Goal: Information Seeking & Learning: Find specific fact

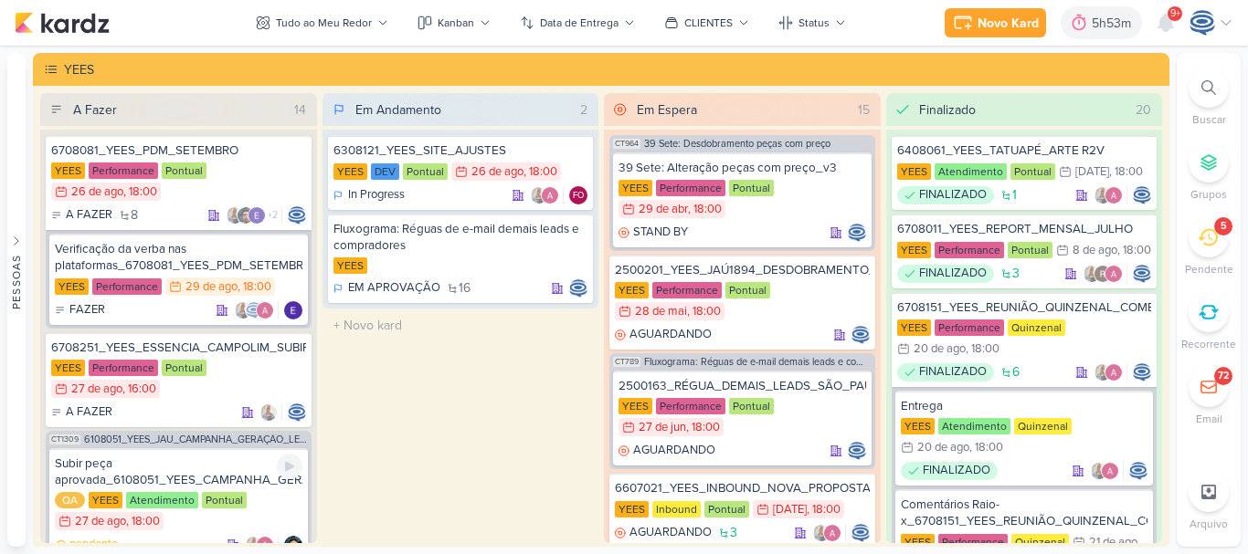
click at [200, 456] on div "Subir peça aprovada_6108051_YEES_CAMPANHA_GERAÇÃO_LEADS" at bounding box center [179, 472] width 248 height 33
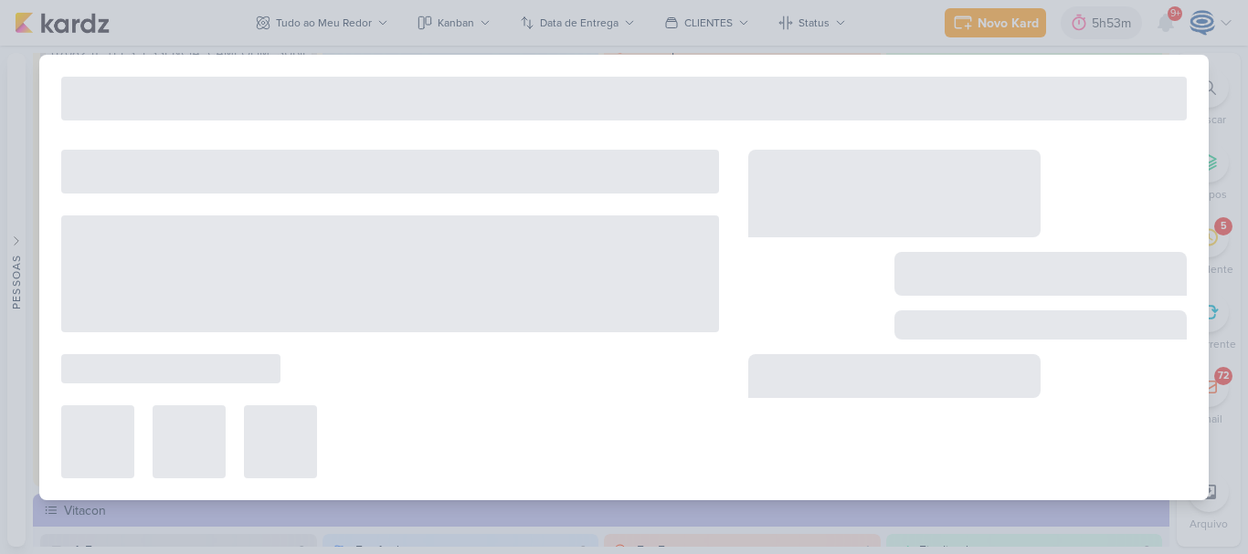
type input "Subir peça aprovada_6108051_YEES_CAMPANHA_GERAÇÃO_LEADS"
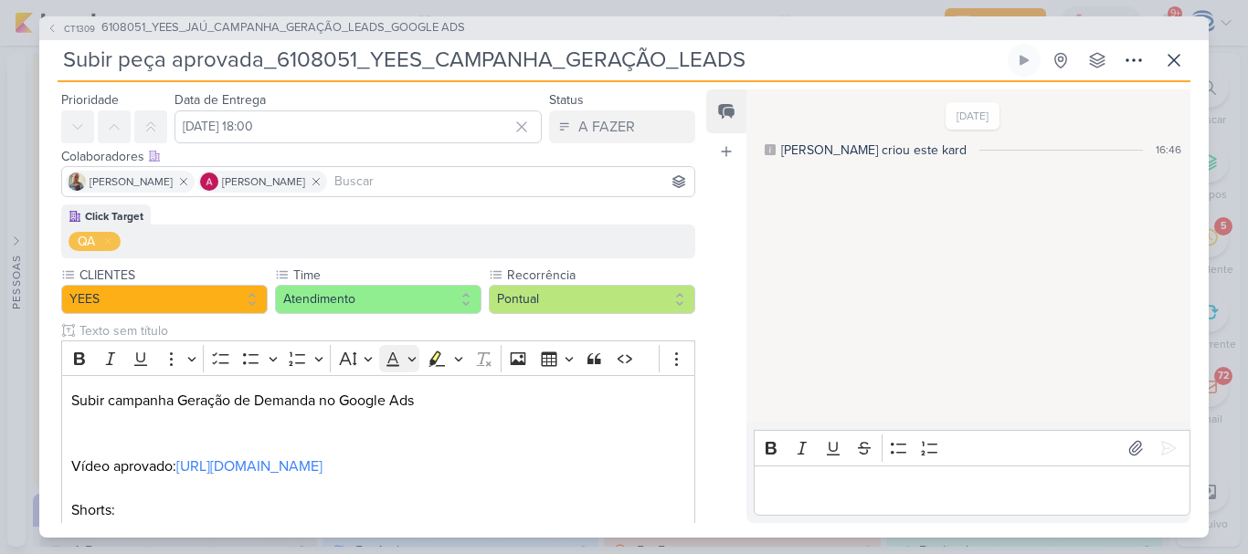
scroll to position [0, 0]
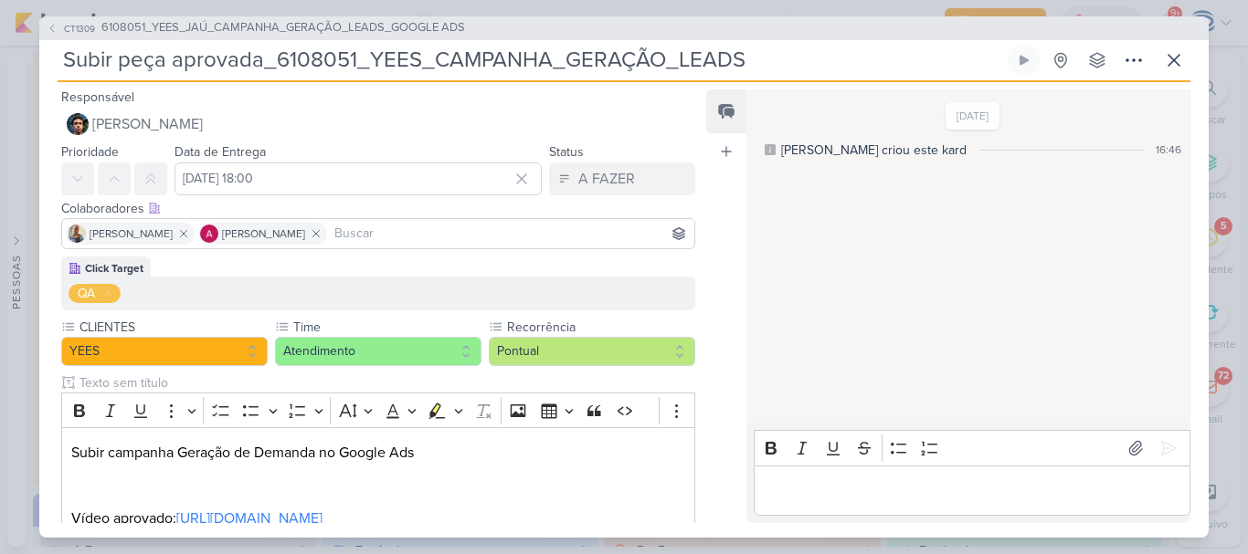
drag, startPoint x: 748, startPoint y: 66, endPoint x: 58, endPoint y: 74, distance: 689.7
click at [58, 74] on input "Subir peça aprovada_6108051_YEES_CAMPANHA_GERAÇÃO_LEADS" at bounding box center [531, 60] width 946 height 33
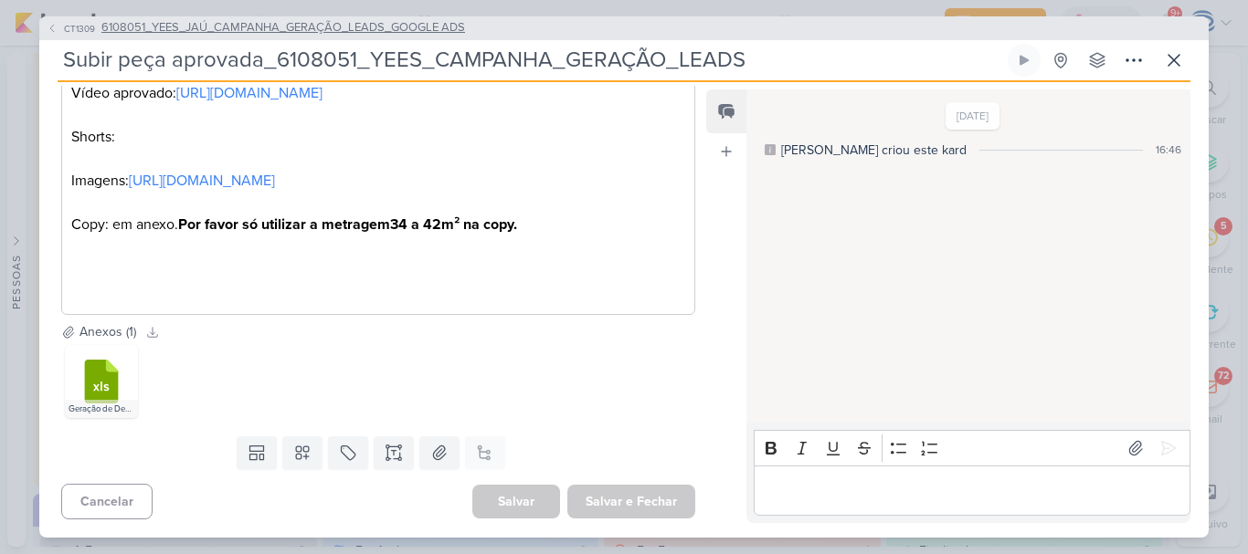
click at [302, 26] on span "6108051_YEES_JAÚ_CAMPANHA_GERAÇÃO_LEADS_GOOGLE ADS" at bounding box center [283, 28] width 364 height 18
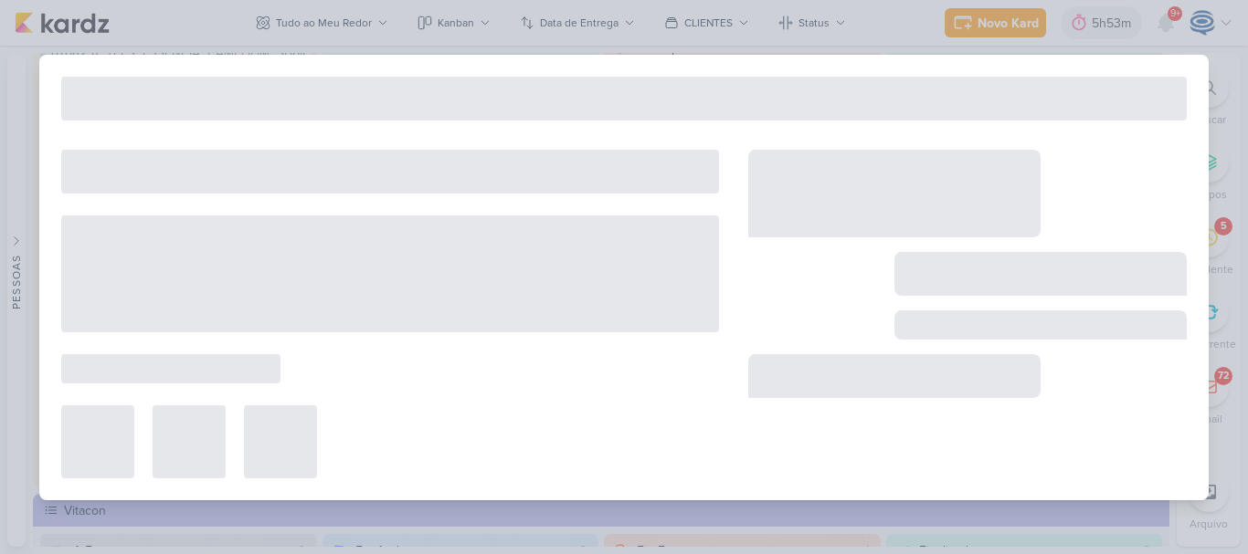
type input "6108051_YEES_JAÚ_CAMPANHA_GERAÇÃO_LEADS_GOOGLE ADS"
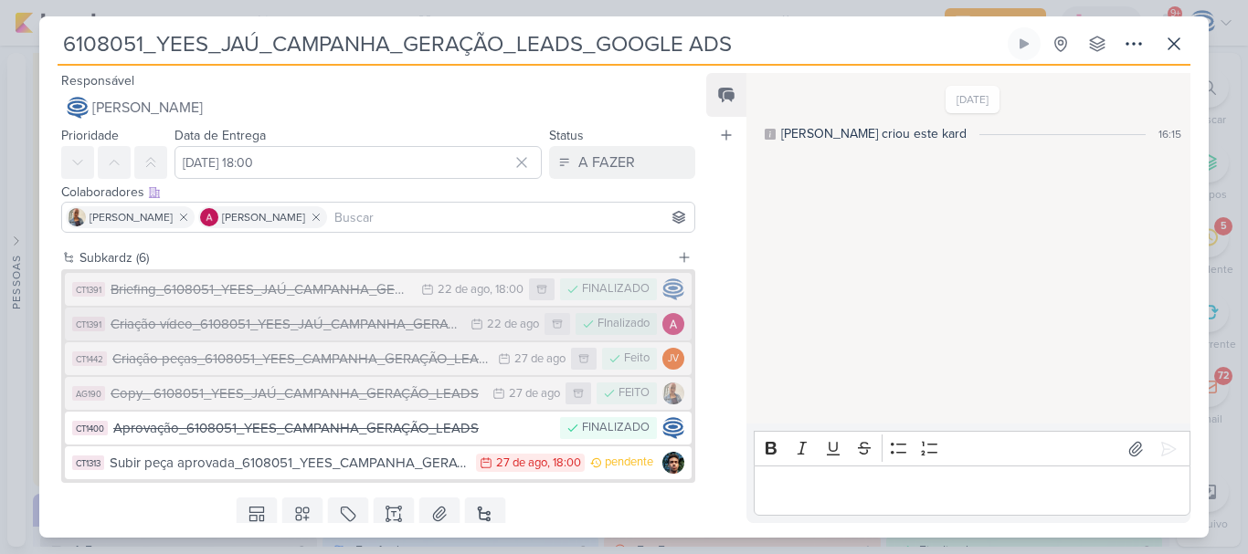
scroll to position [61, 0]
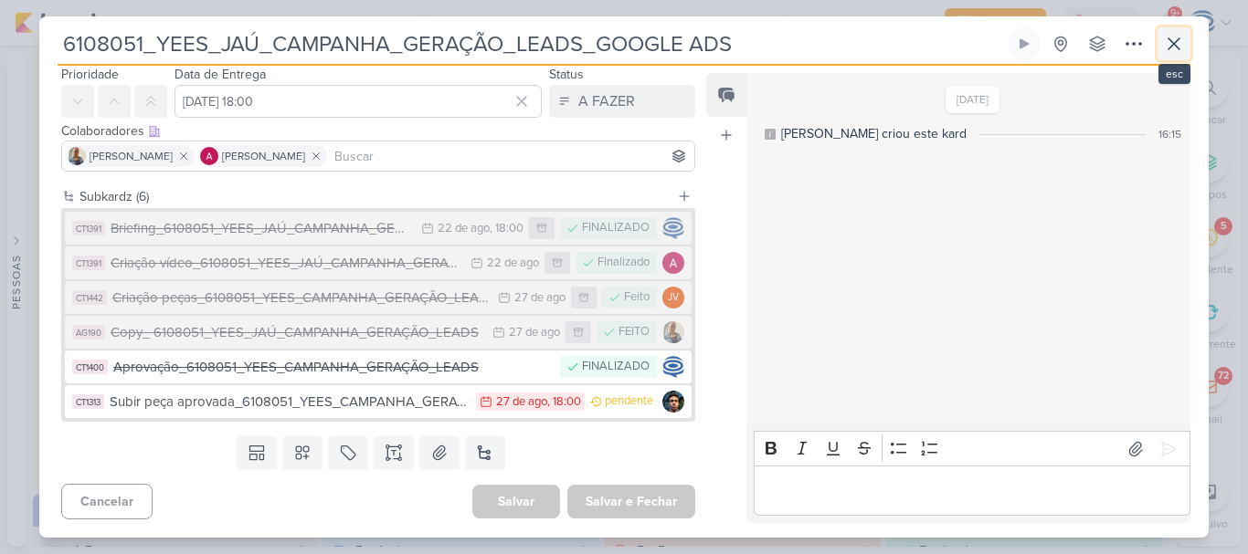
click at [1171, 48] on icon at bounding box center [1174, 44] width 22 height 22
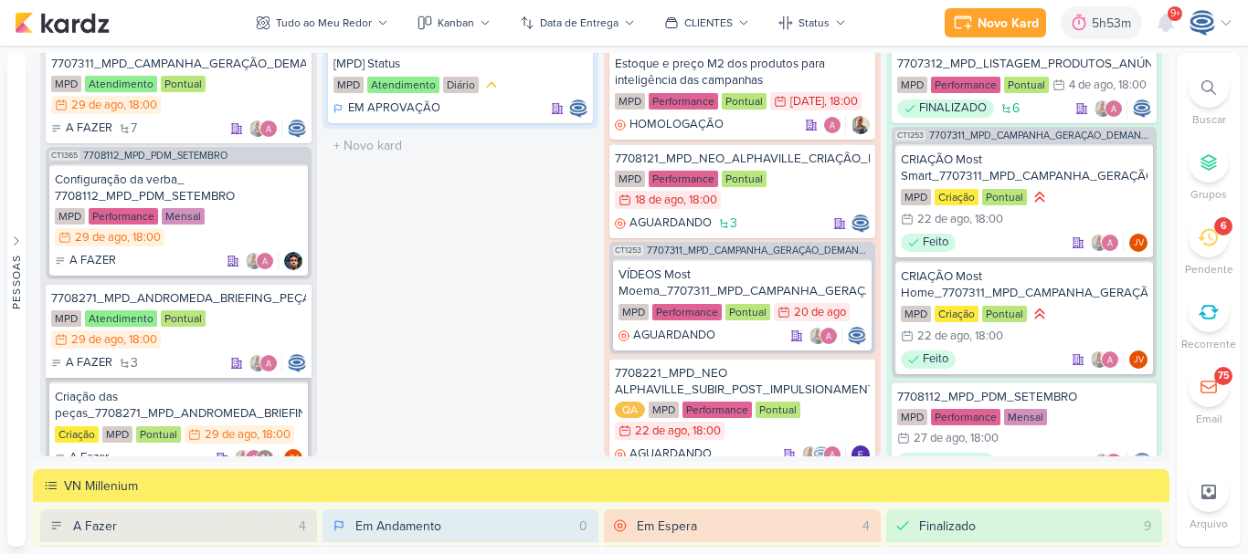
scroll to position [1722, 0]
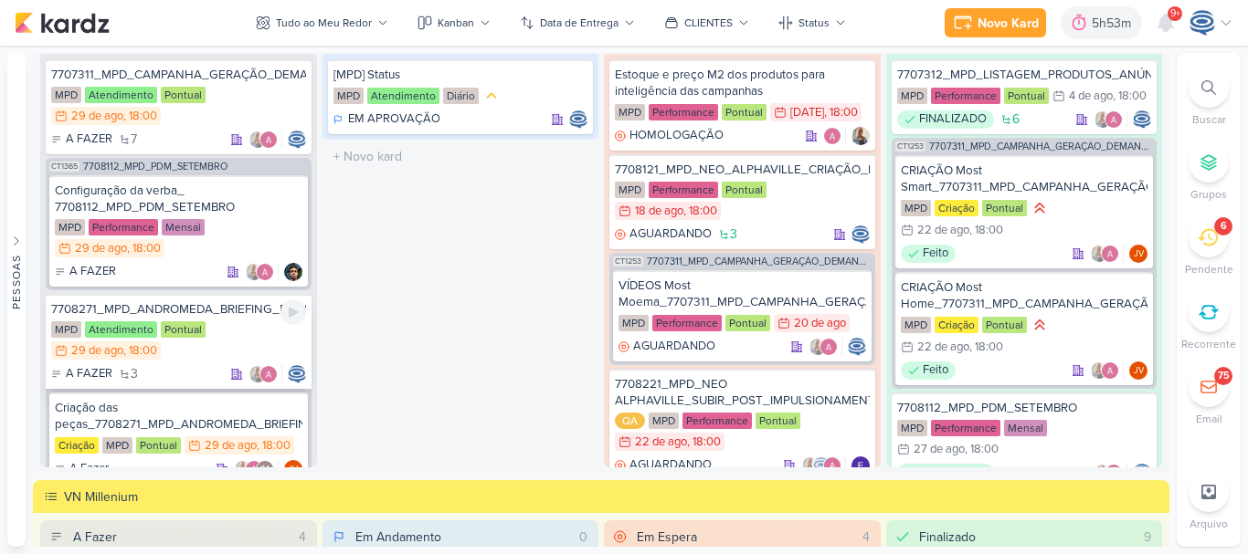
click at [239, 321] on div "7708271_MPD_ANDROMEDA_BRIEFING_PEÇAS_NOVO_KV_LANÇAMENTO MPD Atendimento Pontual…" at bounding box center [179, 341] width 266 height 95
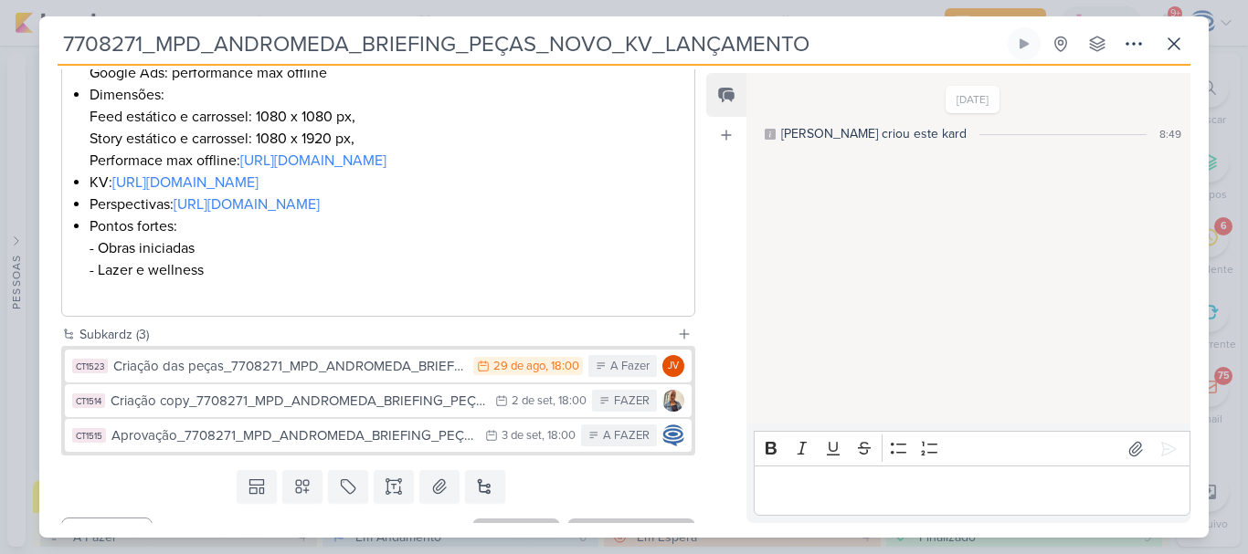
scroll to position [511, 0]
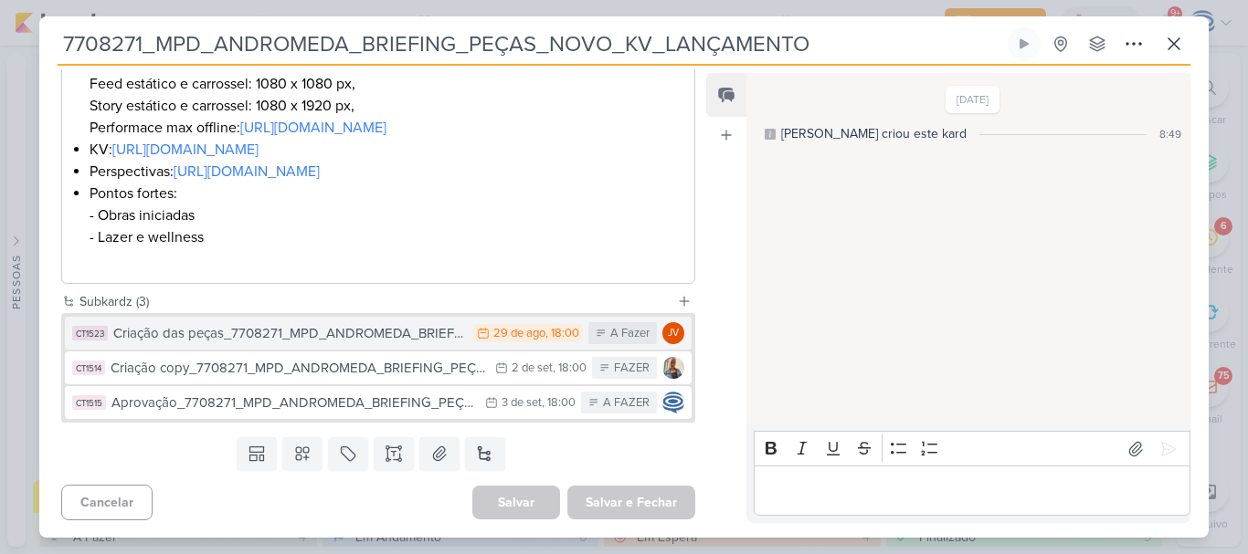
click at [402, 344] on div "Criação das peças_7708271_MPD_ANDROMEDA_BRIEFING_PEÇAS_NOVO_KV_LANÇAMENTO" at bounding box center [288, 333] width 351 height 21
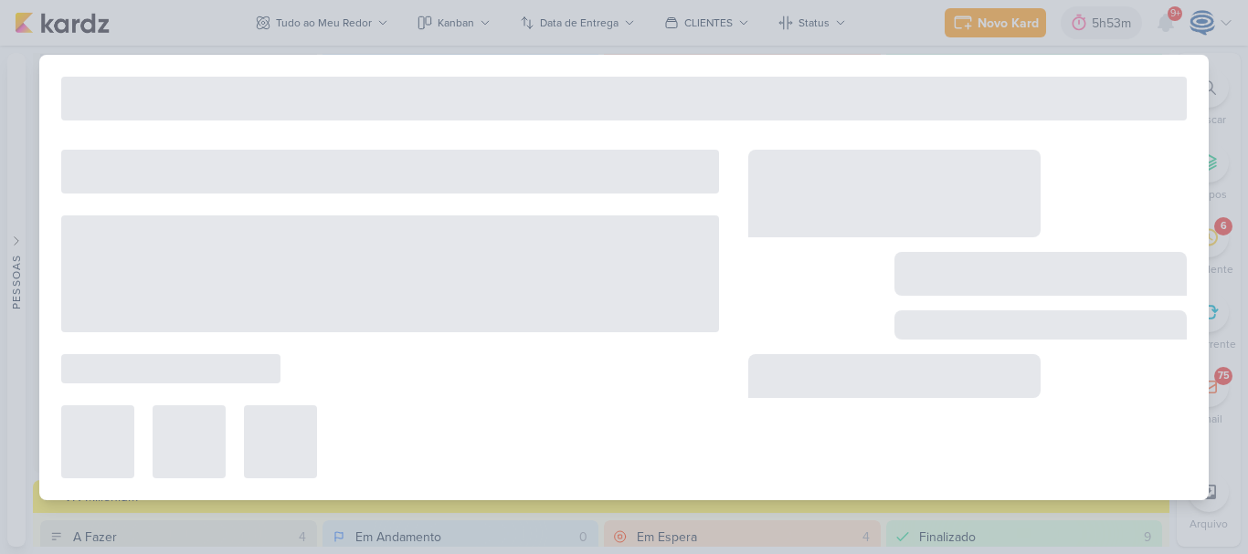
type input "Criação das peças_7708271_MPD_ANDROMEDA_BRIEFING_PEÇAS_NOVO_KV_LANÇAMENTO"
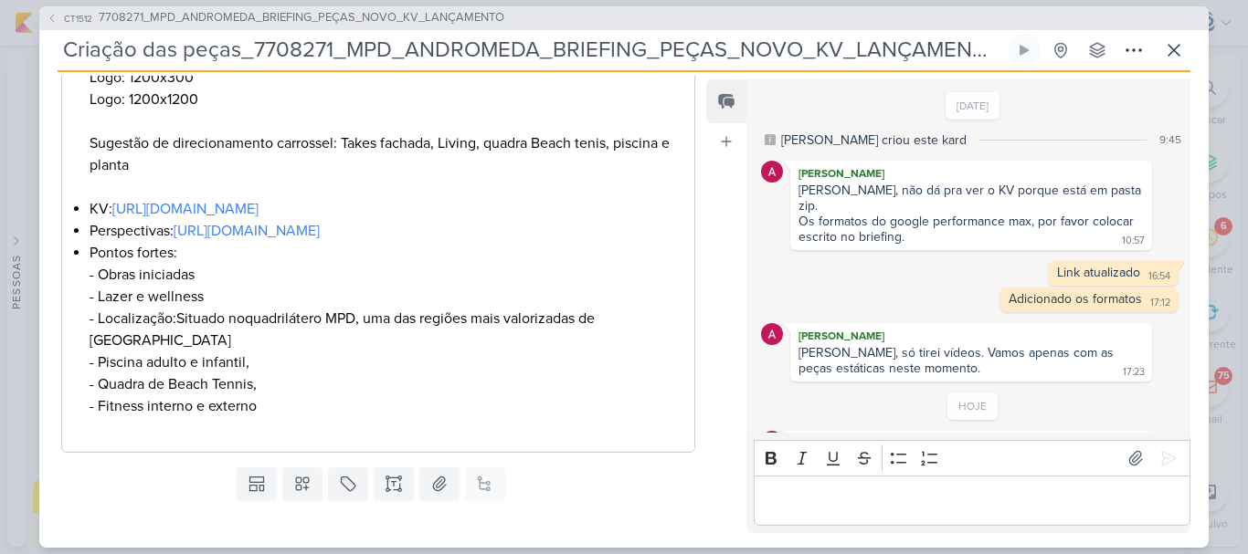
scroll to position [659, 0]
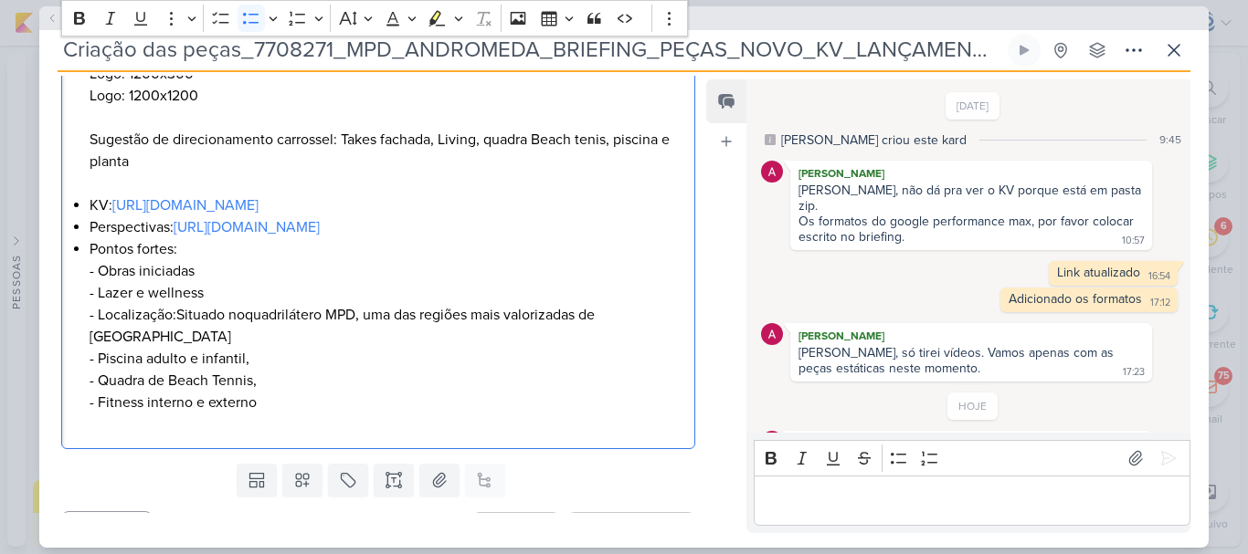
click at [159, 184] on li "Dimensões: Feed estático e carrossel: 1080 x 1080 px, Story estático e carrosse…" at bounding box center [388, 52] width 596 height 285
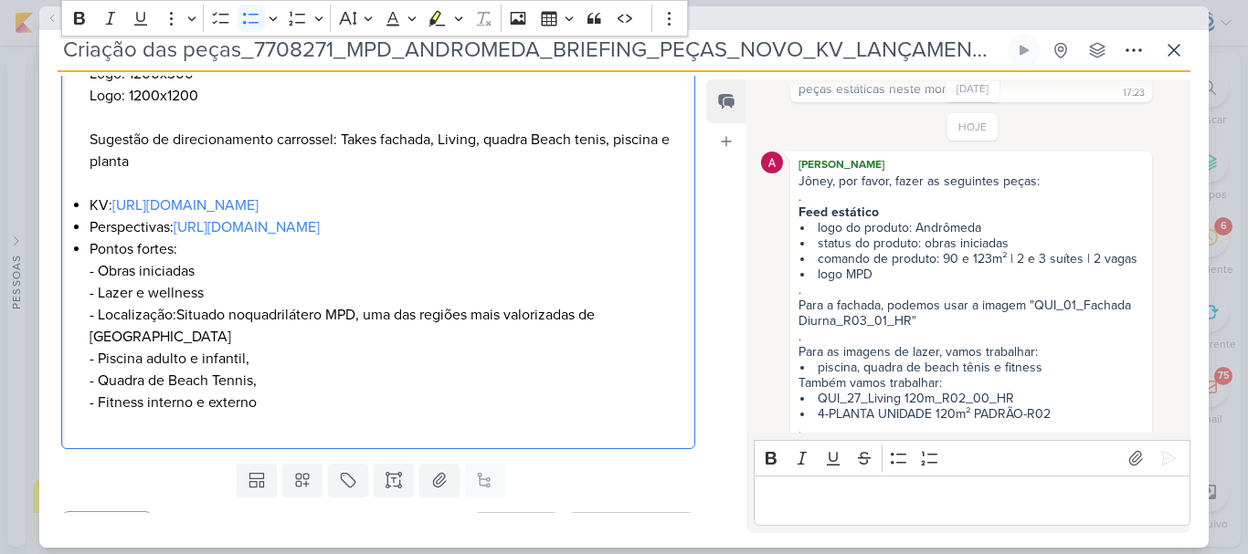
scroll to position [279, 0]
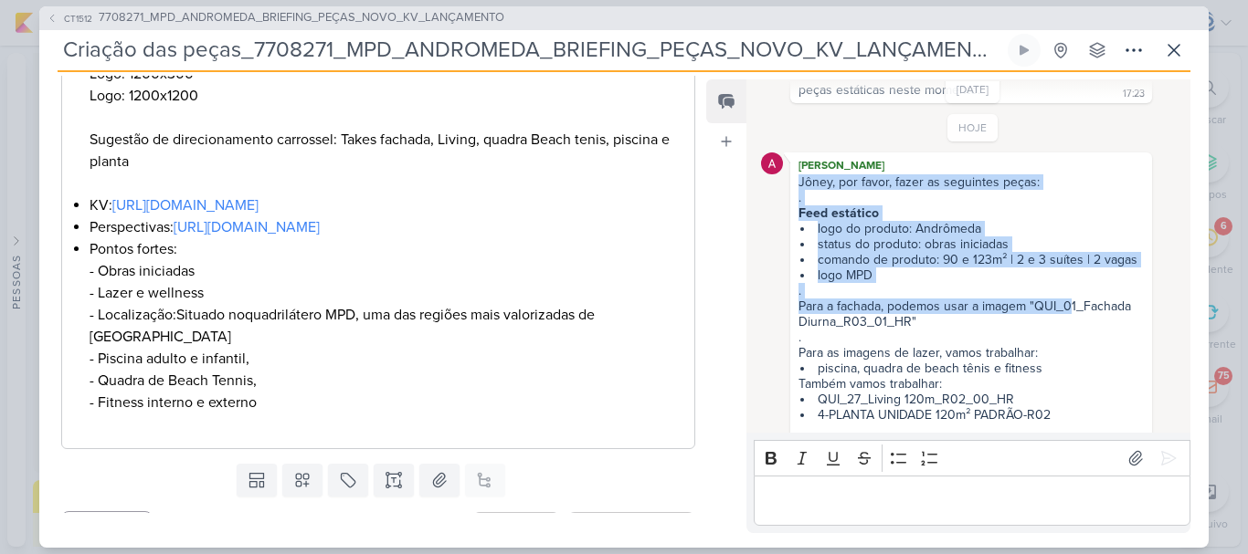
drag, startPoint x: 794, startPoint y: 166, endPoint x: 1067, endPoint y: 287, distance: 298.6
click at [1067, 287] on div "Jôney, por favor, fazer as seguintes peças: . Feed estático logo do produto: An…" at bounding box center [971, 423] width 354 height 499
click at [1091, 221] on li "logo do produto: Andrômeda" at bounding box center [971, 229] width 343 height 16
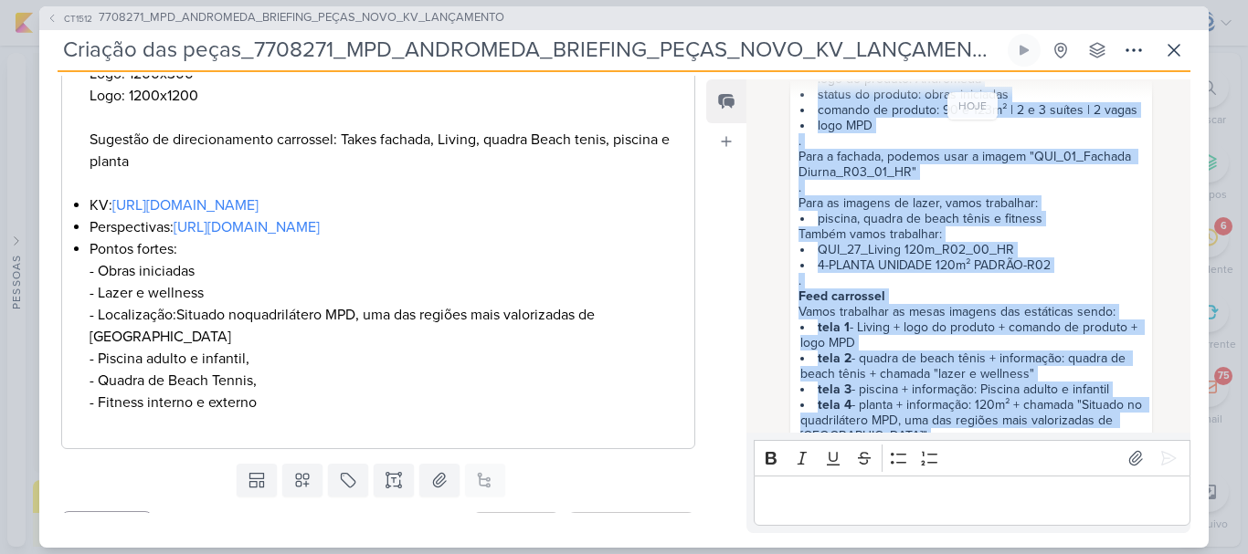
scroll to position [513, 0]
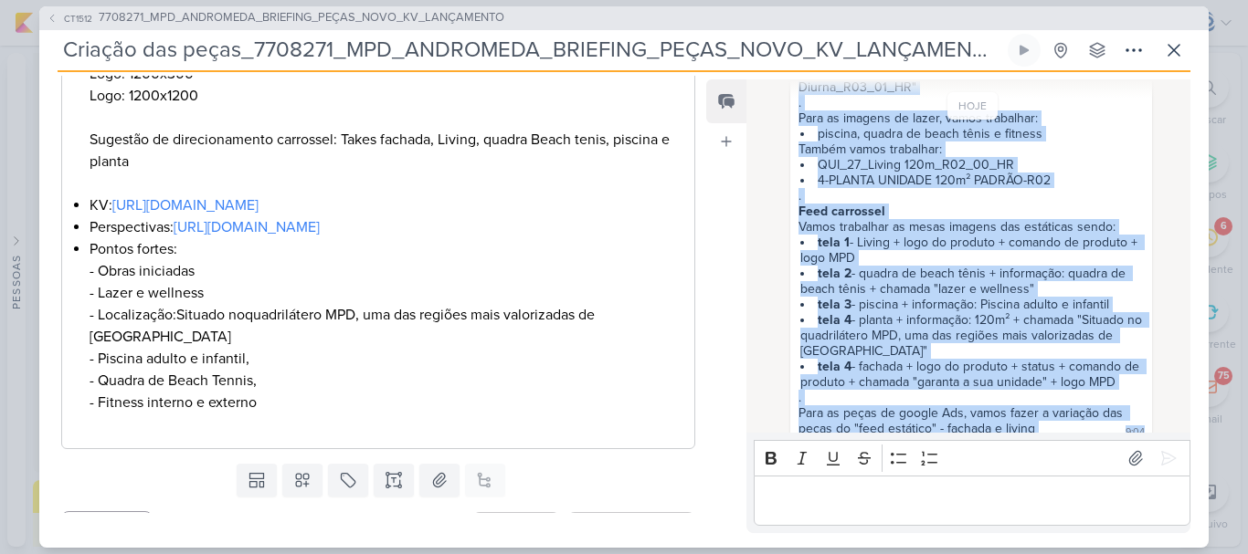
drag, startPoint x: 892, startPoint y: 165, endPoint x: 971, endPoint y: 459, distance: 303.8
click at [971, 459] on div "27/8/25 Caroline criou este kard 9:45 Alessandra Gomes Carol, não dá pra ver o …" at bounding box center [968, 306] width 444 height 454
copy div "fazer as seguintes peças: . Feed estático logo do produto: Andrômeda status do …"
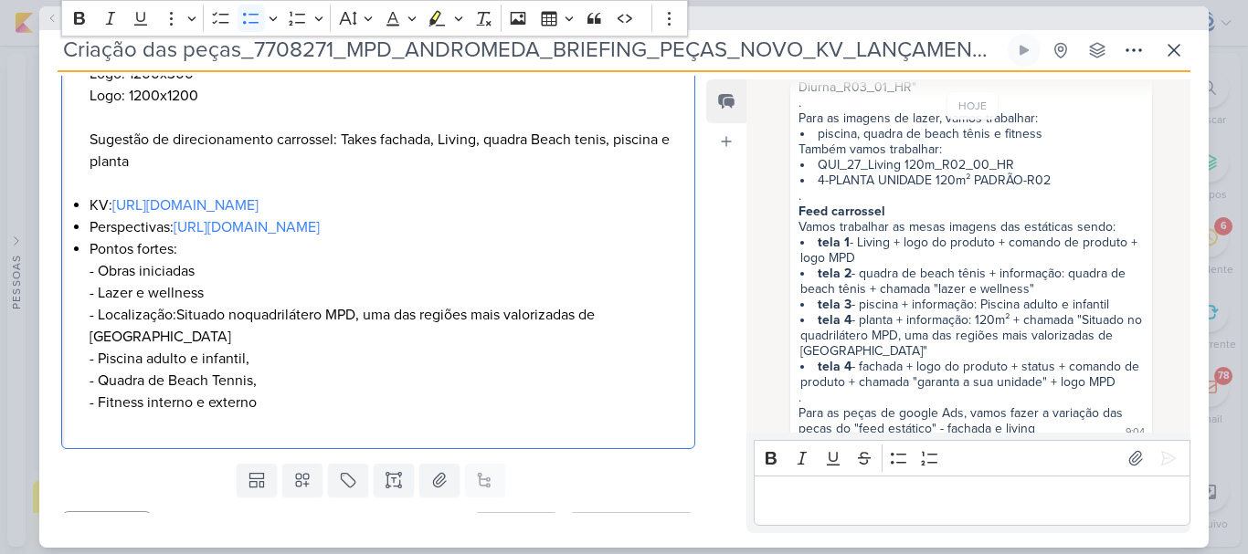
click at [384, 372] on li "Pontos fortes: - Obras iniciadas - Lazer e wellness - Localização: Situado no q…" at bounding box center [388, 336] width 596 height 197
click at [481, 360] on li "Pontos fortes: - Obras iniciadas - Lazer e wellness - Localização: Situado no q…" at bounding box center [388, 336] width 596 height 197
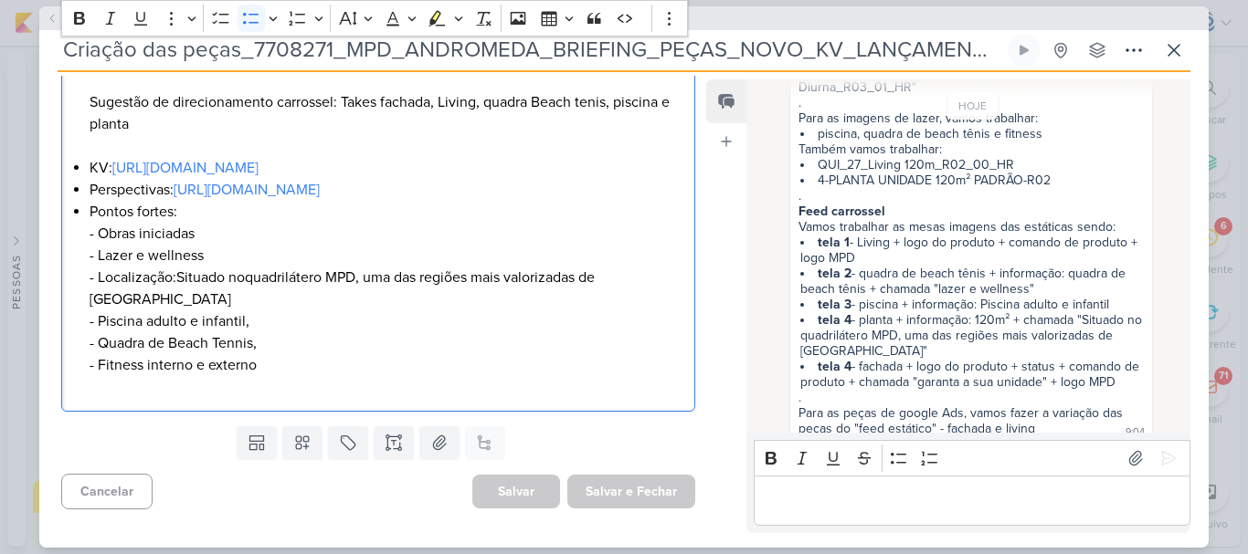
scroll to position [0, 0]
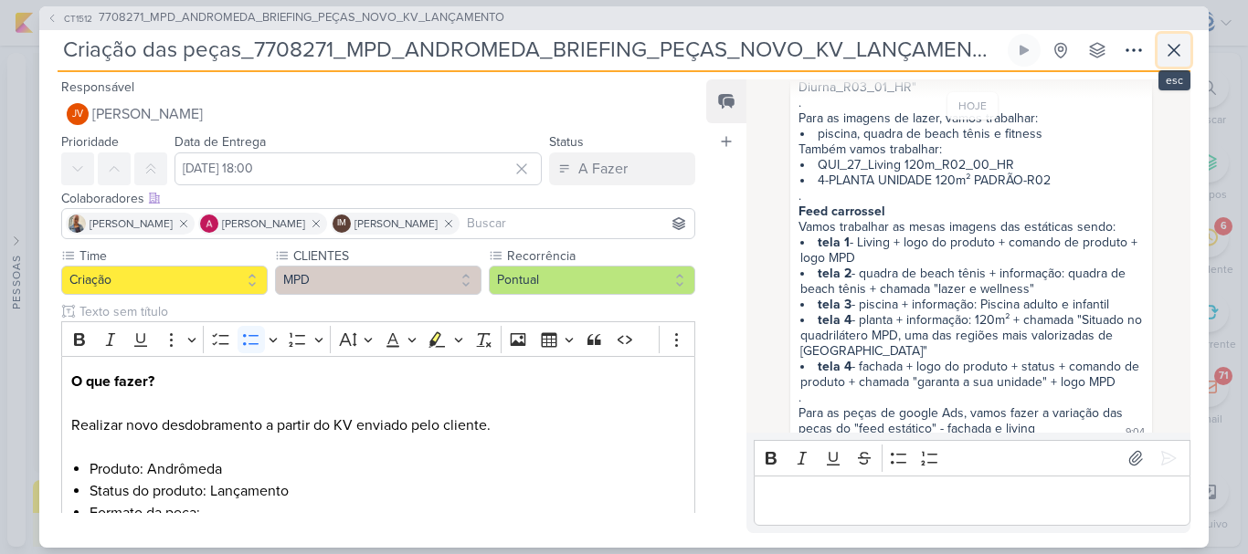
click at [1178, 49] on icon at bounding box center [1174, 50] width 22 height 22
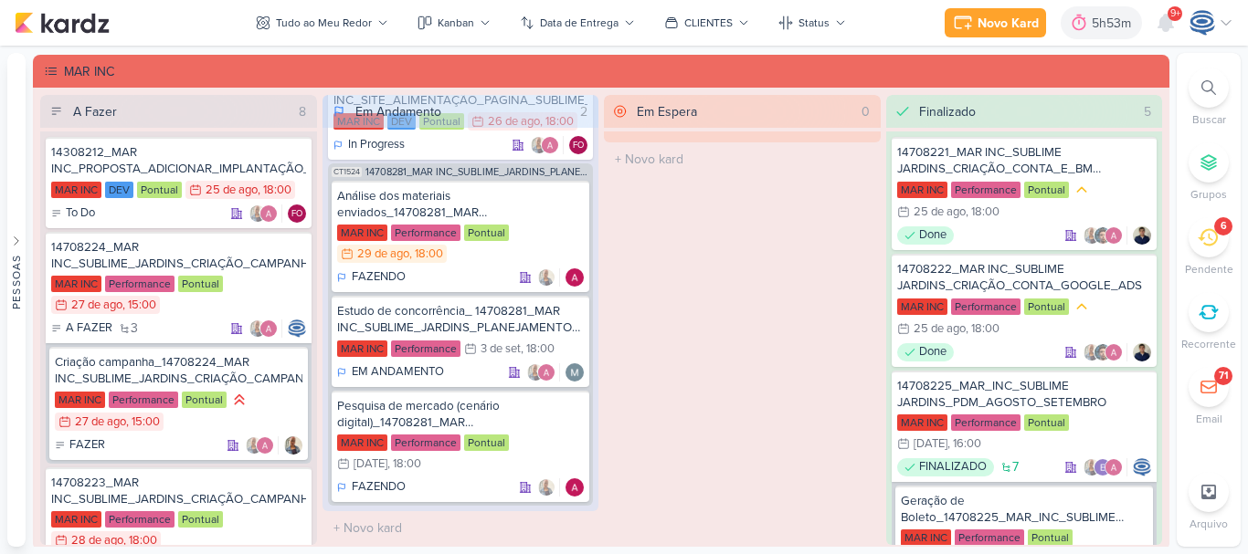
scroll to position [3339, 0]
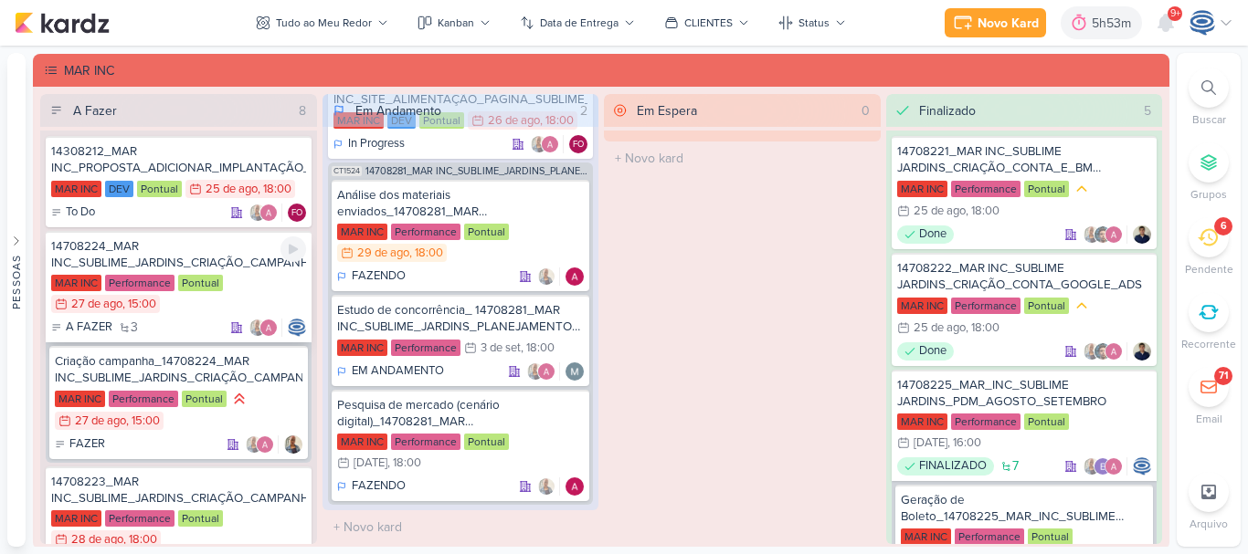
click at [218, 253] on div "14708224_MAR INC_SUBLIME_JARDINS_CRIAÇÃO_CAMPANHA_META_ADS" at bounding box center [178, 254] width 255 height 33
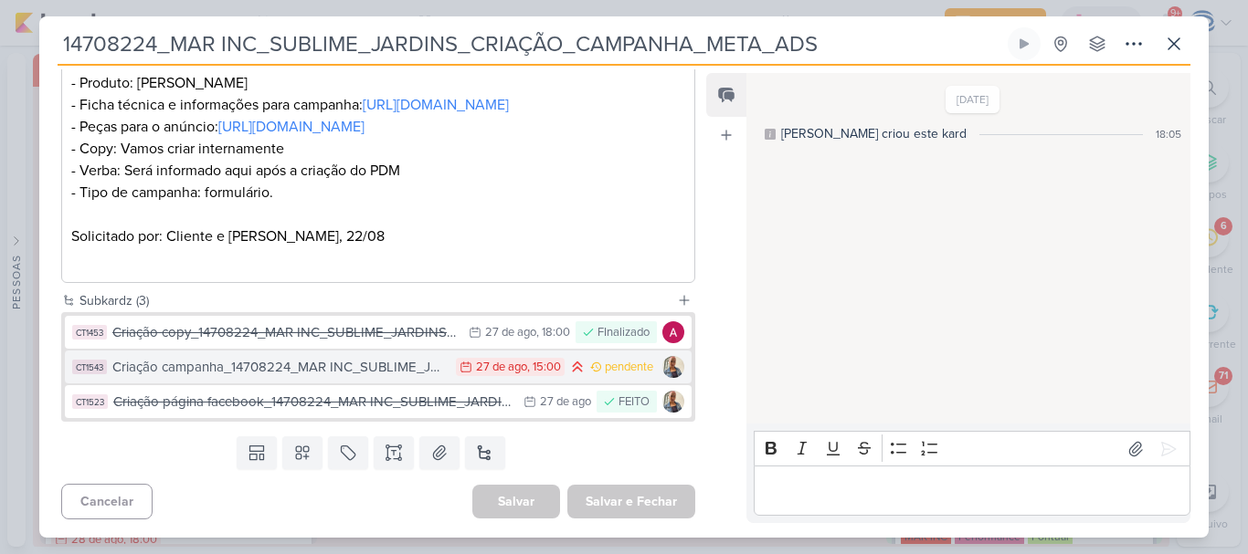
scroll to position [412, 0]
click at [384, 378] on div "Criação campanha_14708224_MAR INC_SUBLIME_JARDINS_CRIAÇÃO_CAMPANHA_META_ADS" at bounding box center [279, 367] width 334 height 21
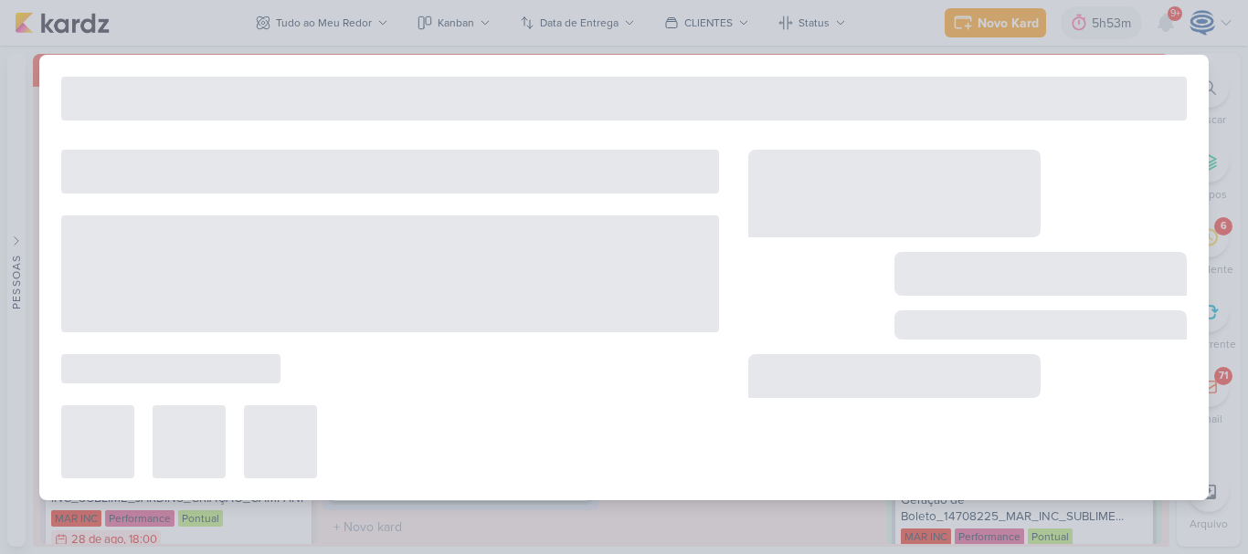
type input "Criação campanha_14708224_MAR INC_SUBLIME_JARDINS_CRIAÇÃO_CAMPANHA_META_ADS"
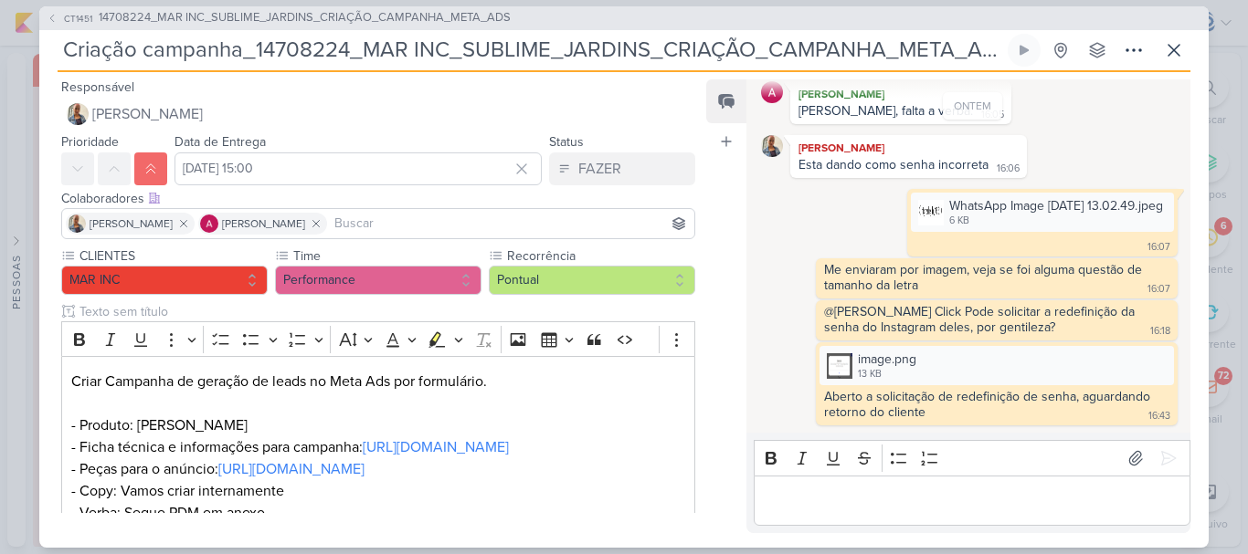
scroll to position [364, 0]
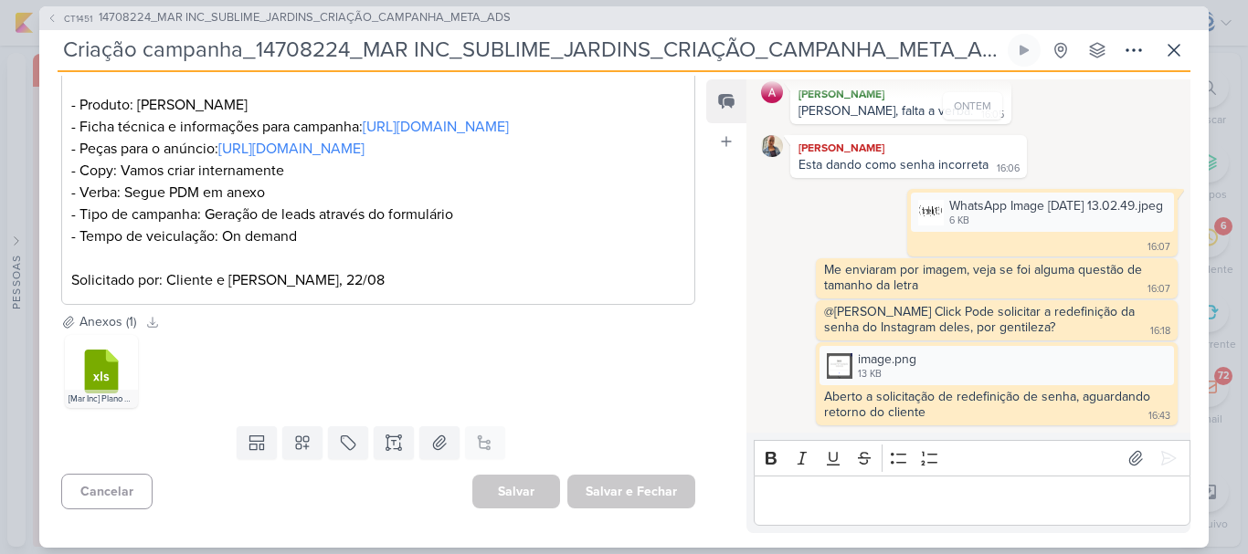
drag, startPoint x: 692, startPoint y: 317, endPoint x: 701, endPoint y: 342, distance: 26.3
click at [701, 342] on div "Responsável Iara Santos Nenhum contato encontrado create new contact Novo Conta…" at bounding box center [370, 295] width 663 height 438
click at [839, 492] on p "Editor editing area: main" at bounding box center [971, 501] width 417 height 22
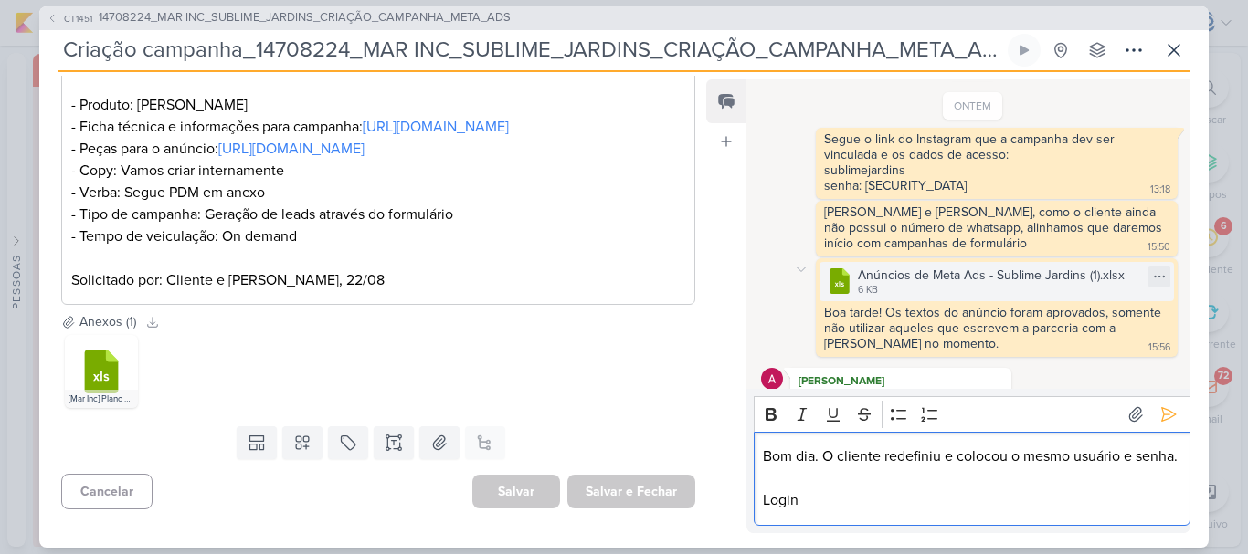
scroll to position [414, 0]
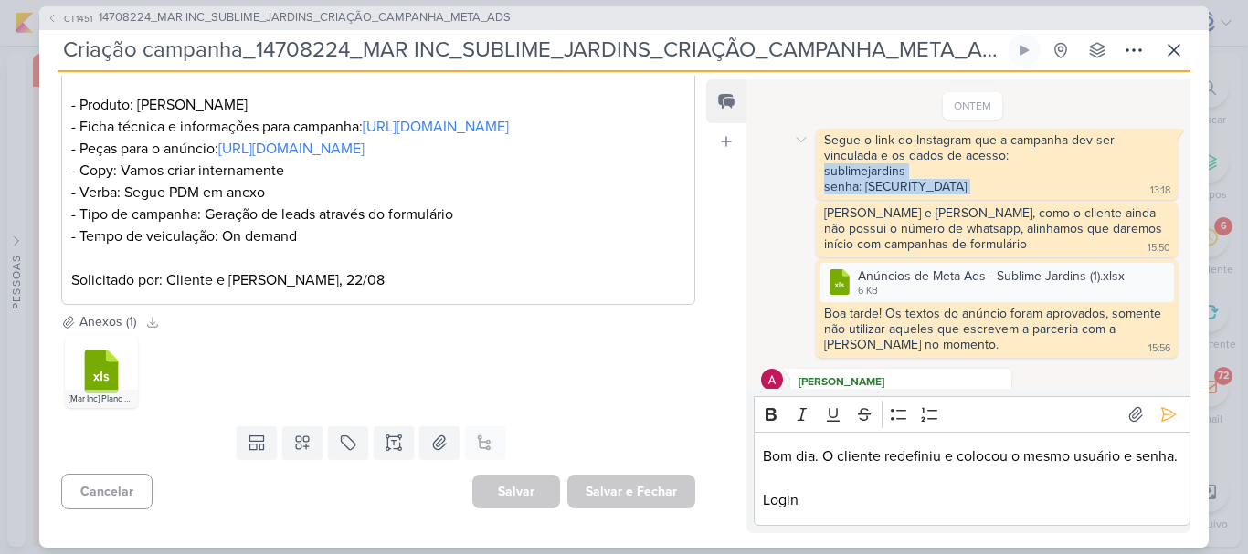
drag, startPoint x: 949, startPoint y: 185, endPoint x: 814, endPoint y: 174, distance: 135.6
click at [814, 174] on div "Segue o link do Instagram que a campanha dev ser vinculada e os dados de acesso…" at bounding box center [973, 164] width 424 height 71
copy div "sublimejardins senha: 10561062Sj@"
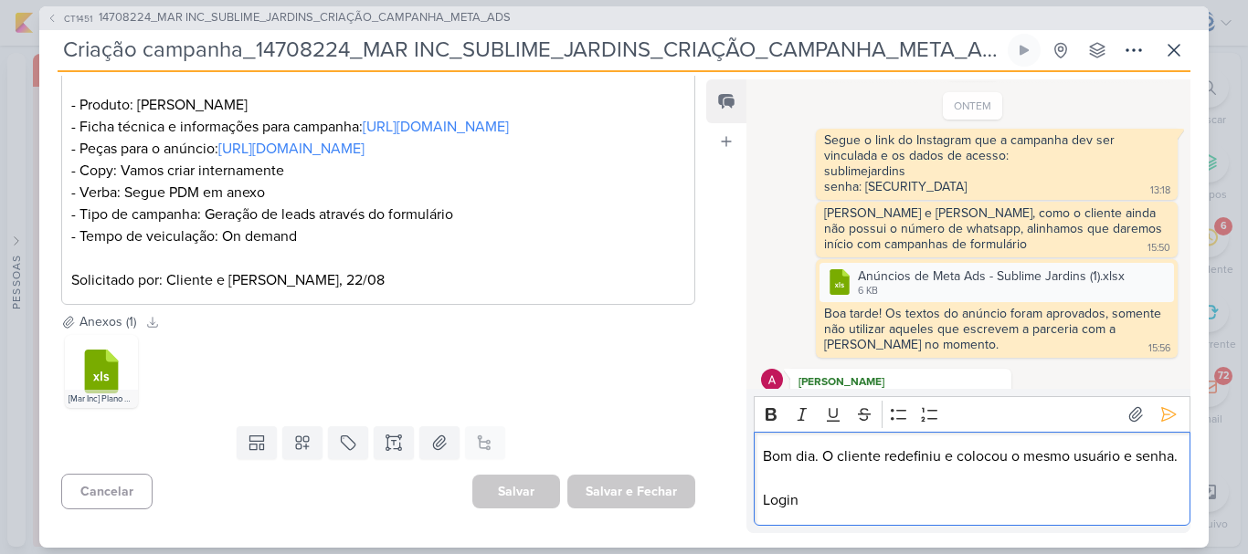
click at [829, 502] on p "Login" at bounding box center [971, 501] width 417 height 22
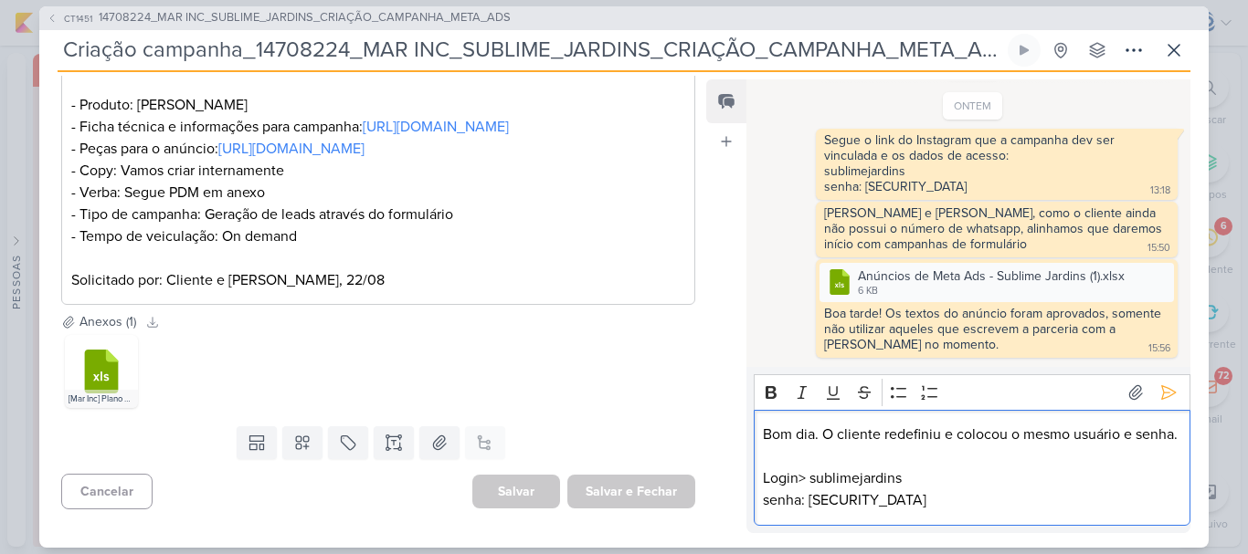
click at [808, 480] on p "Login> sublimejardins" at bounding box center [971, 479] width 417 height 22
click at [223, 375] on div ".cls-7 {fill: #79ac00;} .cls-7, .cls-8, .cls-9 {fill-rule: evenodd;} .cls-8 {fi…" at bounding box center [378, 372] width 634 height 80
click at [917, 491] on p "senha: 10561062Sj@" at bounding box center [971, 501] width 417 height 22
click at [967, 434] on p "Bom dia. O cliente redefiniu e colocou o mesmo usuário e senha." at bounding box center [971, 435] width 417 height 22
click at [1160, 384] on icon at bounding box center [1168, 393] width 18 height 18
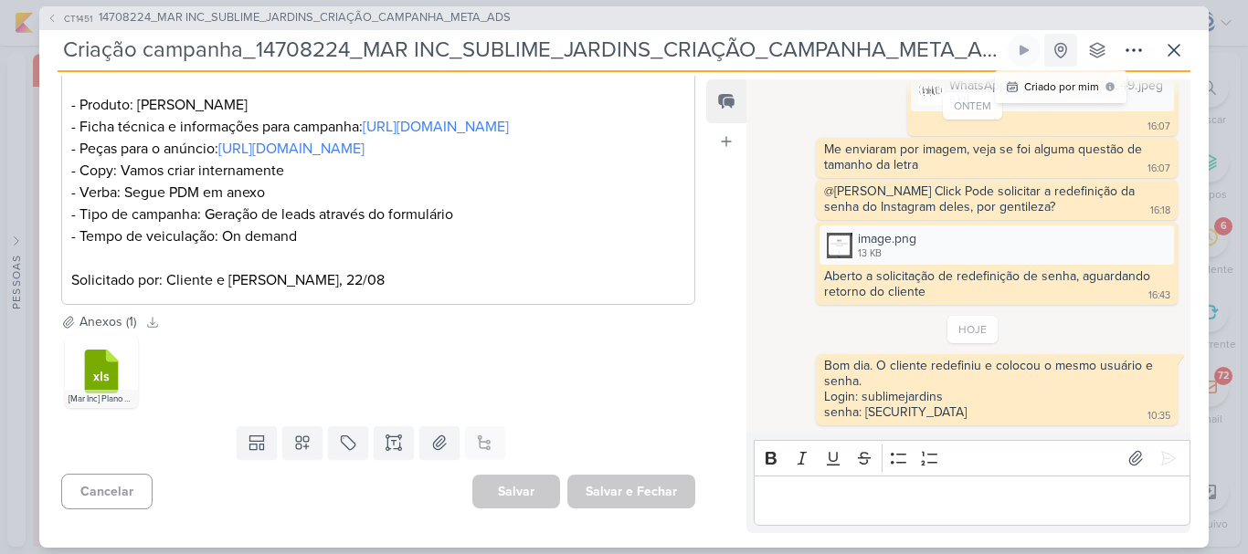
scroll to position [0, 8]
drag, startPoint x: 63, startPoint y: 52, endPoint x: 1072, endPoint y: 58, distance: 1008.5
click at [1072, 58] on div "Criação campanha_14708224_MAR INC_SUBLIME_JARDINS_CRIAÇÃO_CAMPANHA_META_ADS Cri…" at bounding box center [624, 53] width 1133 height 38
click at [706, 174] on div "Feed Atrelar email Solte o email para atrelar ao kard" at bounding box center [726, 306] width 40 height 454
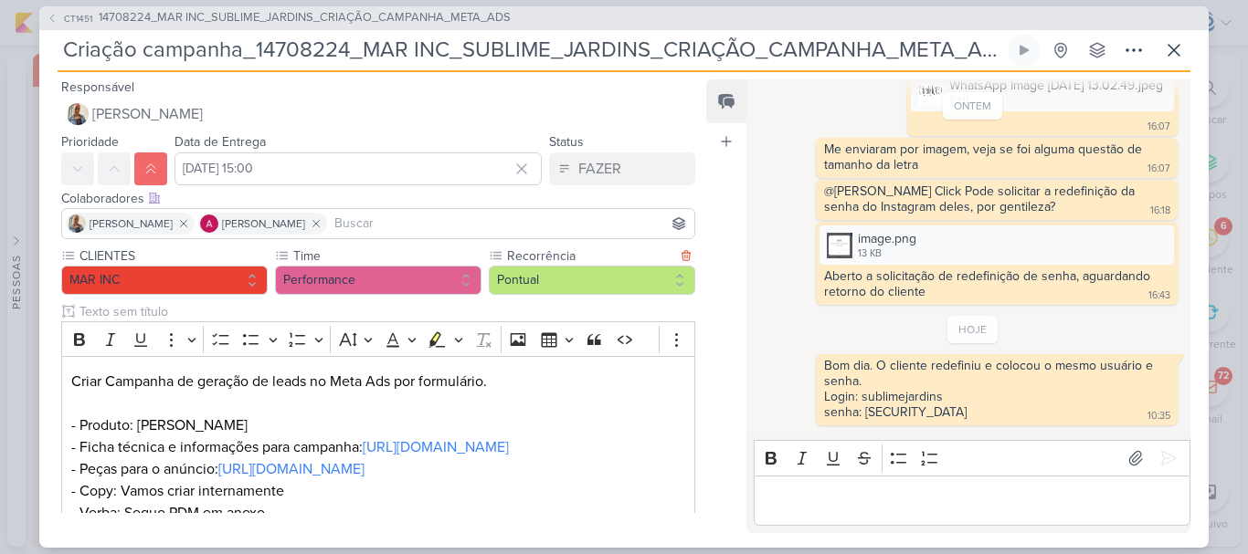
scroll to position [364, 0]
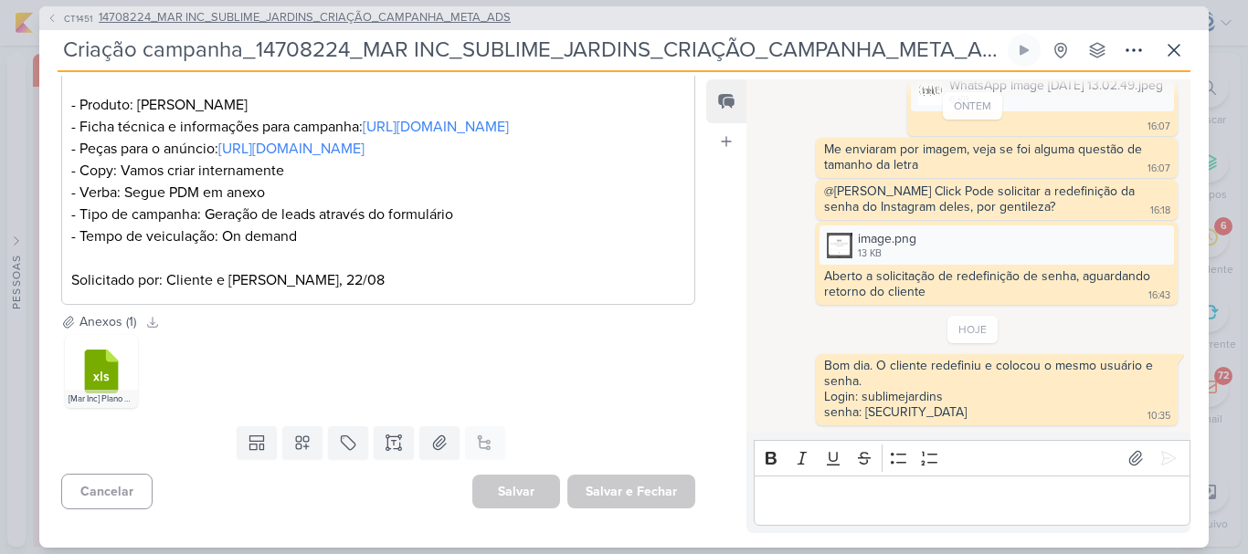
click at [396, 17] on span "14708224_MAR INC_SUBLIME_JARDINS_CRIAÇÃO_CAMPANHA_META_ADS" at bounding box center [305, 18] width 412 height 18
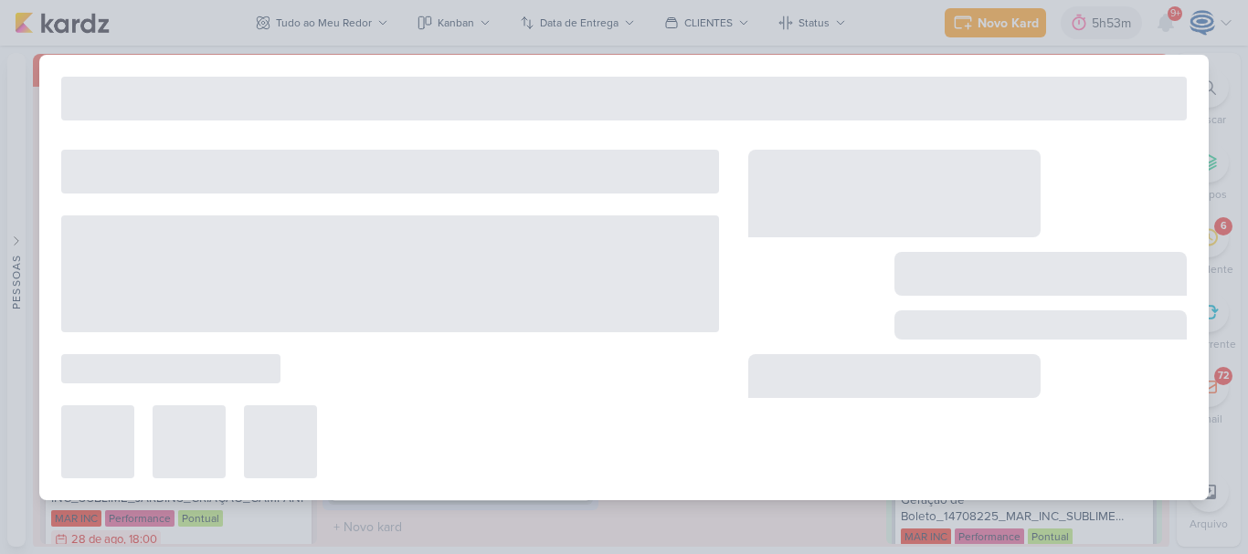
type input "14708224_MAR INC_SUBLIME_JARDINS_CRIAÇÃO_CAMPANHA_META_ADS"
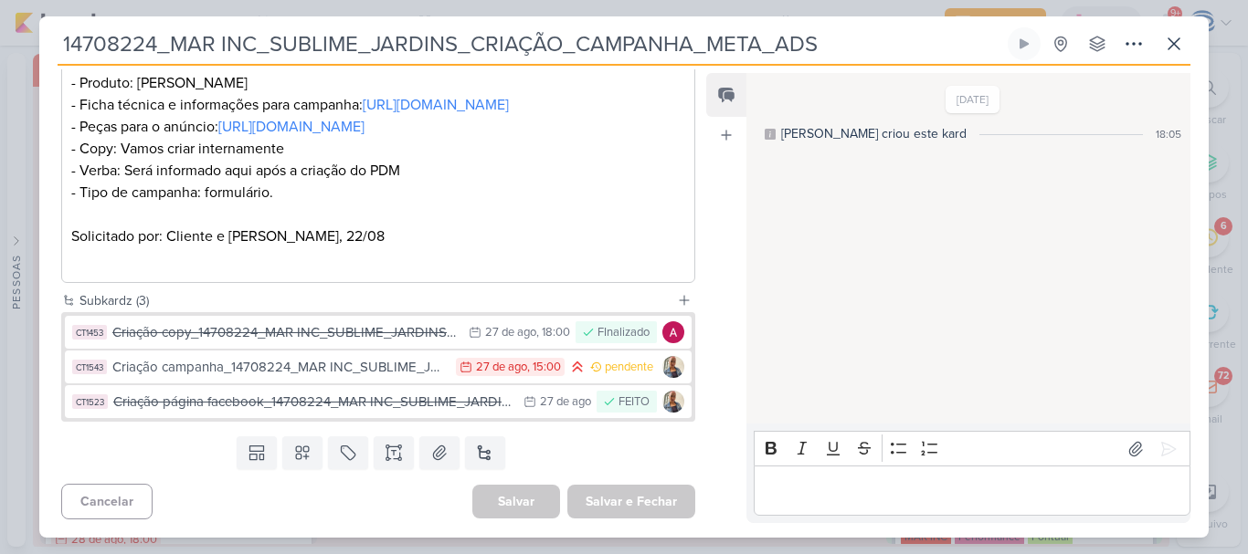
scroll to position [0, 0]
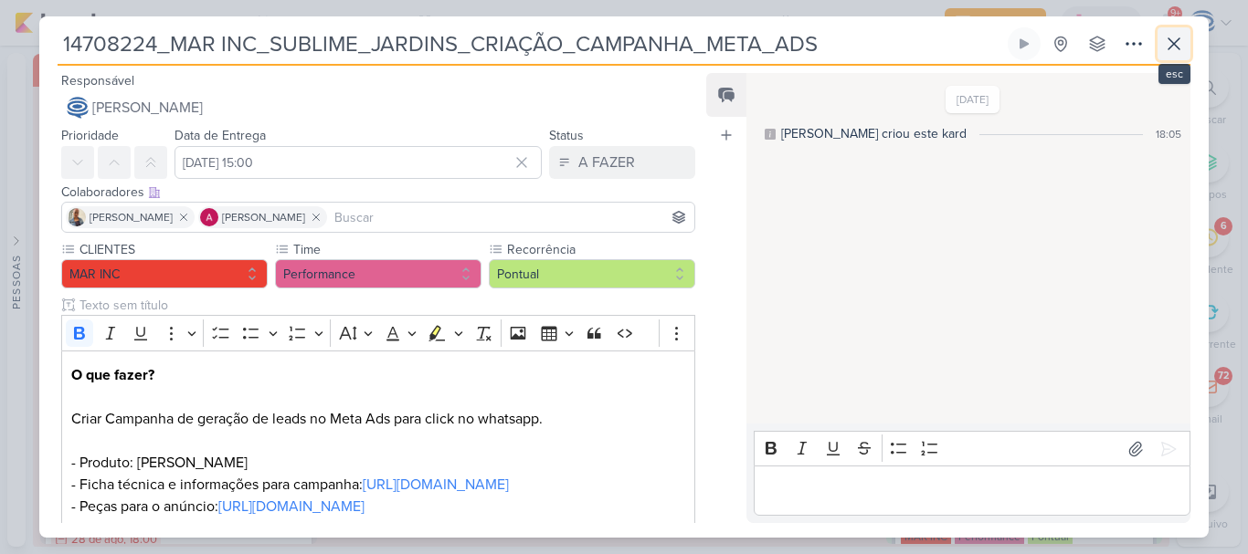
click at [1171, 49] on icon at bounding box center [1174, 44] width 22 height 22
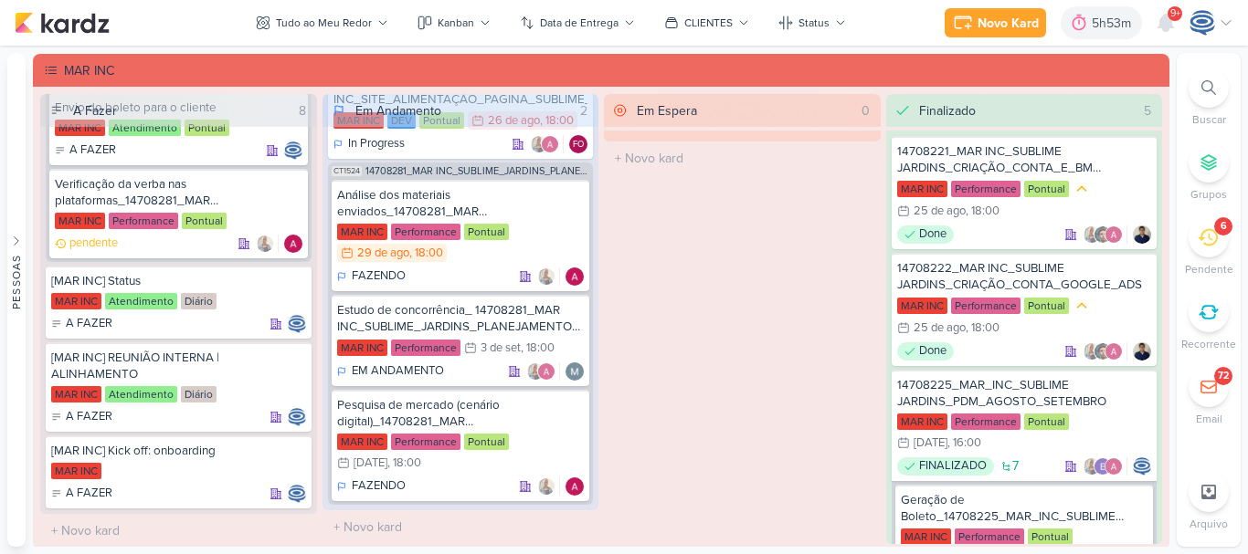
scroll to position [1317, 0]
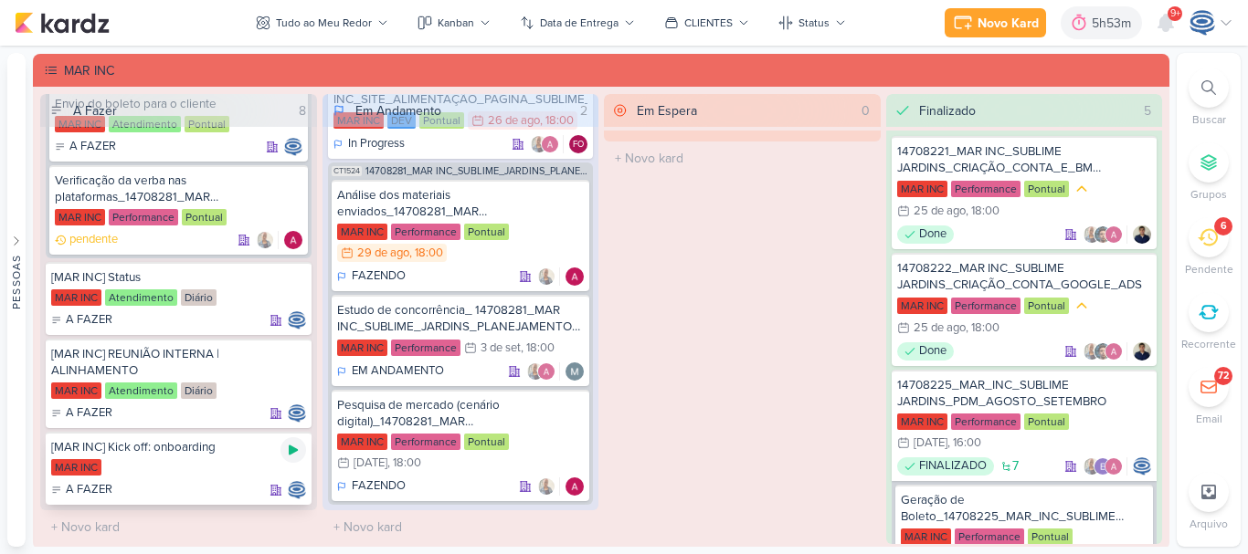
click at [286, 449] on icon at bounding box center [293, 450] width 15 height 15
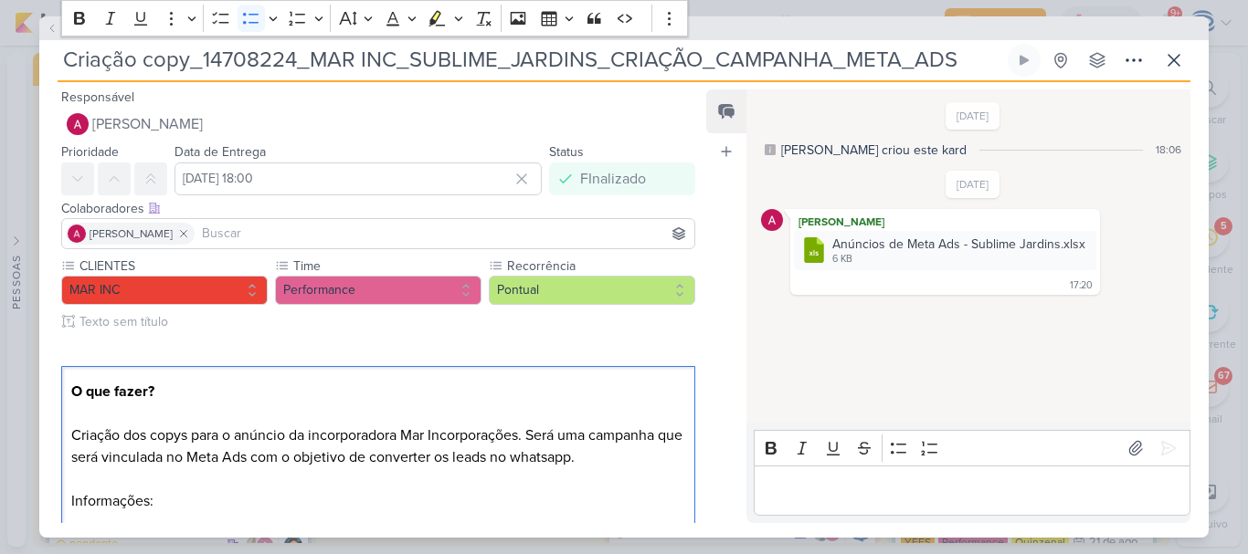
scroll to position [3377, 0]
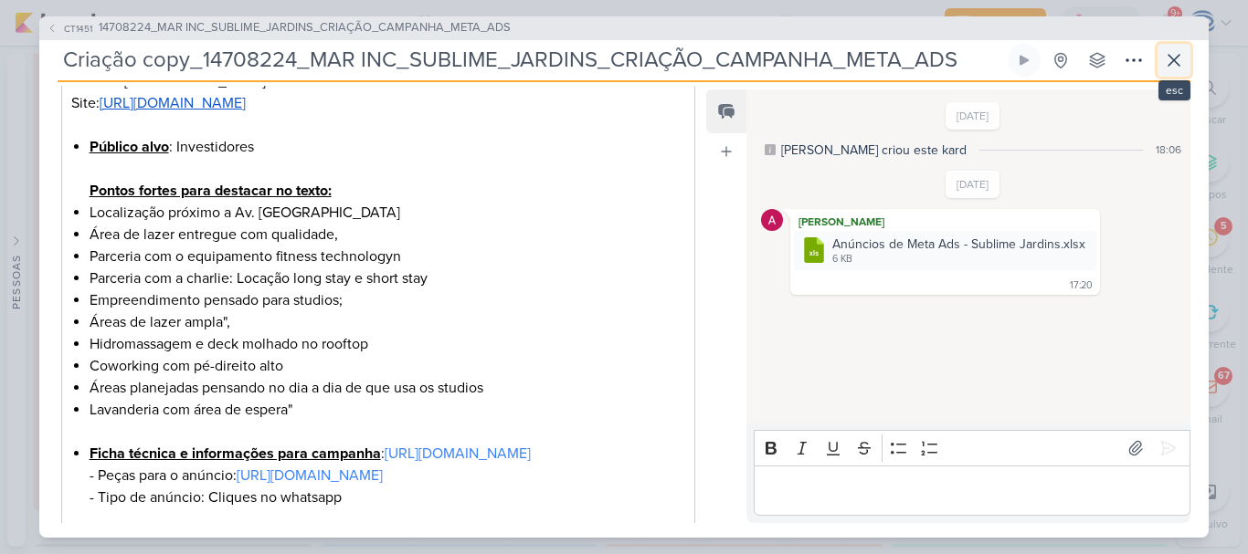
click at [1170, 59] on icon at bounding box center [1174, 60] width 22 height 22
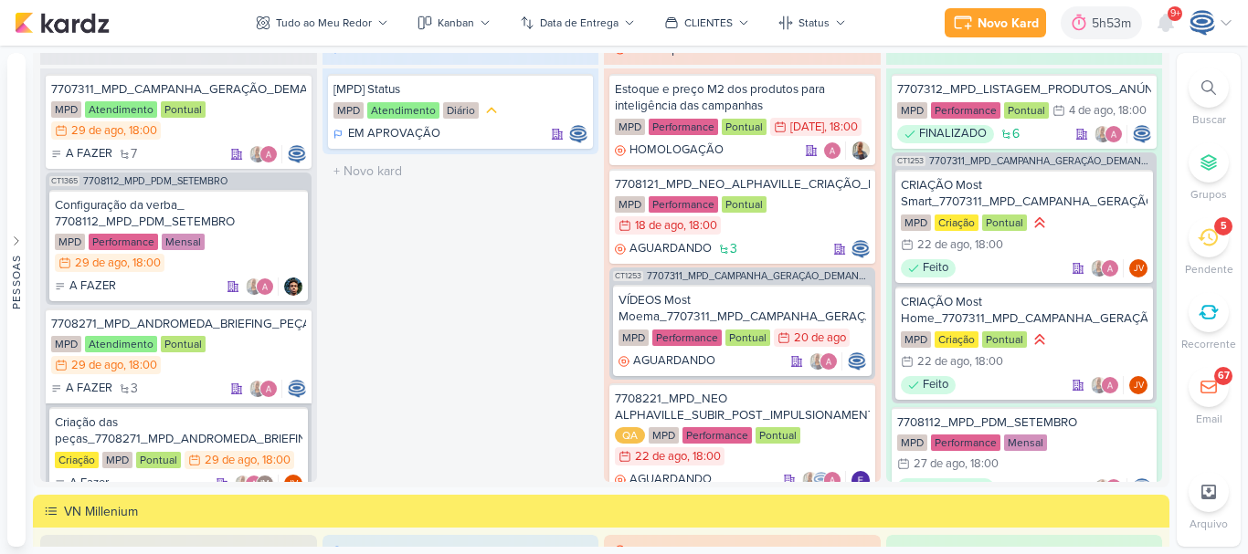
scroll to position [1706, 0]
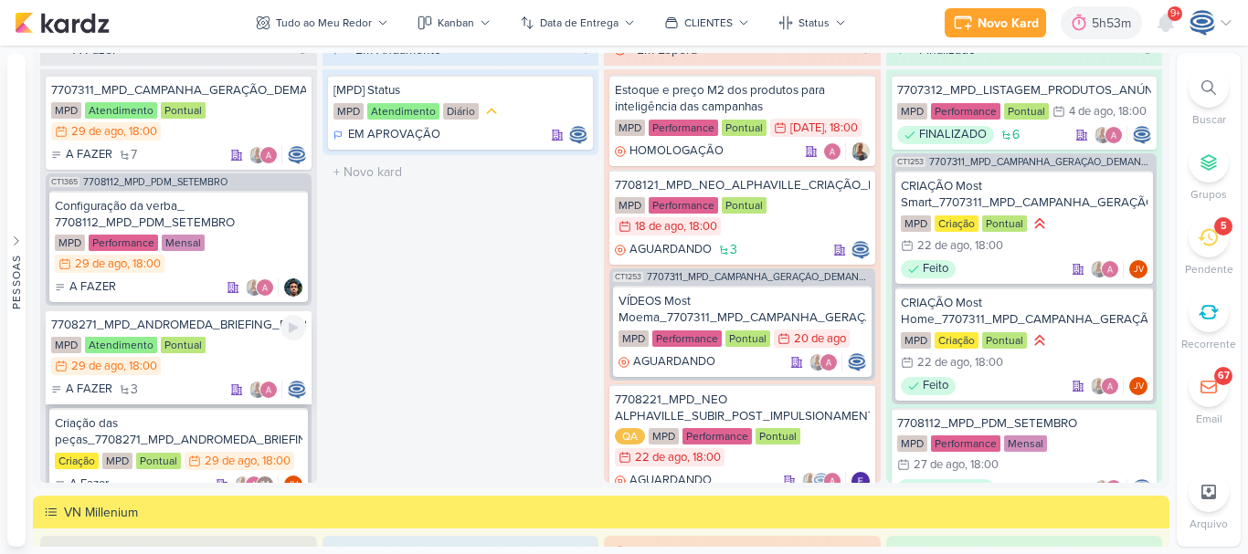
click at [224, 338] on div "MPD Atendimento Pontual 29/8 [DATE] 18:00" at bounding box center [178, 357] width 255 height 40
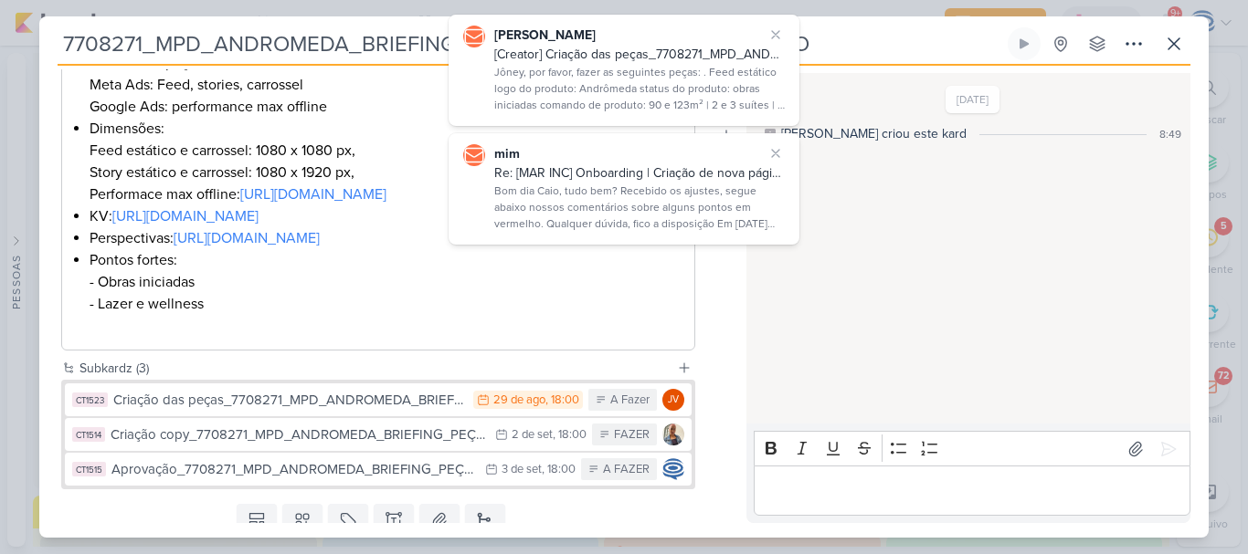
scroll to position [577, 0]
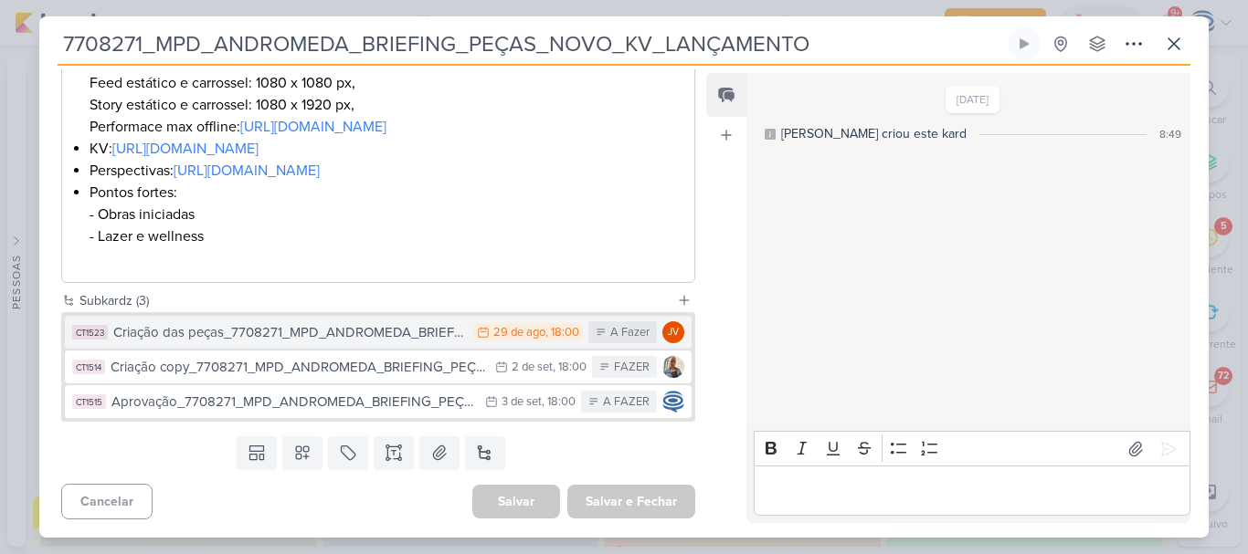
click at [334, 345] on button "CT1523 Criação das peças_7708271_MPD_ANDROMEDA_BRIEFING_PEÇAS_NOVO_KV_LANÇAMENT…" at bounding box center [378, 332] width 627 height 33
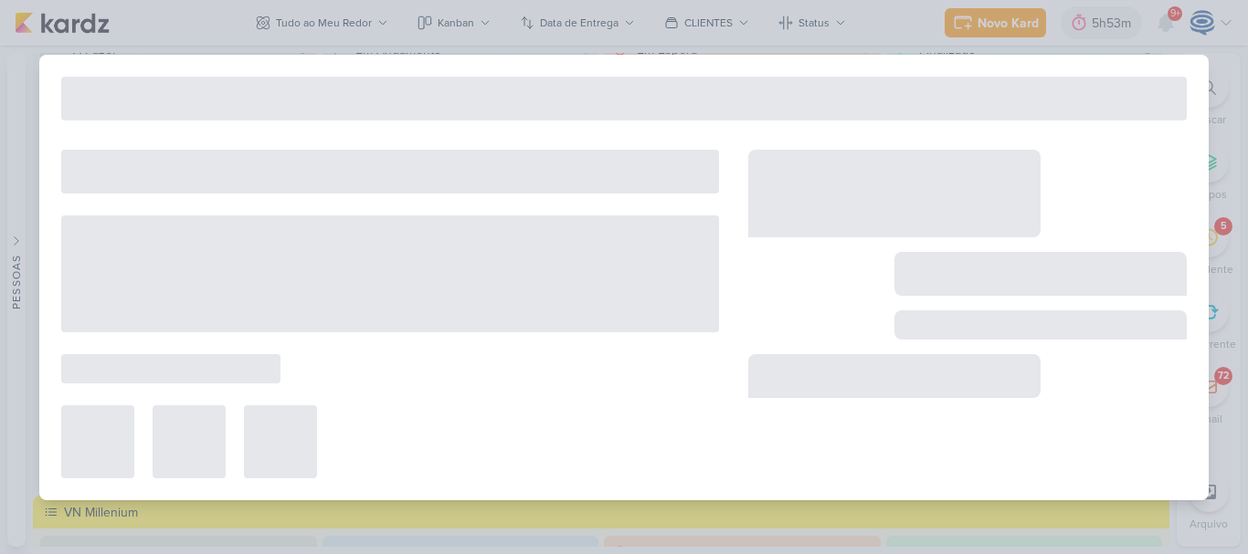
type input "Criação das peças_7708271_MPD_ANDROMEDA_BRIEFING_PEÇAS_NOVO_KV_LANÇAMENTO"
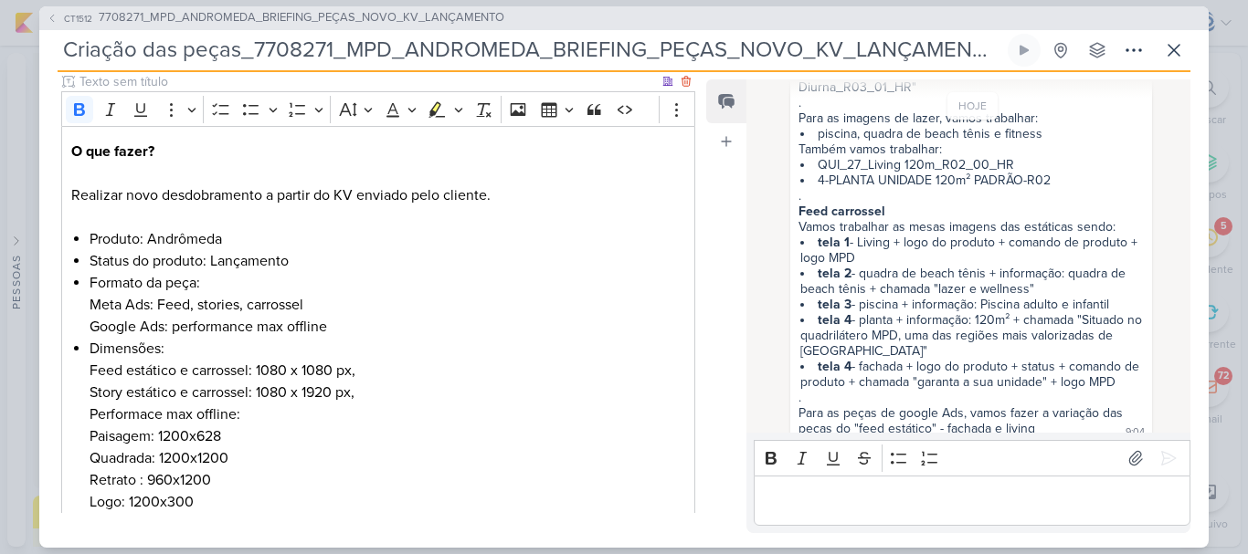
scroll to position [231, 0]
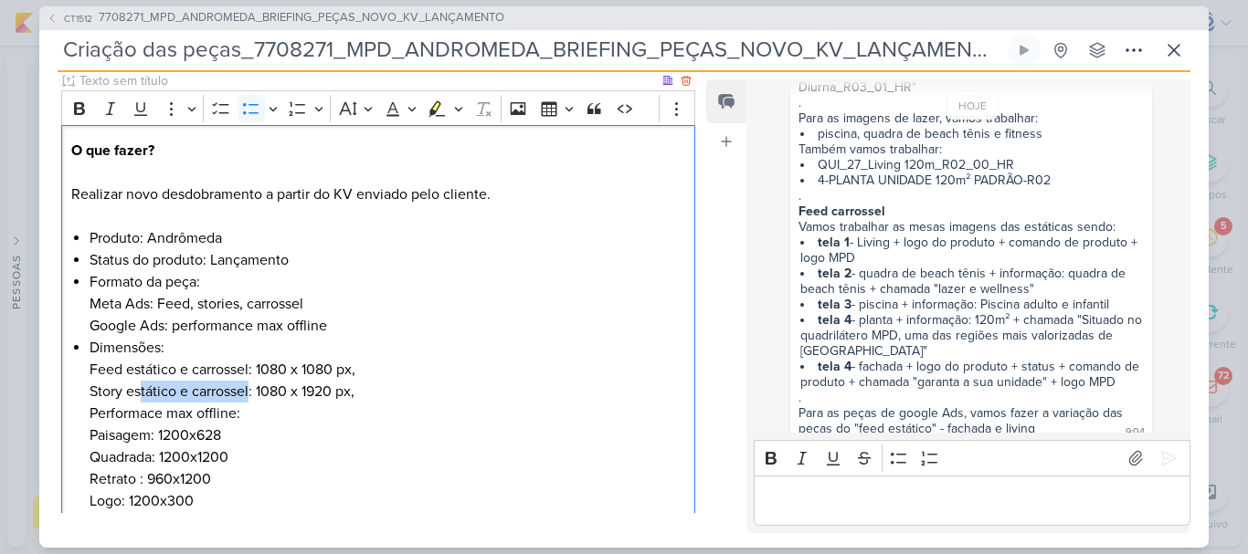
drag, startPoint x: 139, startPoint y: 396, endPoint x: 250, endPoint y: 386, distance: 111.9
click at [250, 386] on li "Dimensões: Feed estático e carrossel: 1080 x 1080 px, Story estático e carrosse…" at bounding box center [388, 490] width 596 height 307
drag, startPoint x: 208, startPoint y: 414, endPoint x: 244, endPoint y: 436, distance: 41.8
click at [244, 436] on li "Dimensões: Feed estático e carrossel: 1080 x 1080 px, Story estático e carrosse…" at bounding box center [388, 490] width 596 height 307
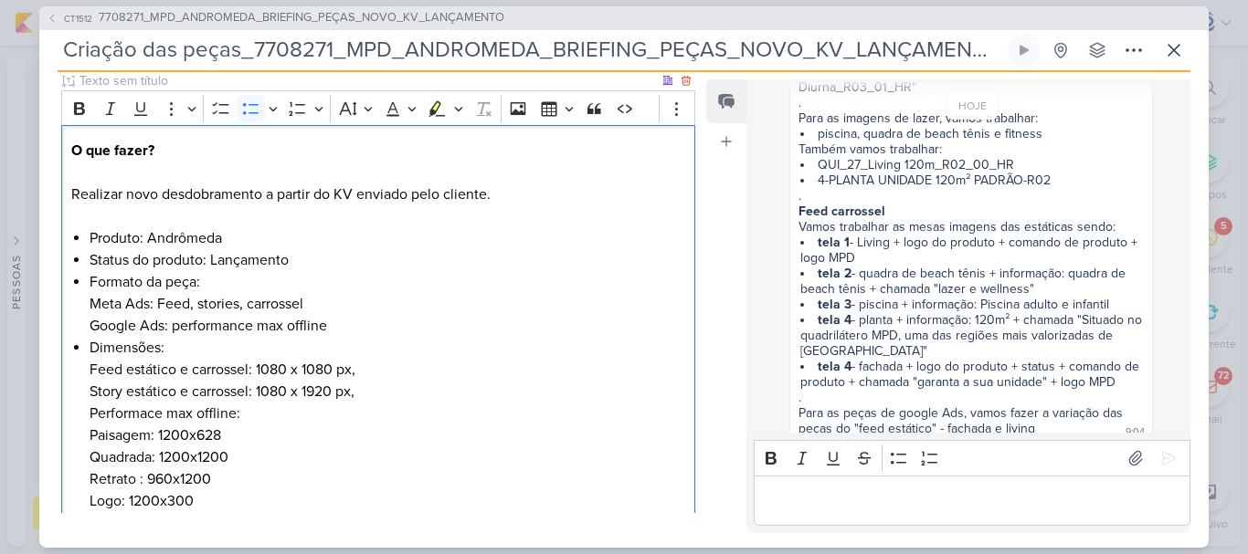
click at [243, 460] on li "Dimensões: Feed estático e carrossel: 1080 x 1080 px, Story estático e carrosse…" at bounding box center [388, 490] width 596 height 307
click at [238, 476] on li "Dimensões: Feed estático e carrossel: 1080 x 1080 px, Story estático e carrosse…" at bounding box center [388, 490] width 596 height 307
click at [235, 501] on li "Dimensões: Feed estático e carrossel: 1080 x 1080 px, Story estático e carrosse…" at bounding box center [388, 490] width 596 height 307
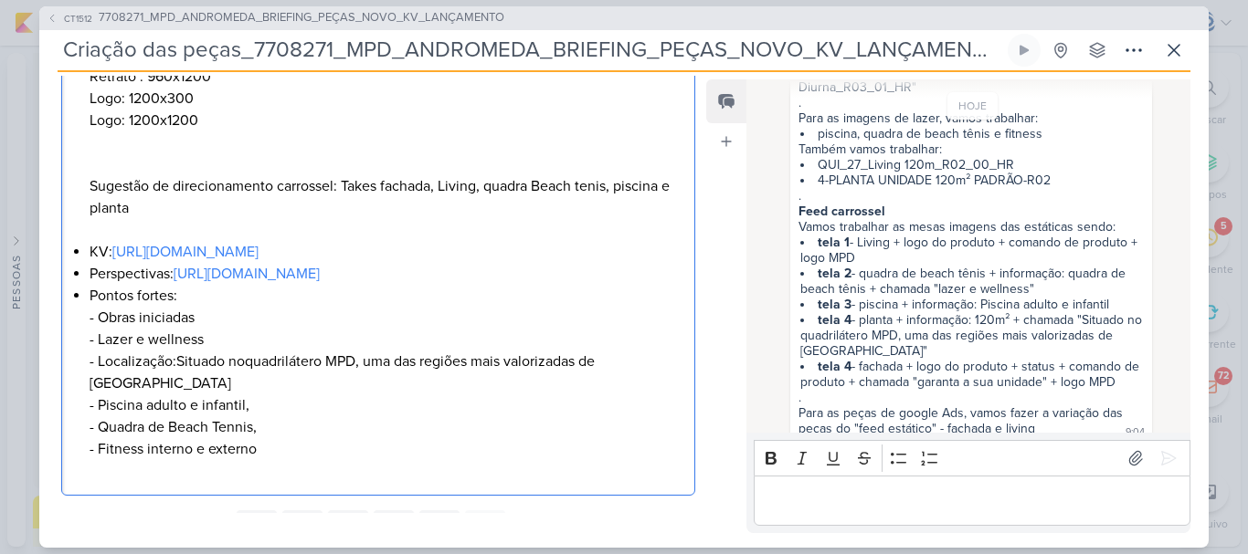
scroll to position [643, 0]
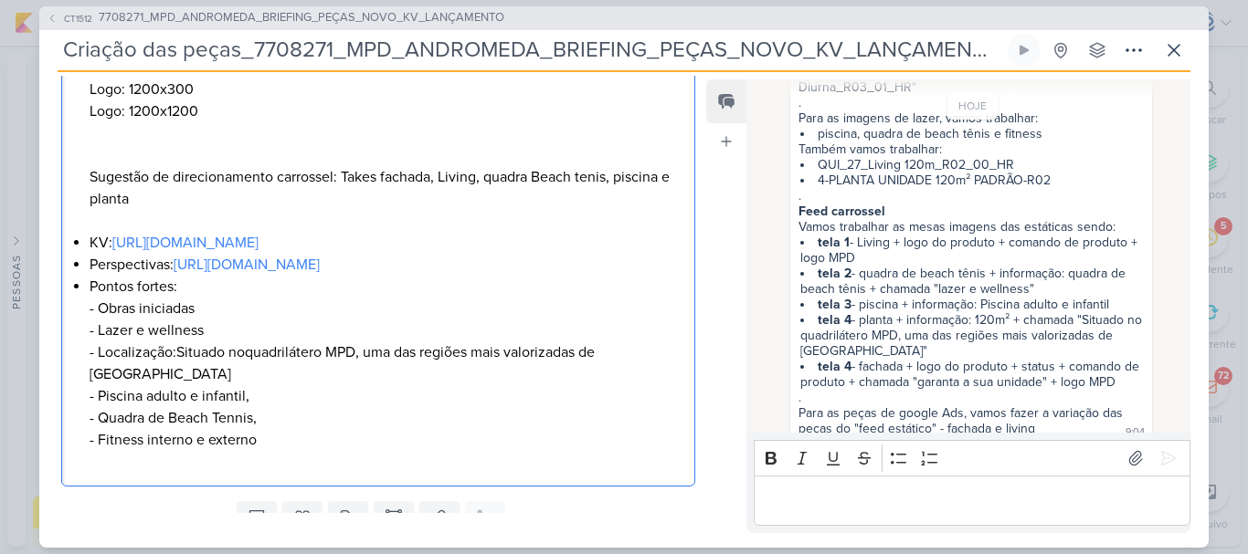
click at [111, 157] on li "Dimensões: Feed estático e carrossel: 1080 x 1080 px, Story estático e carrosse…" at bounding box center [388, 78] width 596 height 307
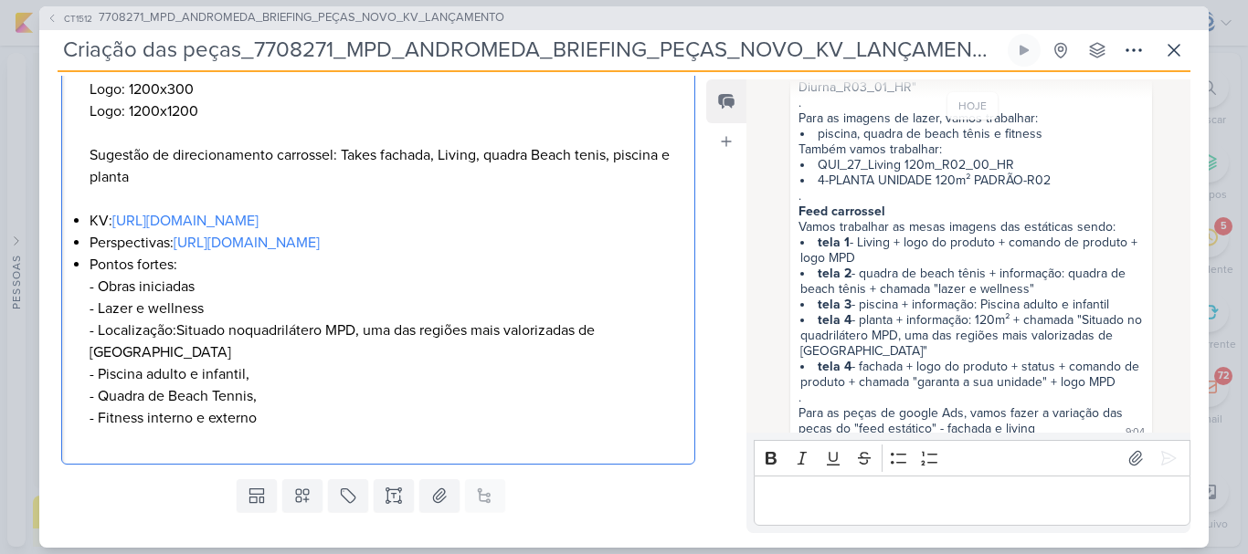
click at [149, 194] on li "Dimensões: Feed estático e carrossel: 1080 x 1080 px, Story estático e carrosse…" at bounding box center [388, 67] width 596 height 285
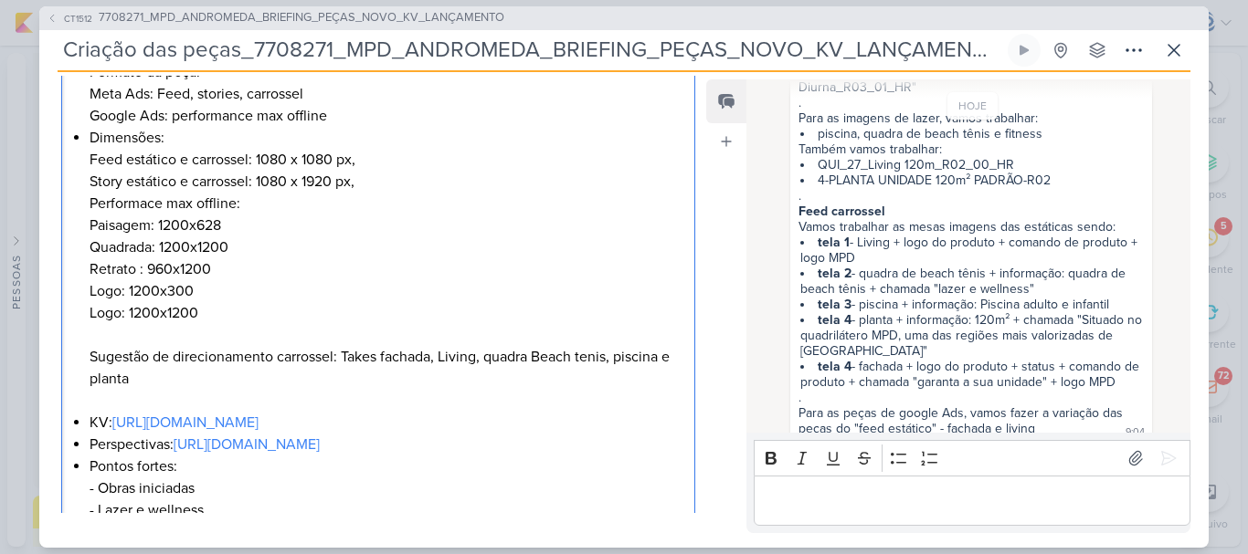
scroll to position [442, 0]
drag, startPoint x: 92, startPoint y: 423, endPoint x: 204, endPoint y: 443, distance: 113.2
click at [204, 443] on ul "Produto: Andrômeda Status do produto: Lançamento Formato da peça: Meta Ads: Fee…" at bounding box center [388, 334] width 596 height 636
click at [204, 443] on li "Perspectivas: [URL][DOMAIN_NAME]" at bounding box center [388, 444] width 596 height 22
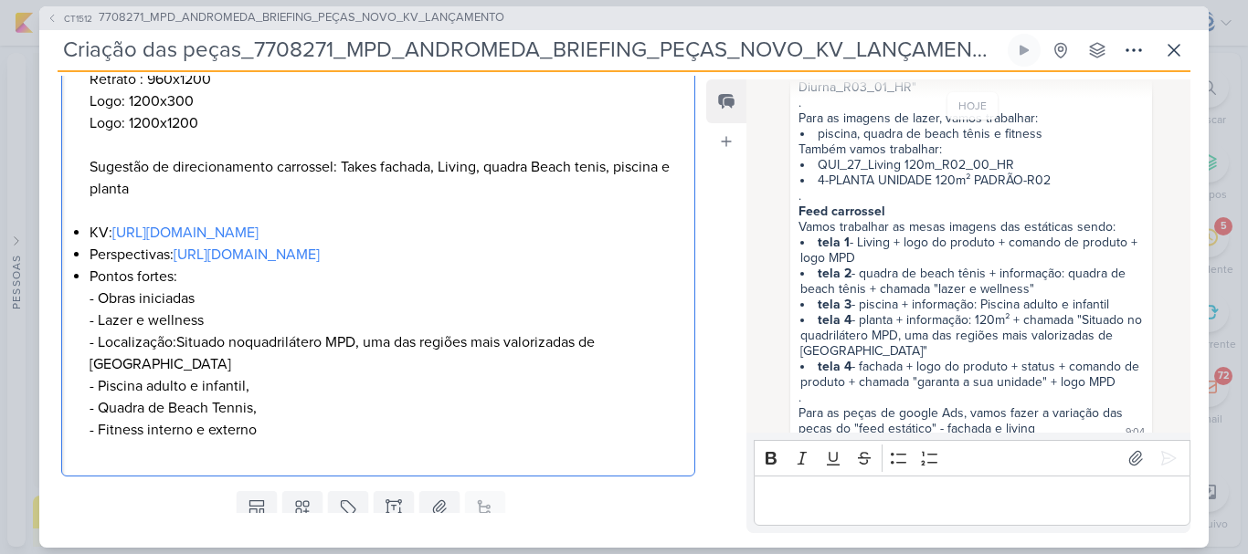
scroll to position [632, 0]
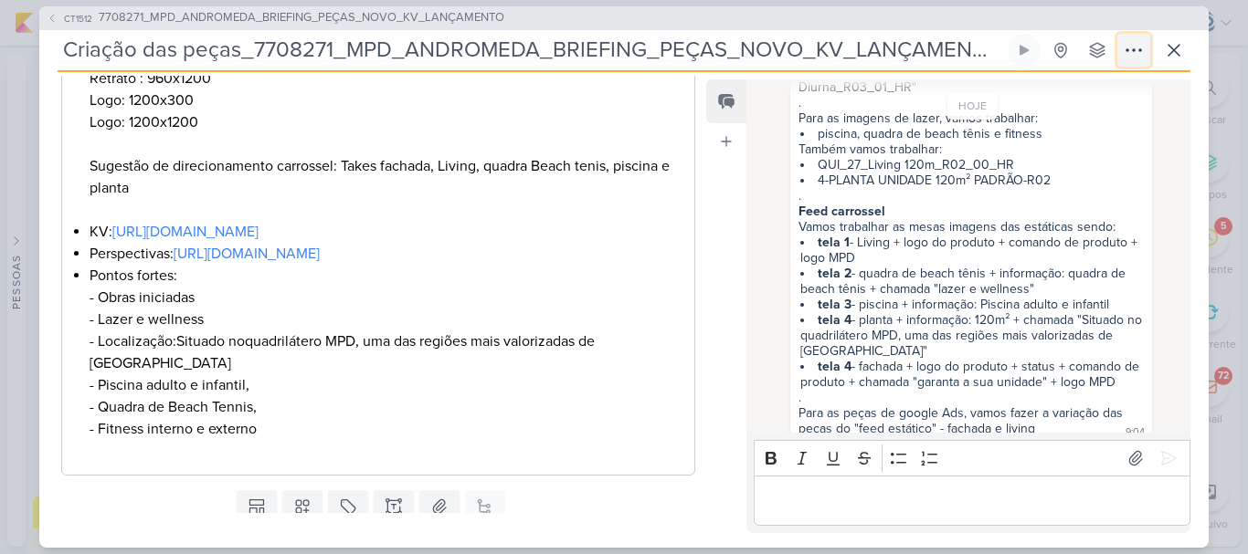
click at [1129, 49] on icon at bounding box center [1134, 50] width 22 height 22
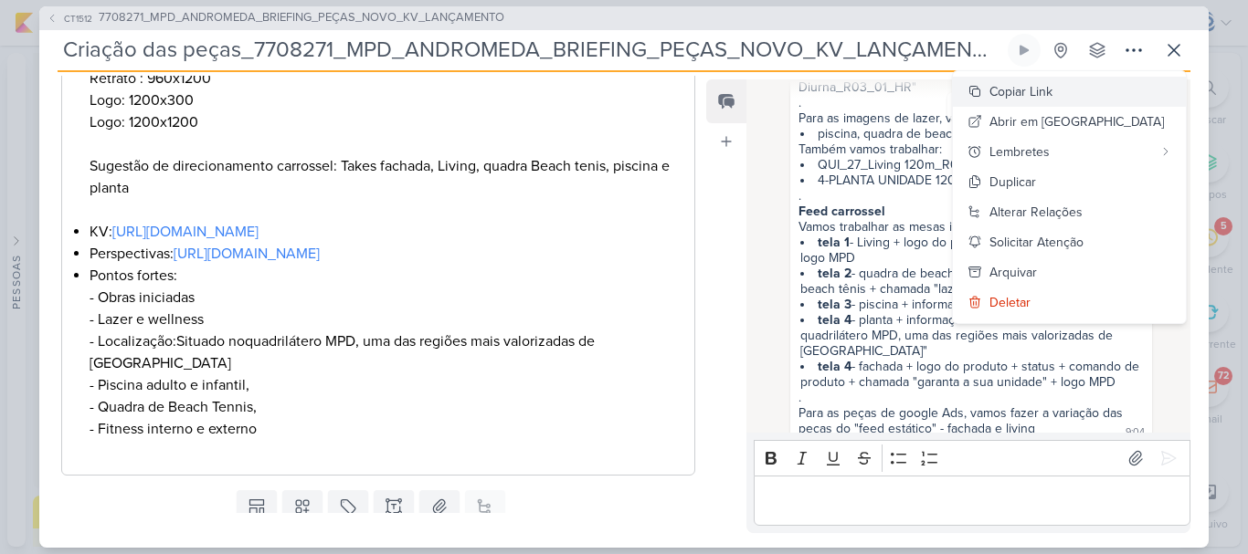
click at [1052, 92] on div "Copiar Link" at bounding box center [1020, 91] width 63 height 19
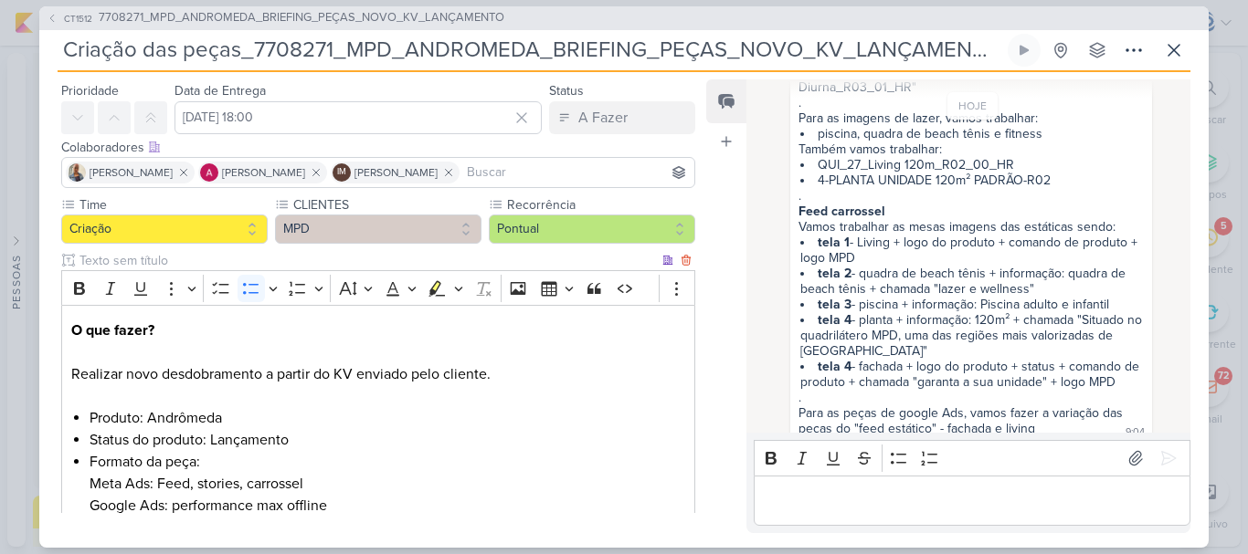
scroll to position [0, 0]
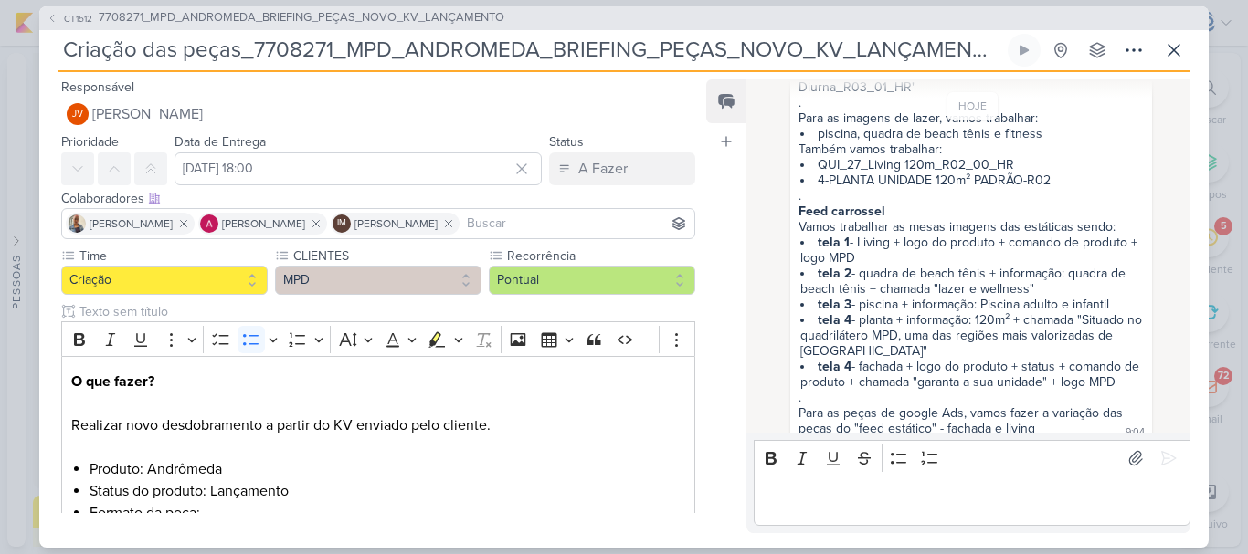
click at [755, 116] on div "[DATE] [PERSON_NAME] criou este kard 9:45 [PERSON_NAME] [PERSON_NAME], não dá p…" at bounding box center [967, 257] width 442 height 353
click at [420, 14] on span "7708271_MPD_ANDROMEDA_BRIEFING_PEÇAS_NOVO_KV_LANÇAMENTO" at bounding box center [302, 18] width 406 height 18
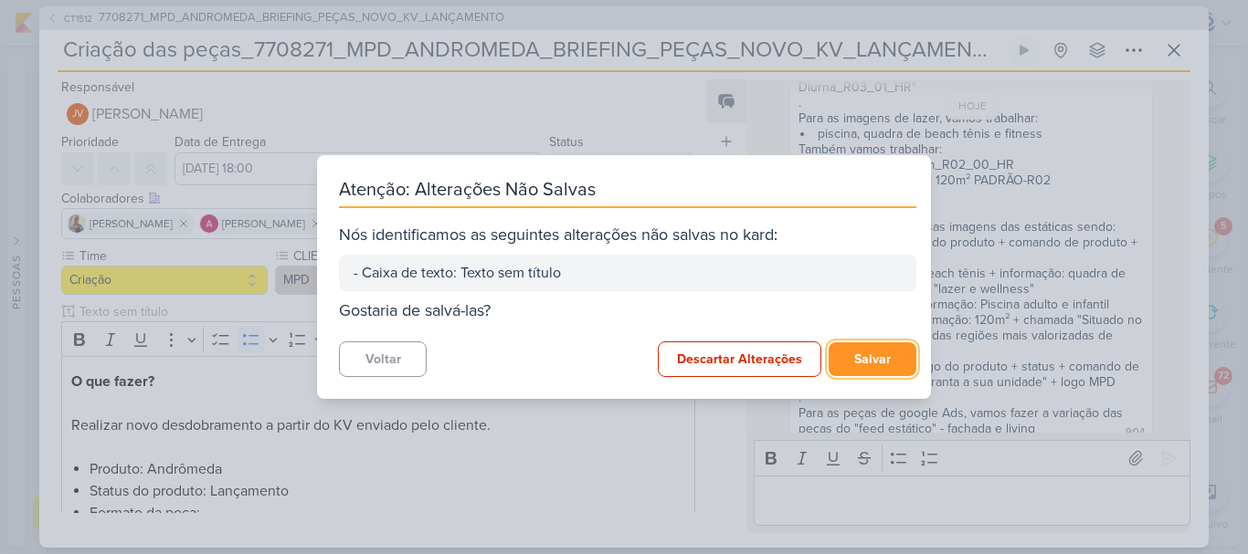
click at [849, 363] on button "Salvar" at bounding box center [873, 360] width 88 height 34
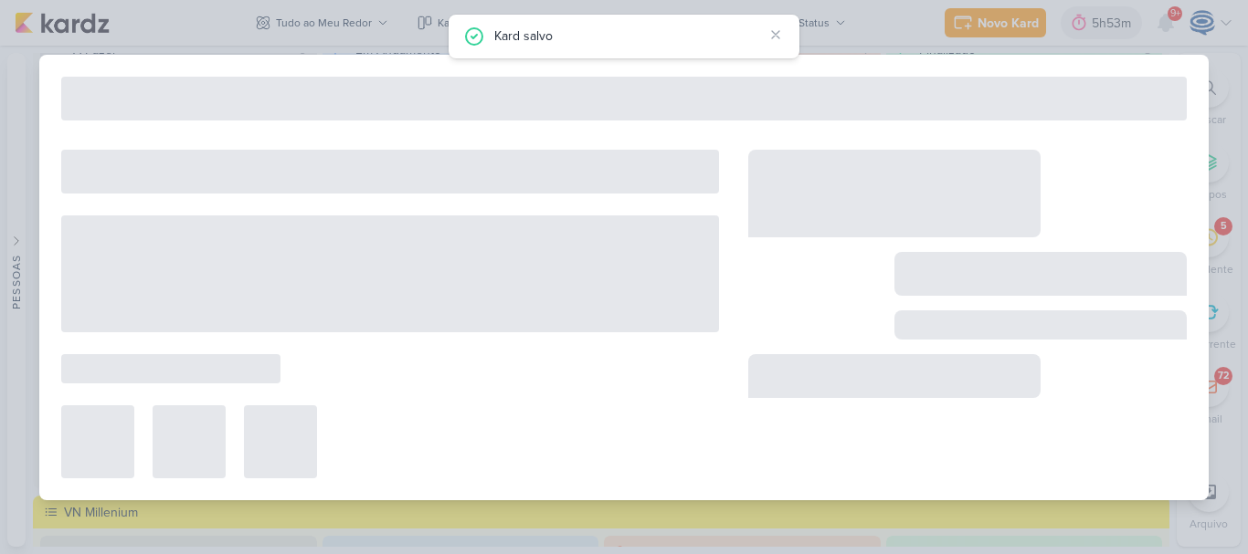
type input "7708271_MPD_ANDROMEDA_BRIEFING_PEÇAS_NOVO_KV_LANÇAMENTO"
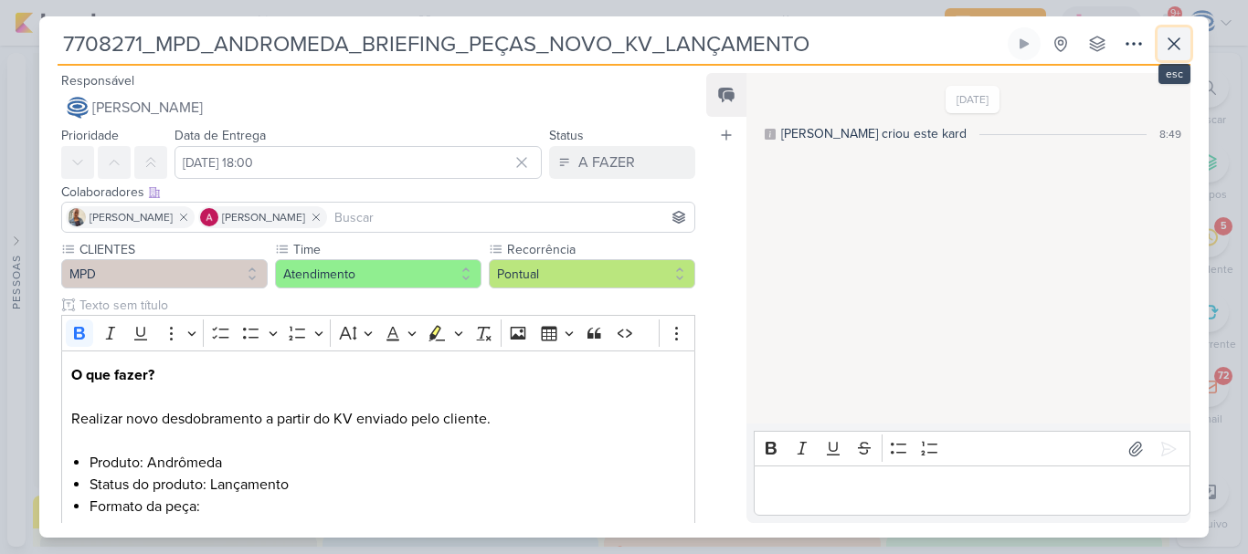
click at [1180, 43] on icon at bounding box center [1174, 44] width 22 height 22
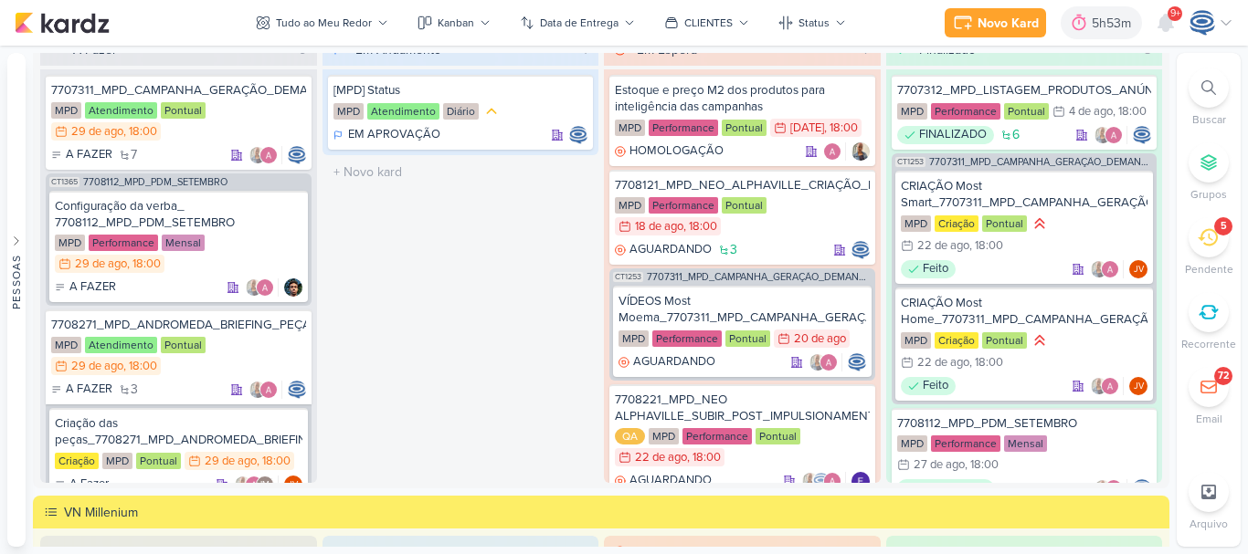
click at [1199, 86] on div at bounding box center [1208, 88] width 40 height 40
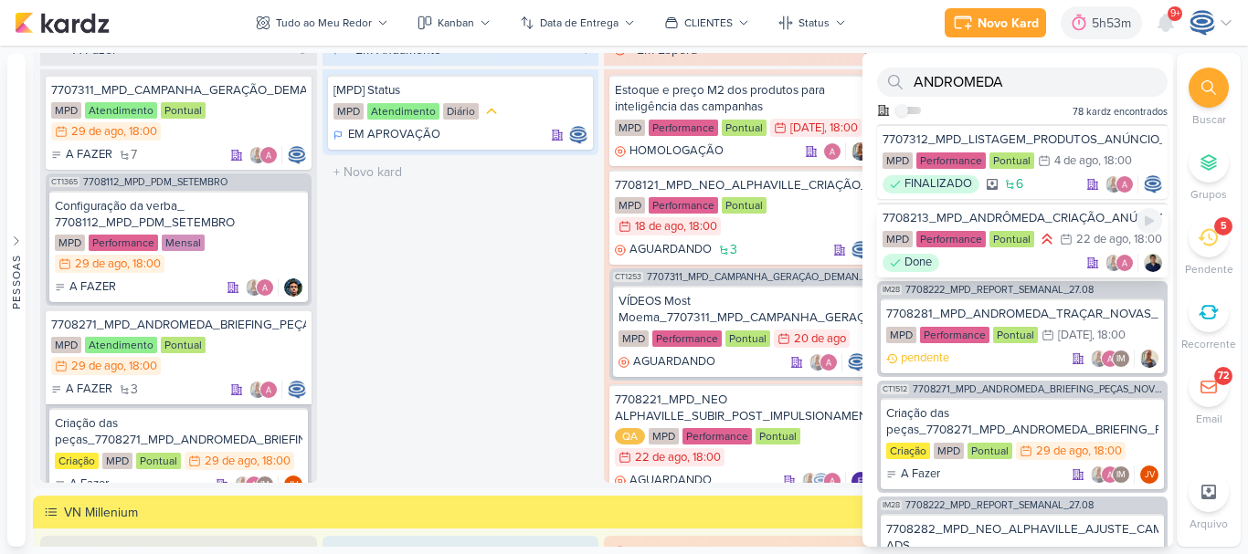
click at [1050, 221] on div "7708213_MPD_ANDRÔMEDA_CRIAÇÃO_ANÚNCIO_WAZE" at bounding box center [1022, 218] width 280 height 16
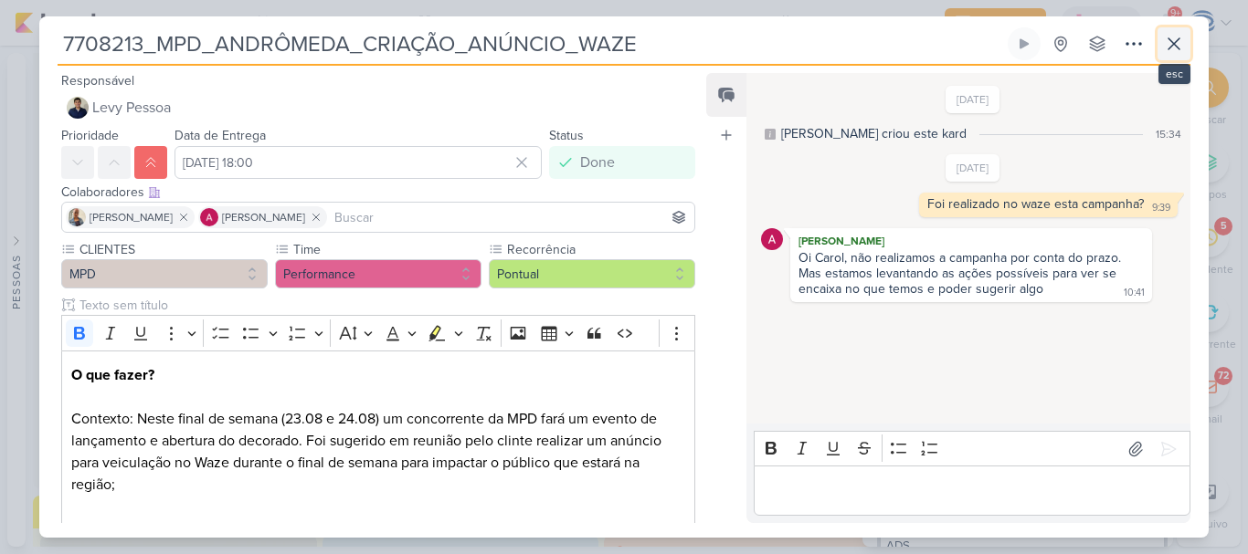
click at [1174, 37] on icon at bounding box center [1174, 44] width 22 height 22
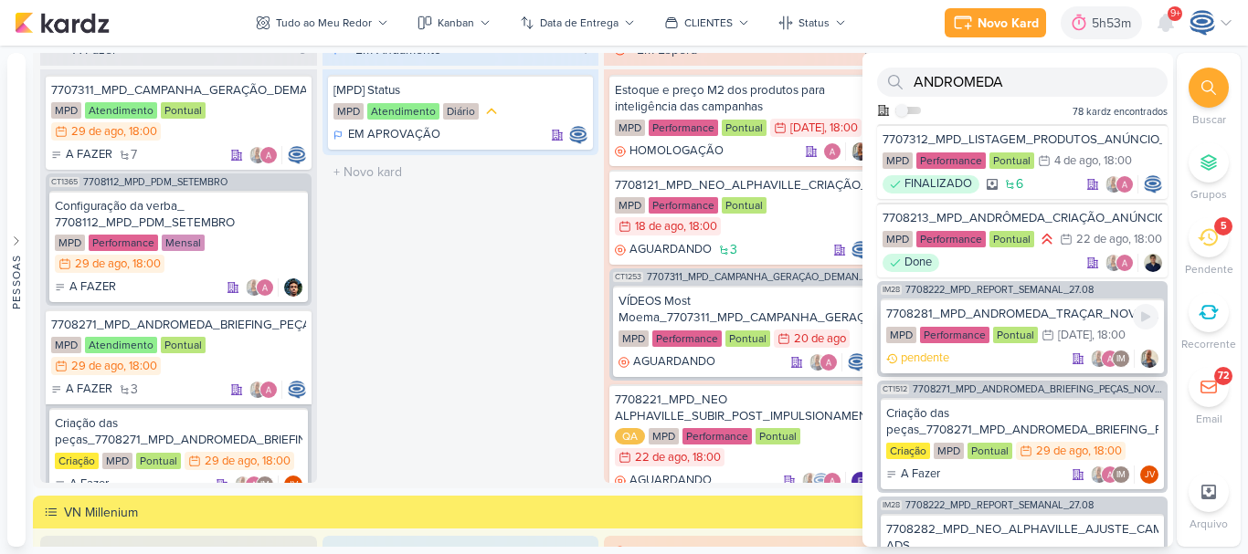
click at [1063, 322] on div "7708281_MPD_ANDROMEDA_TRAÇAR_NOVAS_ESTRATÉGIAS" at bounding box center [1022, 314] width 272 height 16
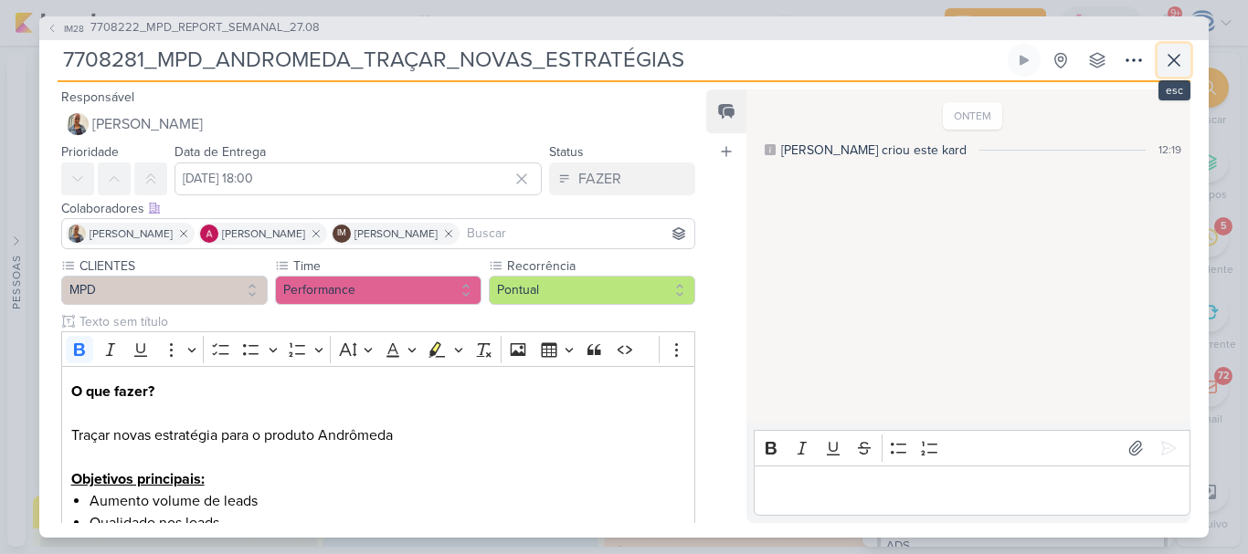
click at [1177, 65] on icon at bounding box center [1174, 60] width 22 height 22
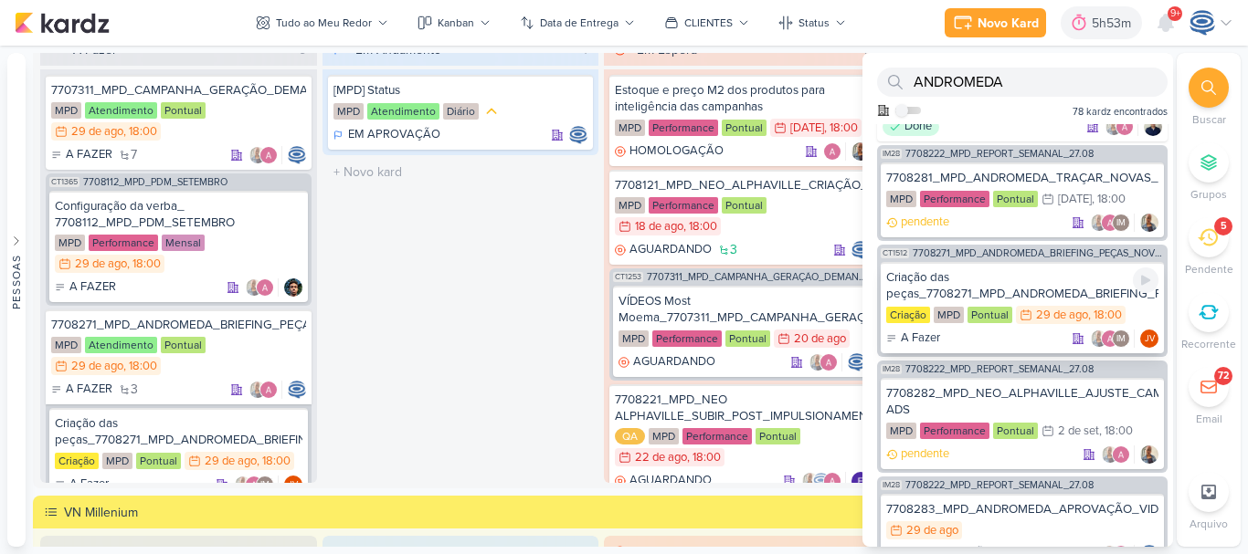
scroll to position [223, 0]
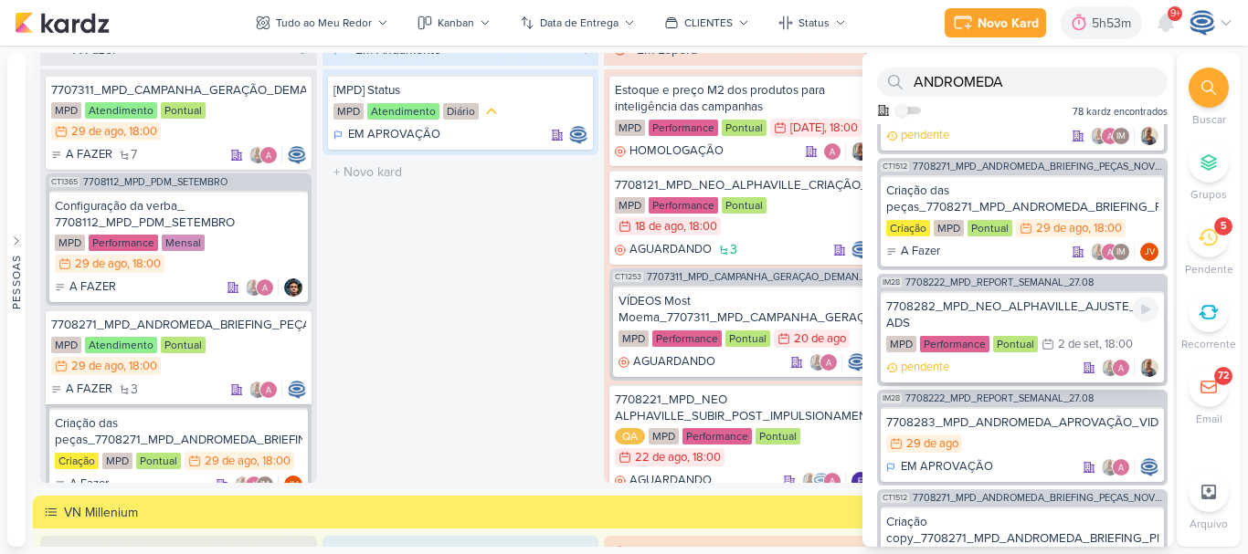
click at [1052, 327] on div "7708282_MPD_NEO_ALPHAVILLE_AJUSTE_CAMPANHA_GOOGLE ADS" at bounding box center [1022, 315] width 272 height 33
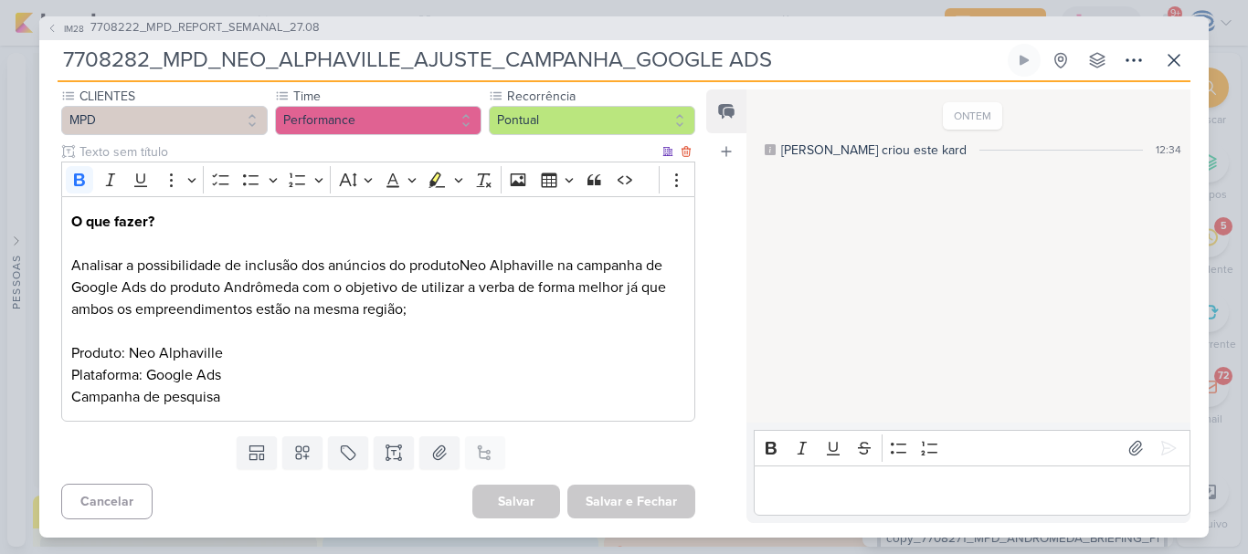
scroll to position [0, 0]
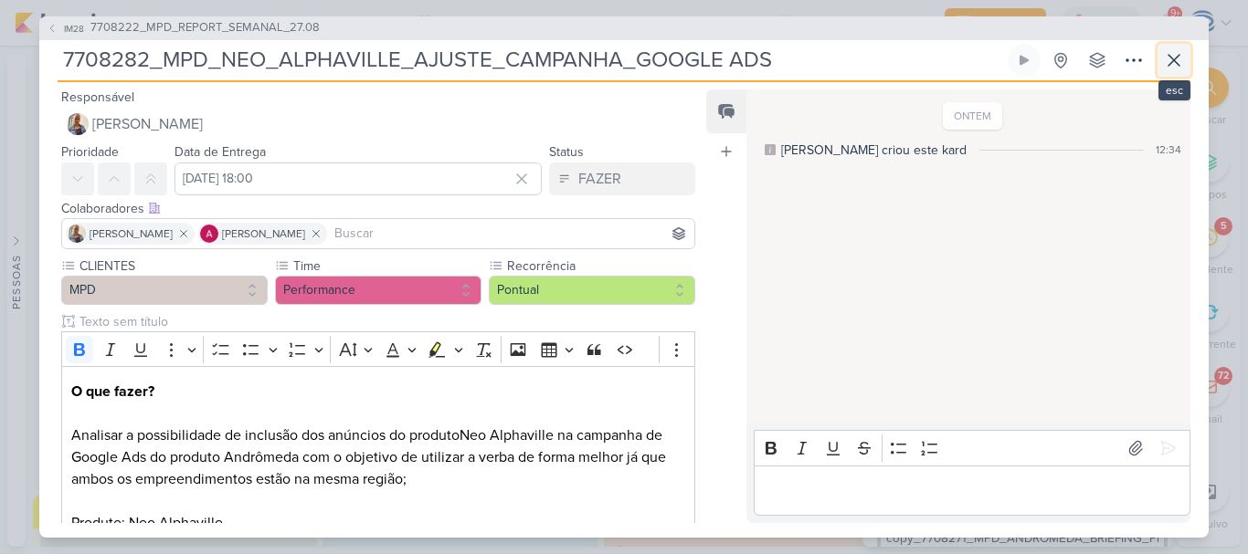
click at [1172, 58] on icon at bounding box center [1173, 60] width 11 height 11
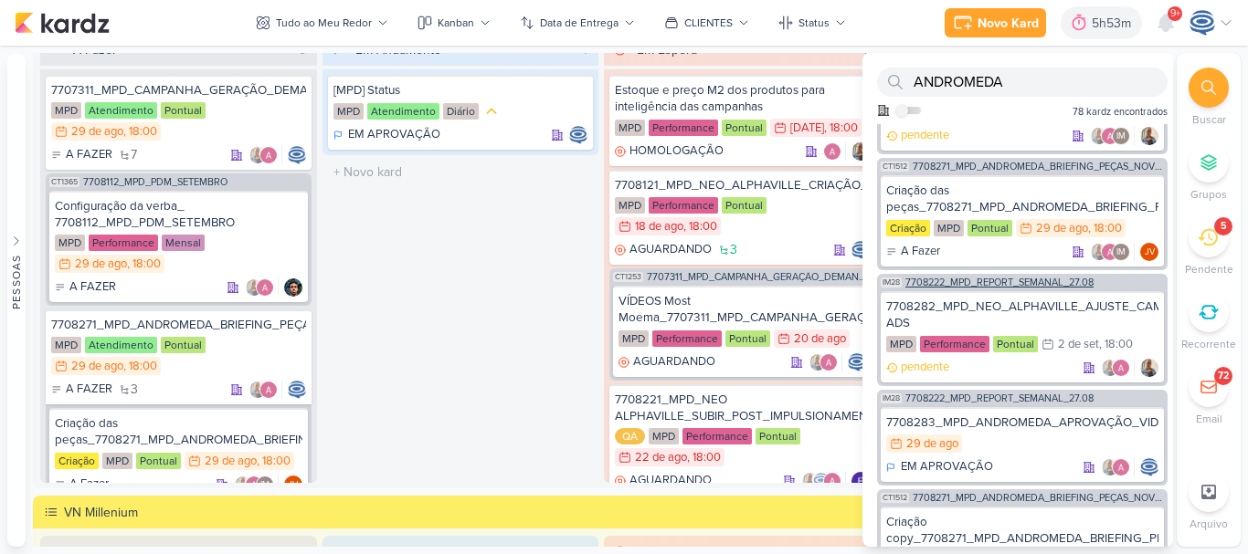
click at [1034, 288] on span "7708222_MPD_REPORT_SEMANAL_27.08" at bounding box center [999, 283] width 188 height 10
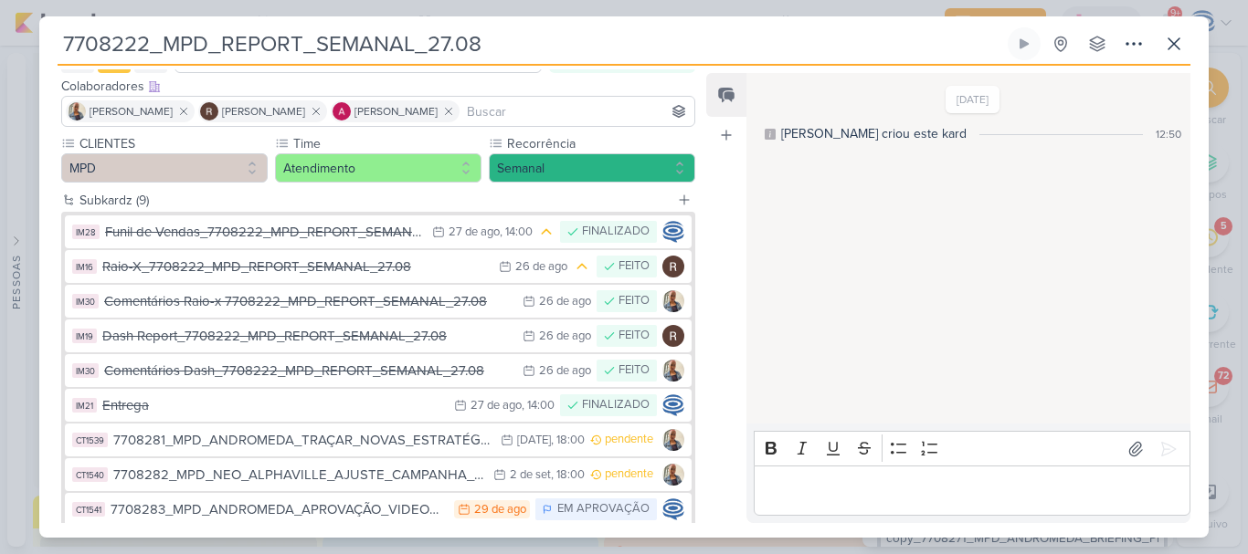
scroll to position [209, 0]
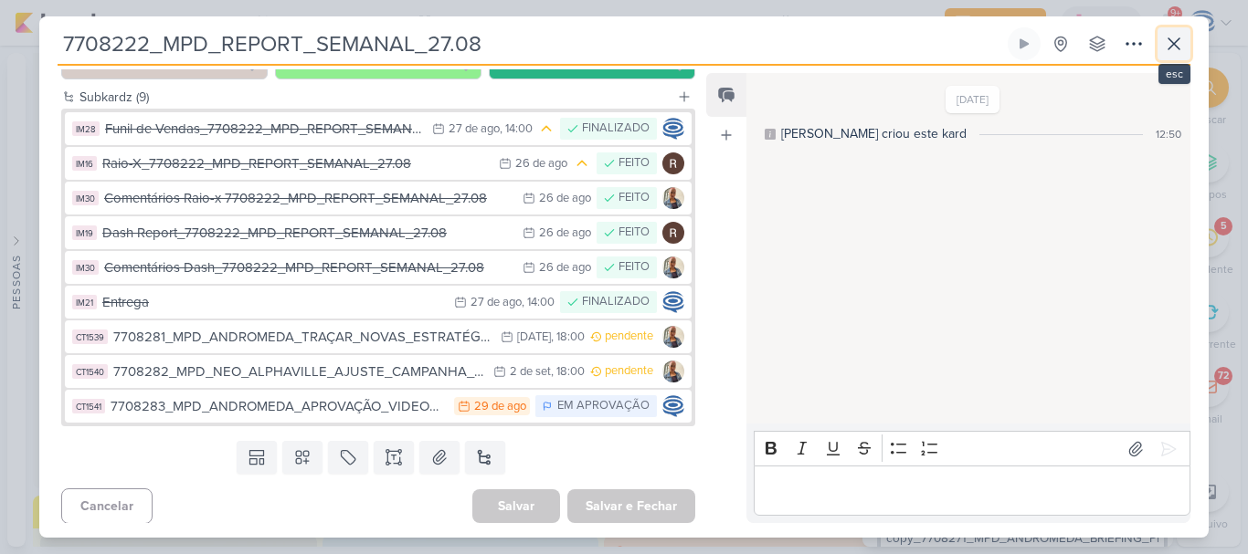
click at [1181, 34] on icon at bounding box center [1174, 44] width 22 height 22
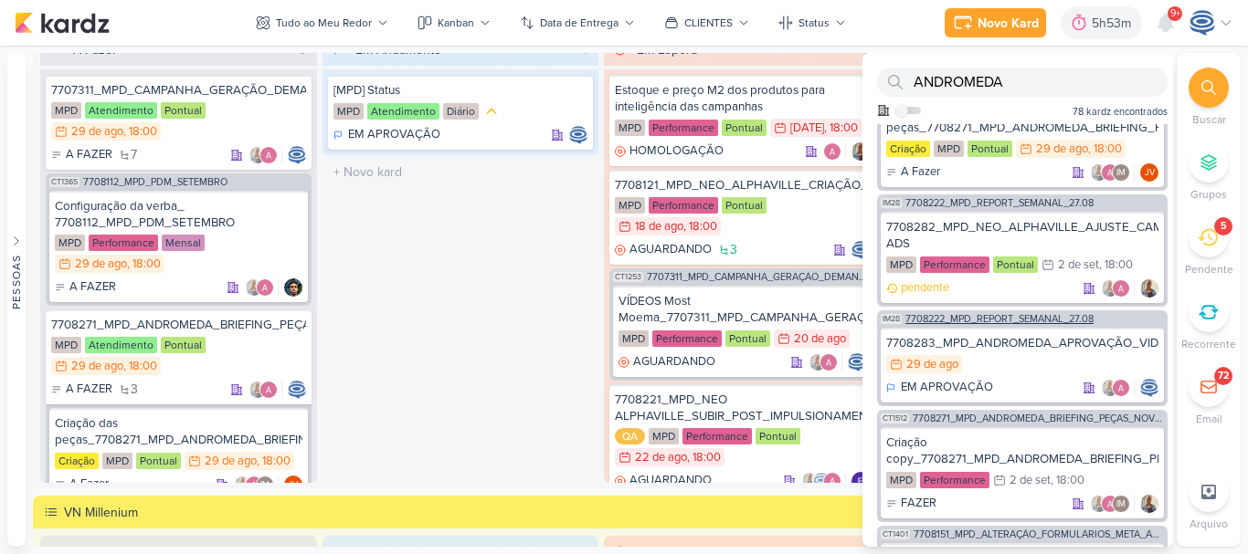
scroll to position [304, 0]
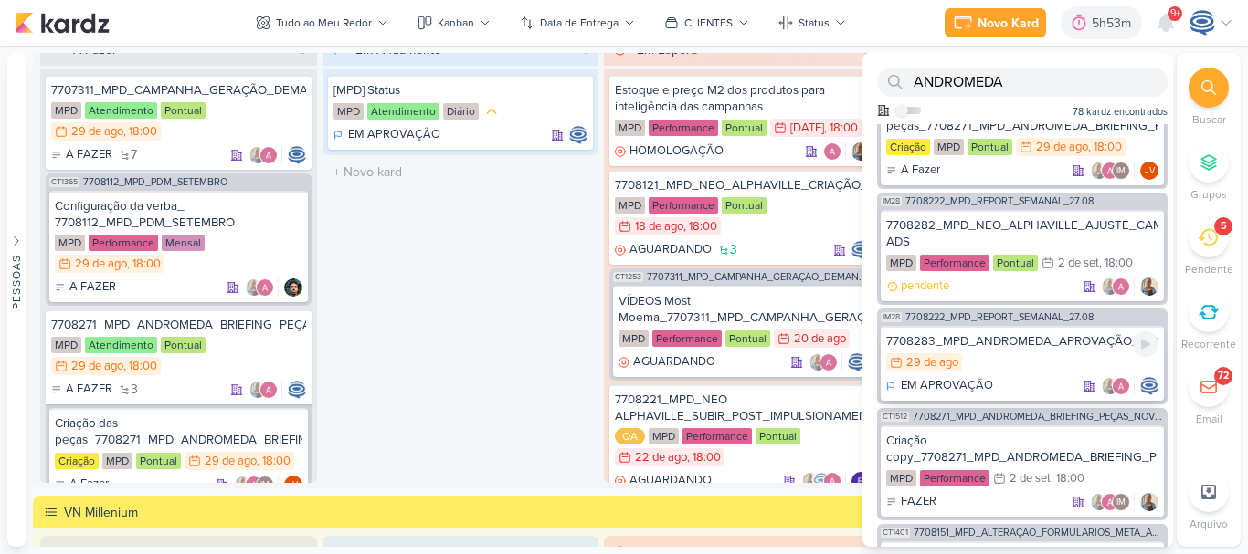
click at [1031, 350] on div "7708283_MPD_ANDROMEDA_APROVAÇÃO_VIDEOS_PARA_CAMPANHA_META_ADS" at bounding box center [1022, 341] width 272 height 16
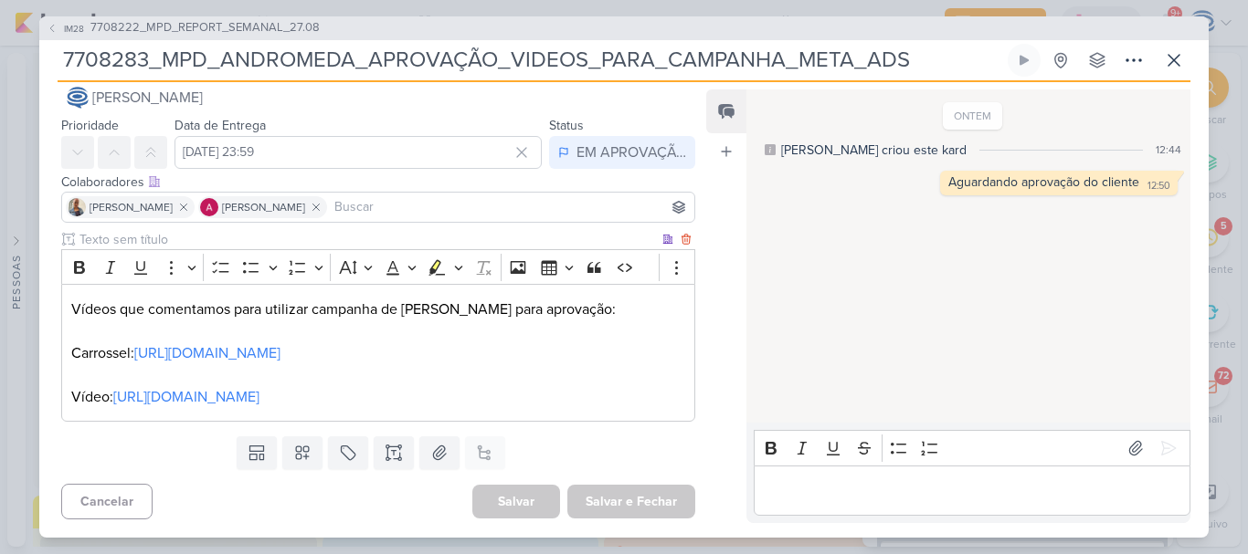
scroll to position [0, 0]
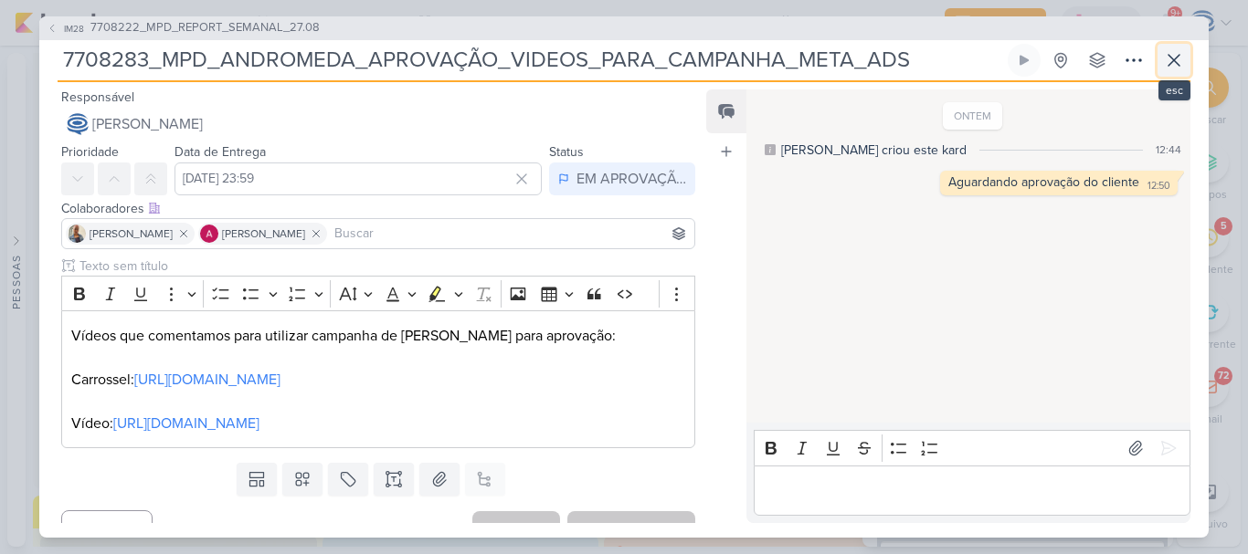
click at [1173, 52] on icon at bounding box center [1174, 60] width 22 height 22
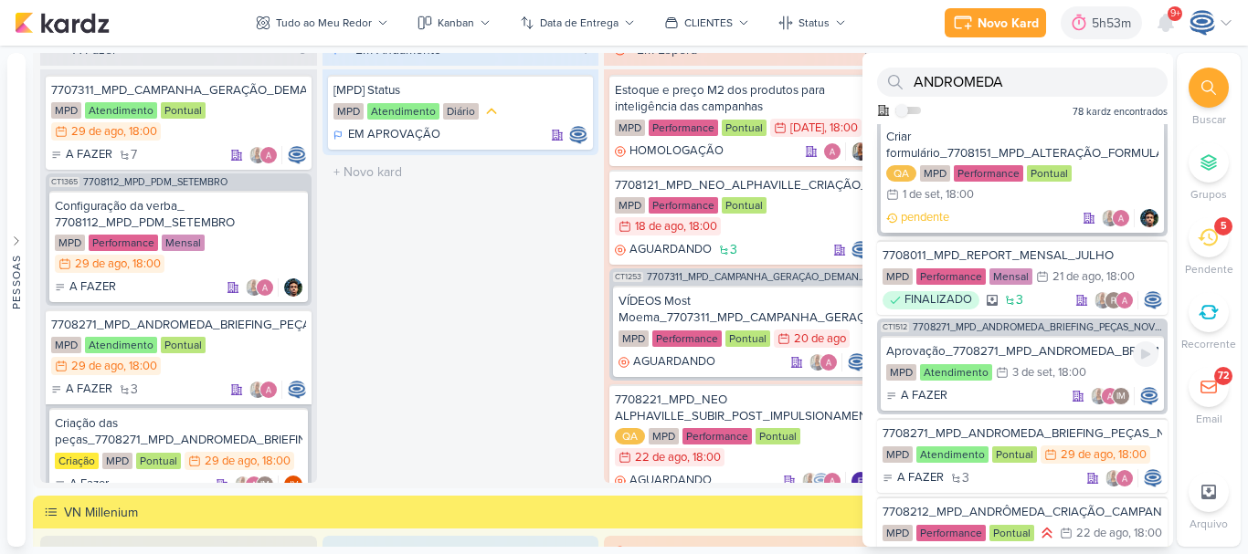
scroll to position [730, 0]
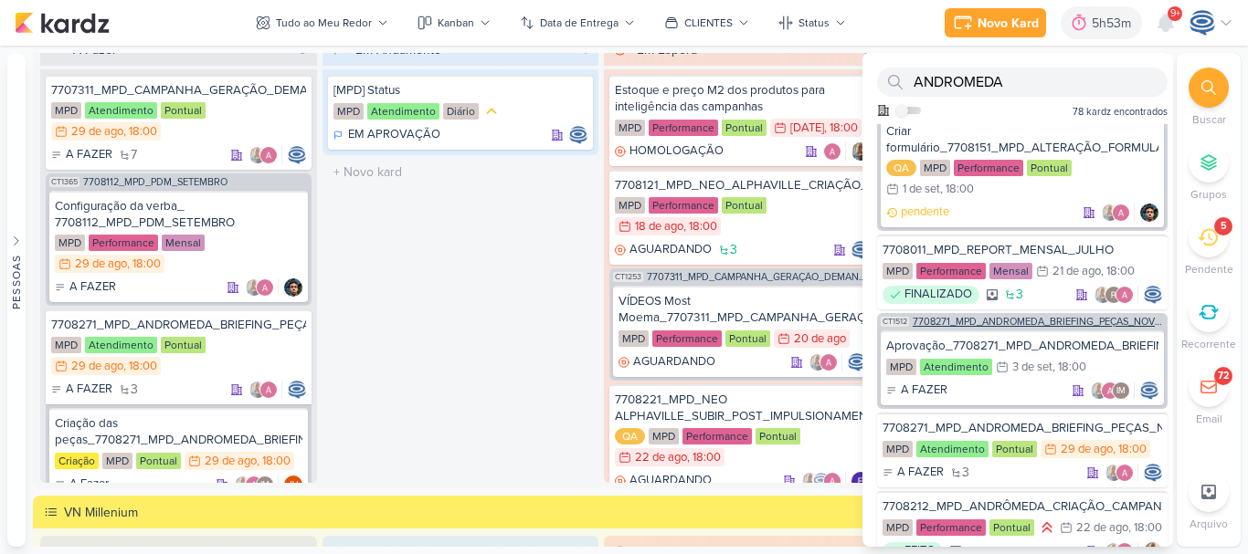
click at [1061, 327] on span "7708271_MPD_ANDROMEDA_BRIEFING_PEÇAS_NOVO_KV_LANÇAMENTO" at bounding box center [1038, 322] width 251 height 10
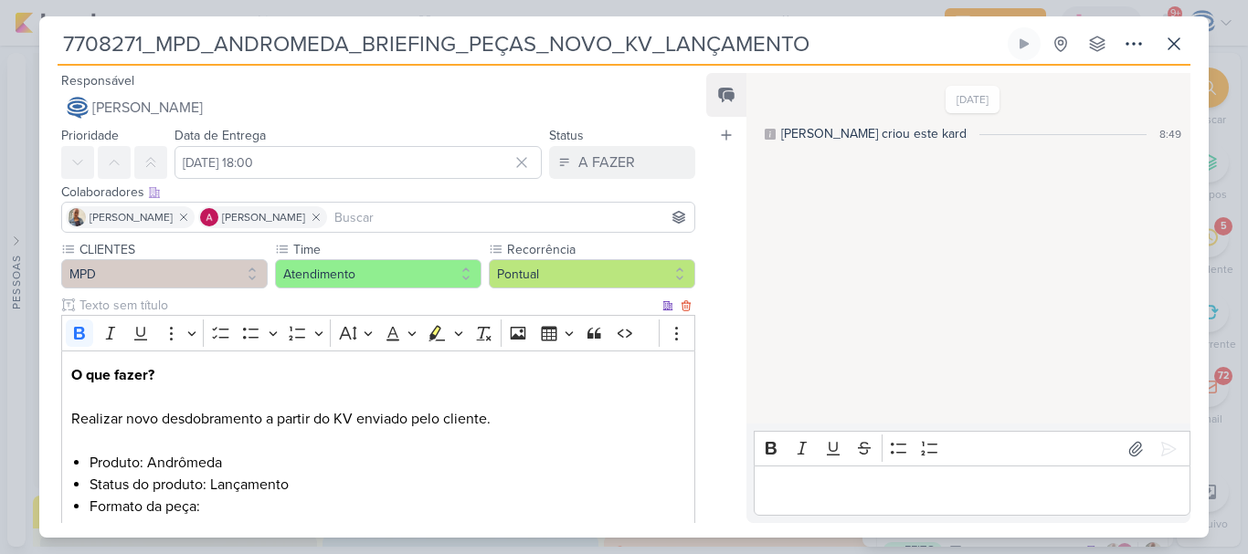
scroll to position [577, 0]
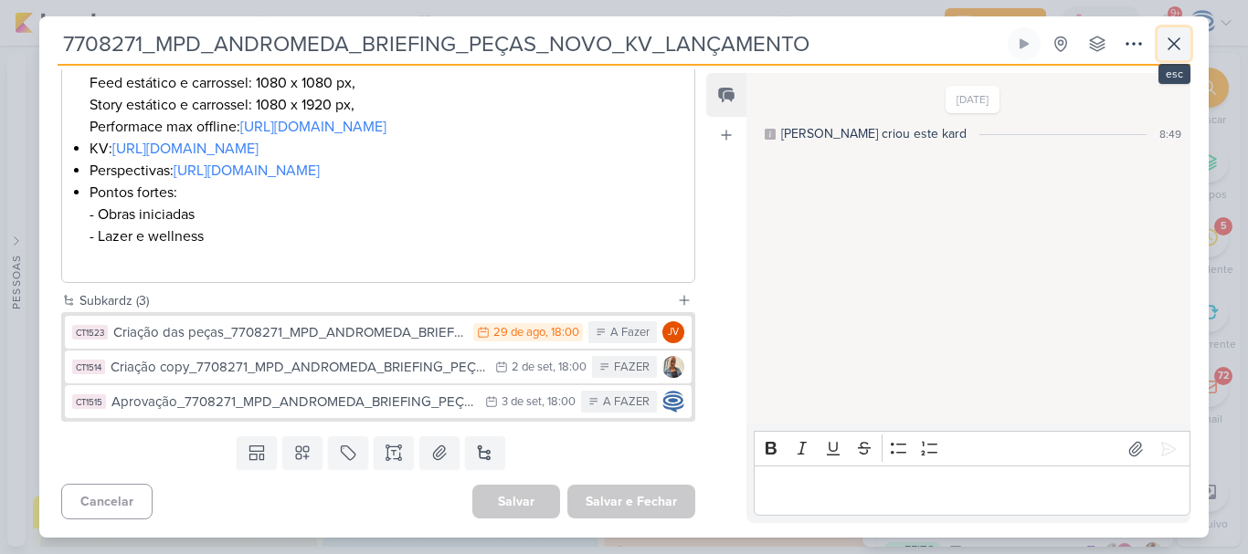
click at [1168, 40] on icon at bounding box center [1174, 44] width 22 height 22
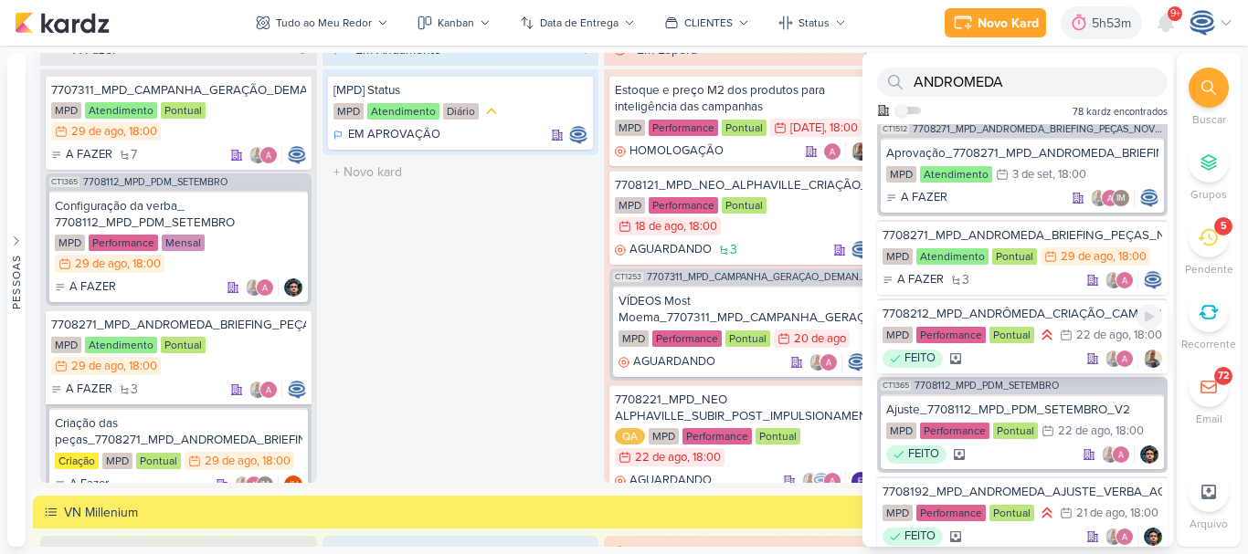
scroll to position [939, 0]
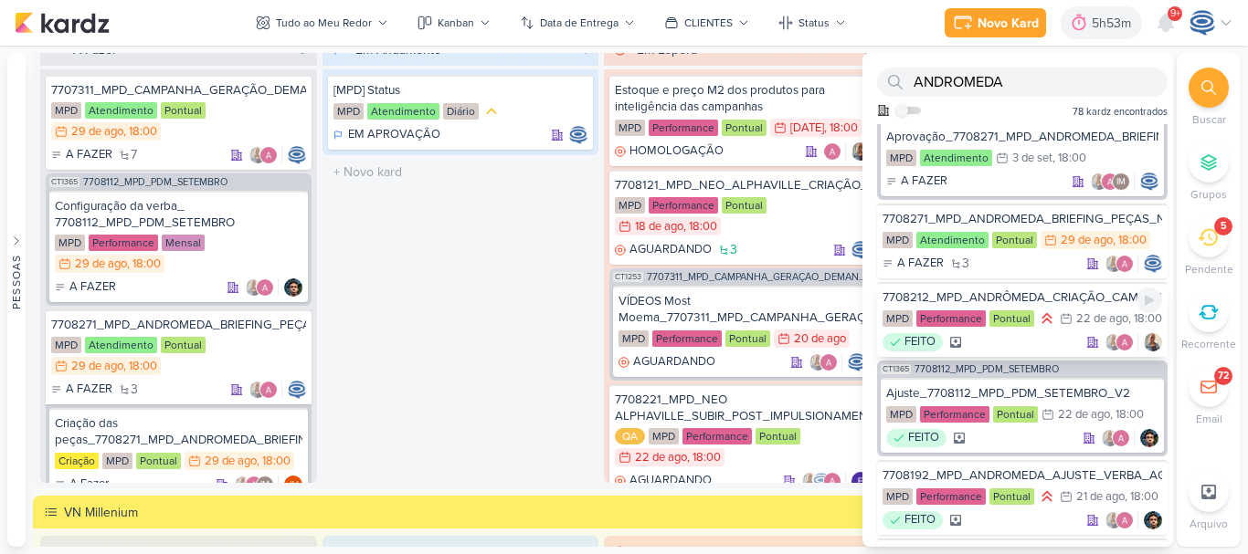
click at [1069, 330] on div "MPD Performance Pontual 22/8 [DATE] 18:00" at bounding box center [1022, 320] width 280 height 20
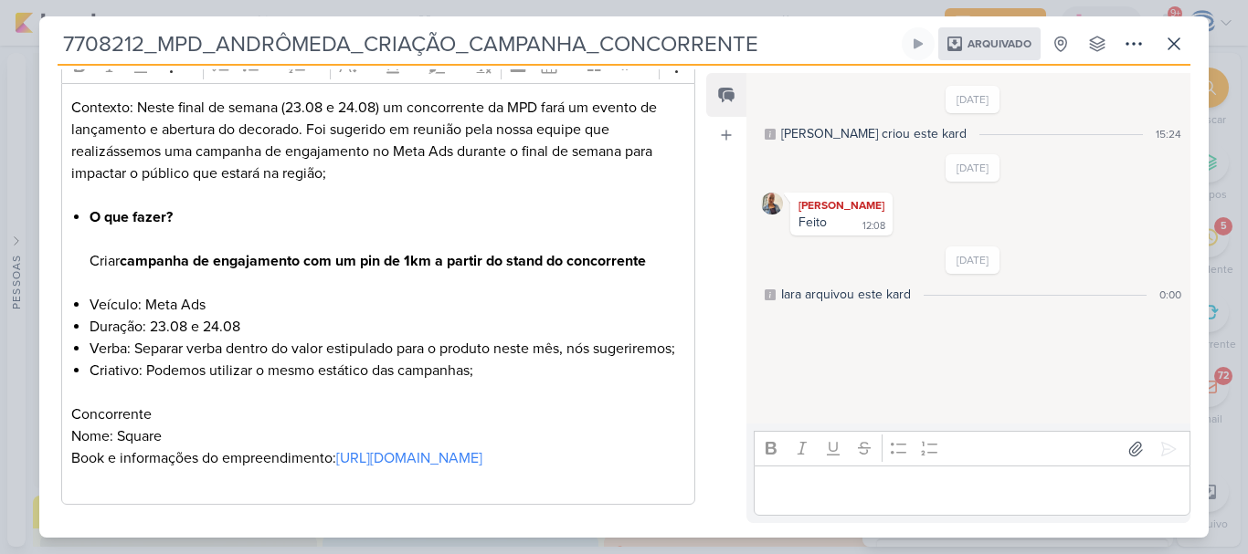
scroll to position [0, 0]
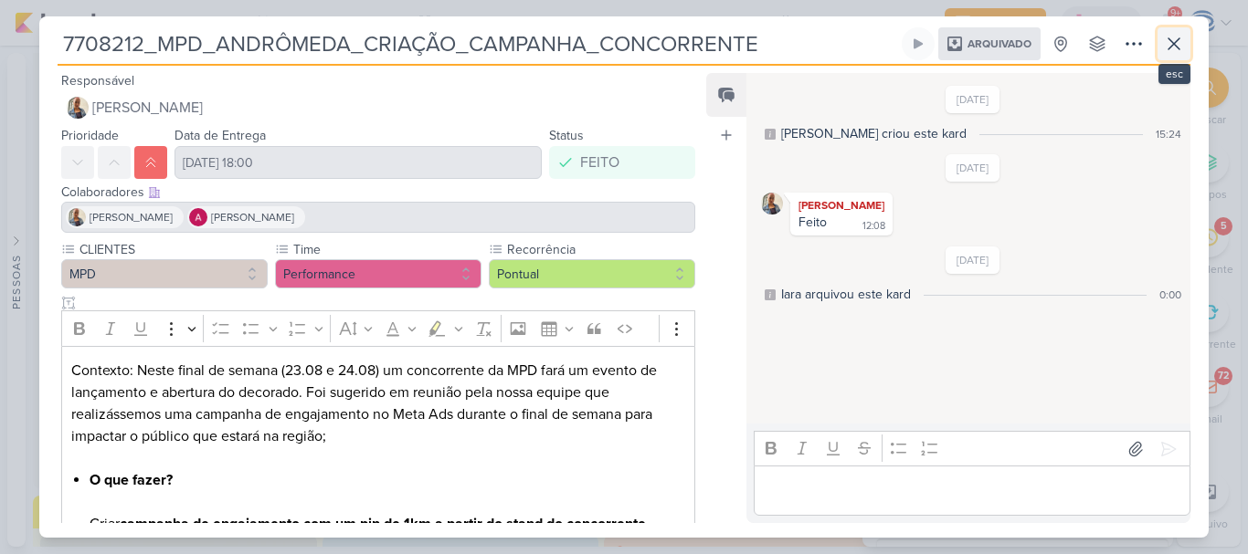
click at [1167, 43] on icon at bounding box center [1174, 44] width 22 height 22
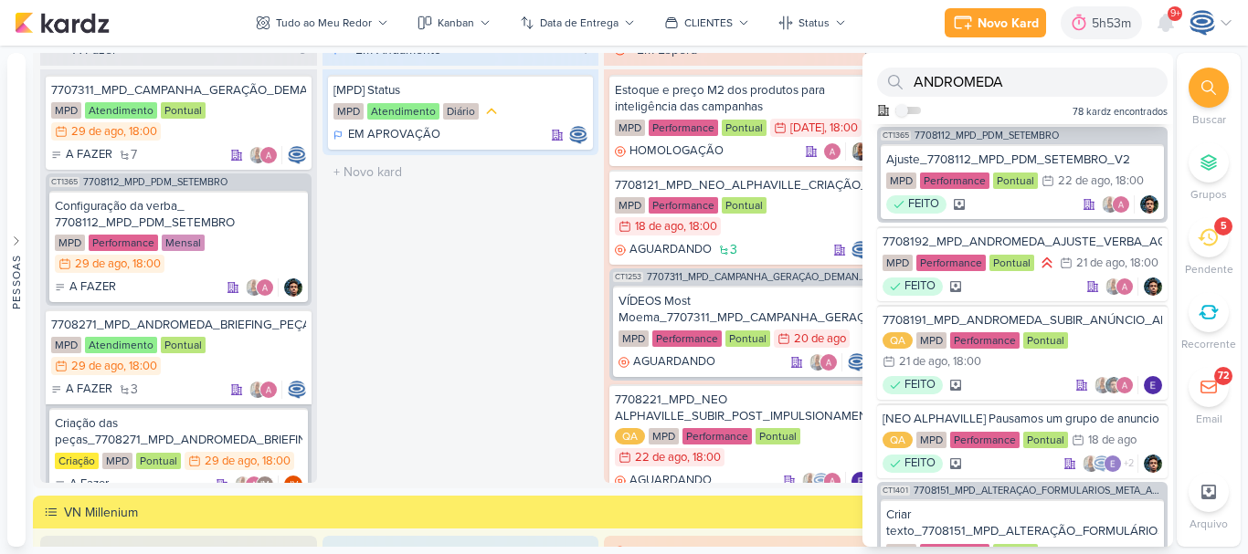
scroll to position [1185, 0]
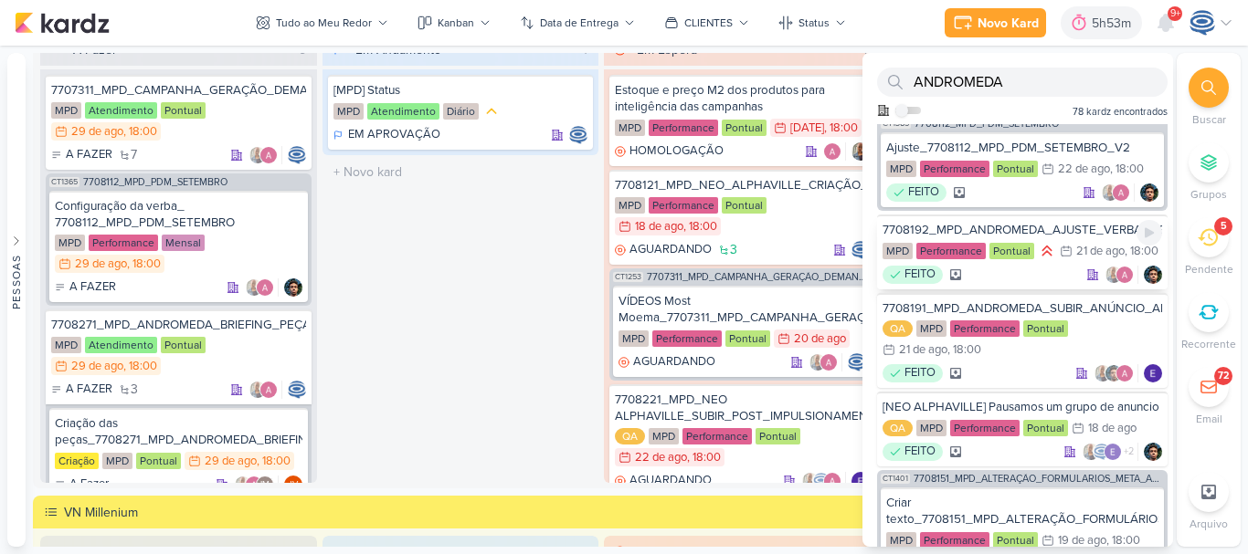
click at [1043, 238] on div "7708192_MPD_ANDROMEDA_AJUSTE_VERBA_AGOSTO" at bounding box center [1022, 230] width 280 height 16
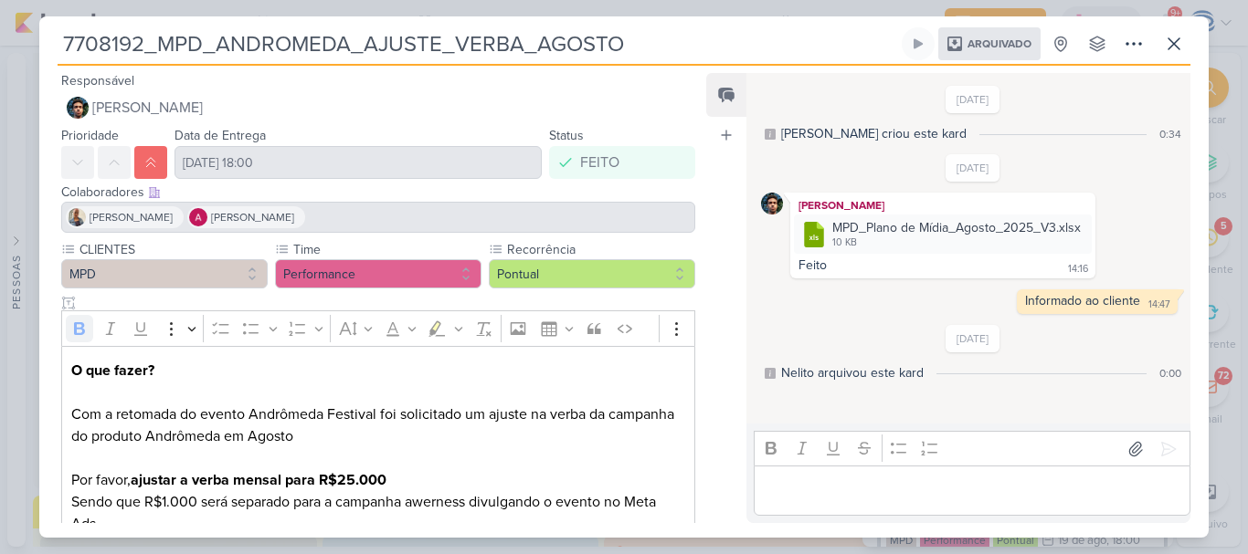
scroll to position [132, 0]
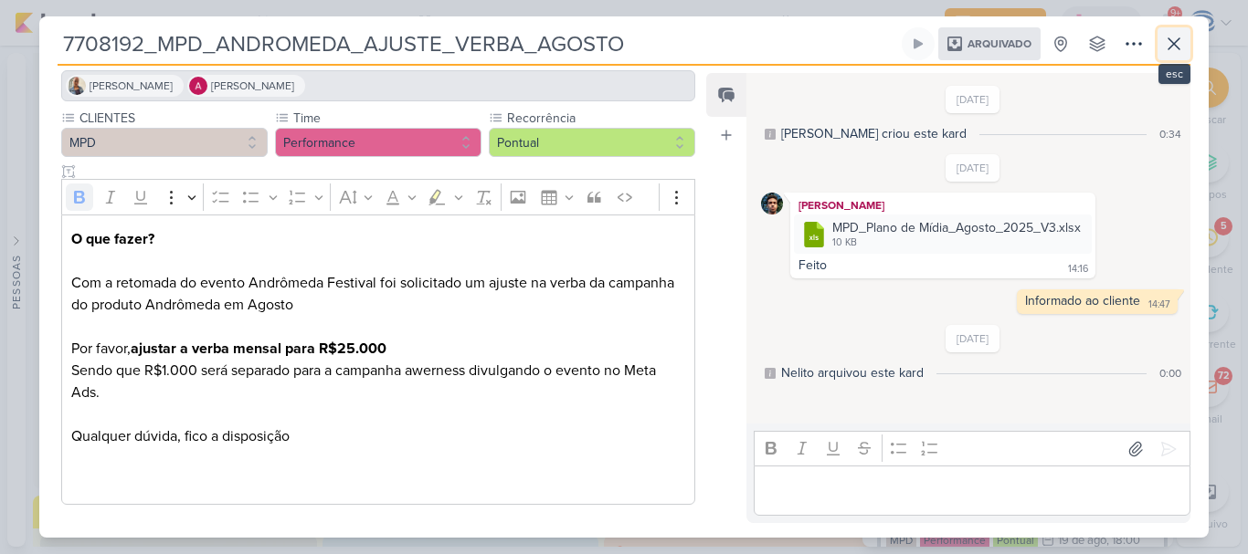
click at [1170, 44] on icon at bounding box center [1174, 44] width 22 height 22
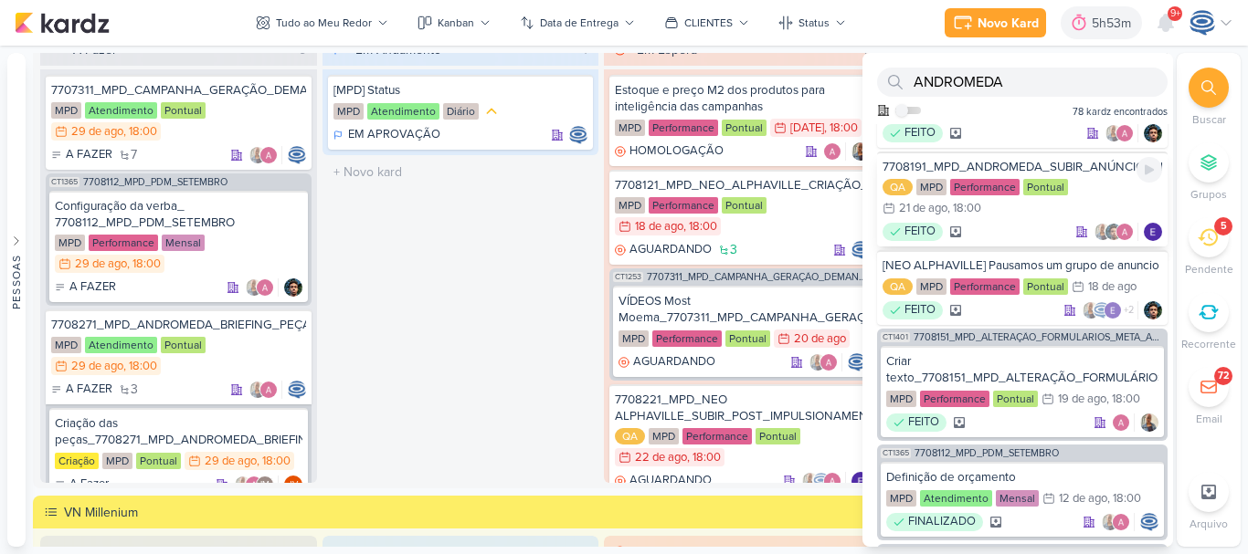
scroll to position [1412, 0]
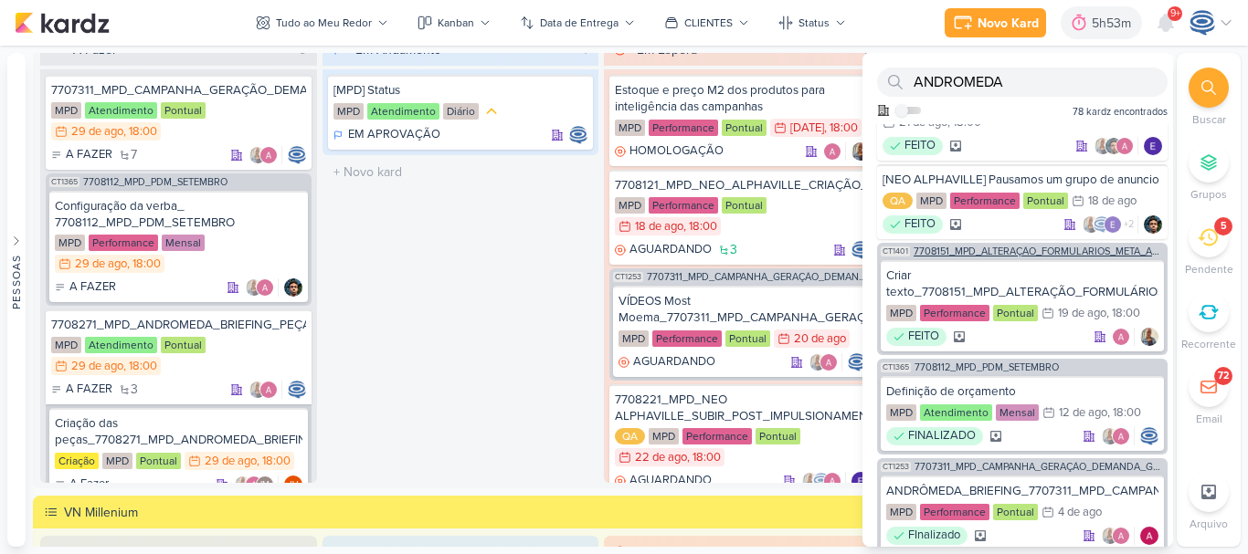
click at [1071, 257] on span "7708151_MPD_ALTERAÇÃO_FORMULÁRIOS_META_ADS" at bounding box center [1038, 252] width 250 height 10
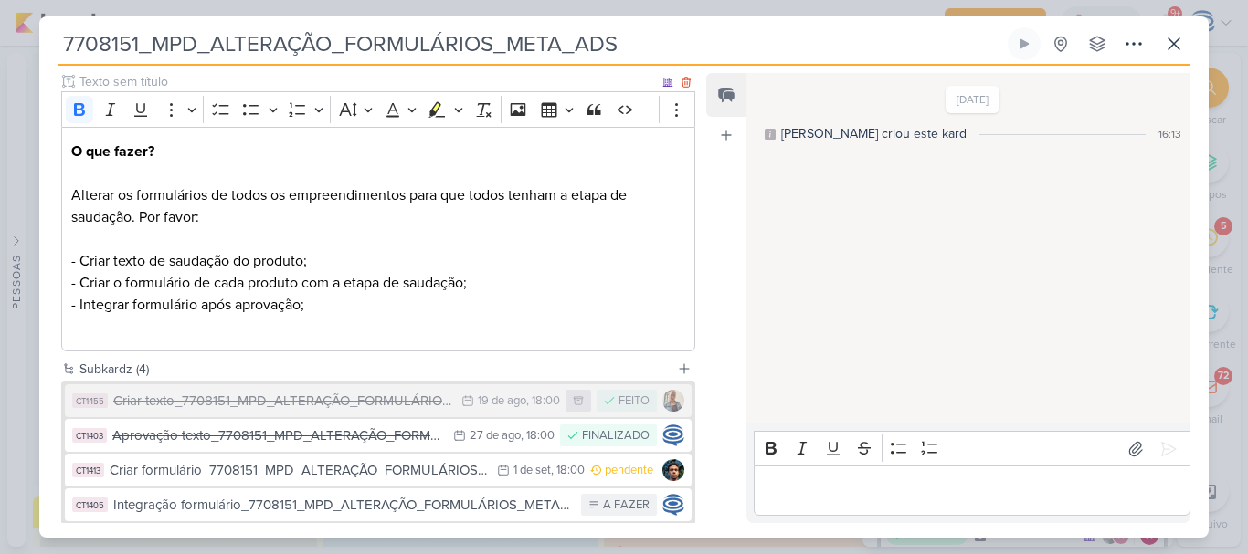
scroll to position [0, 0]
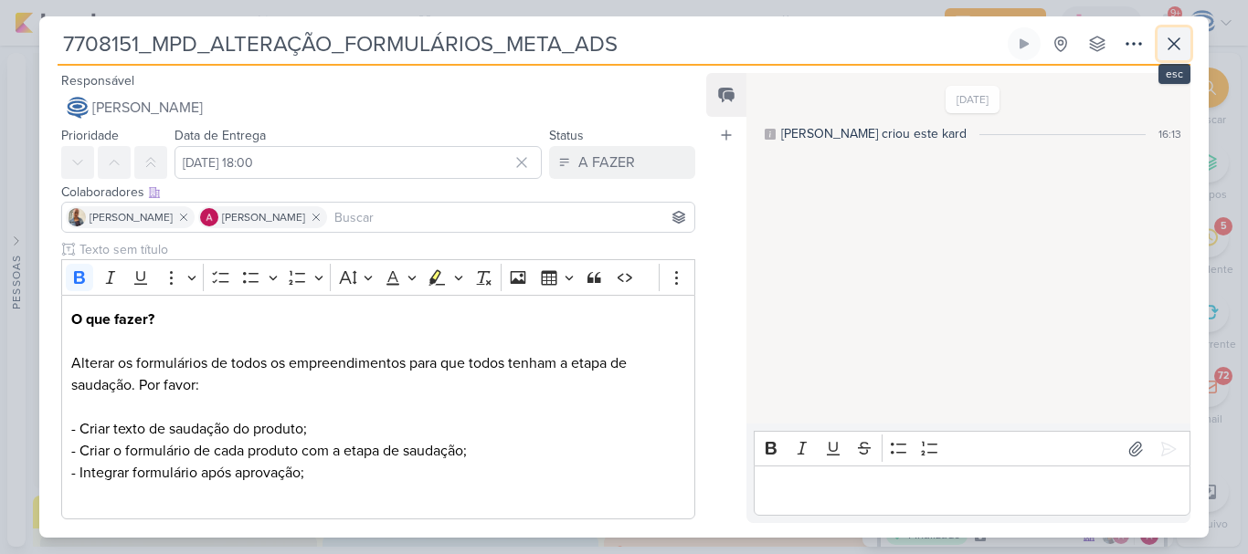
click at [1177, 45] on icon at bounding box center [1174, 44] width 22 height 22
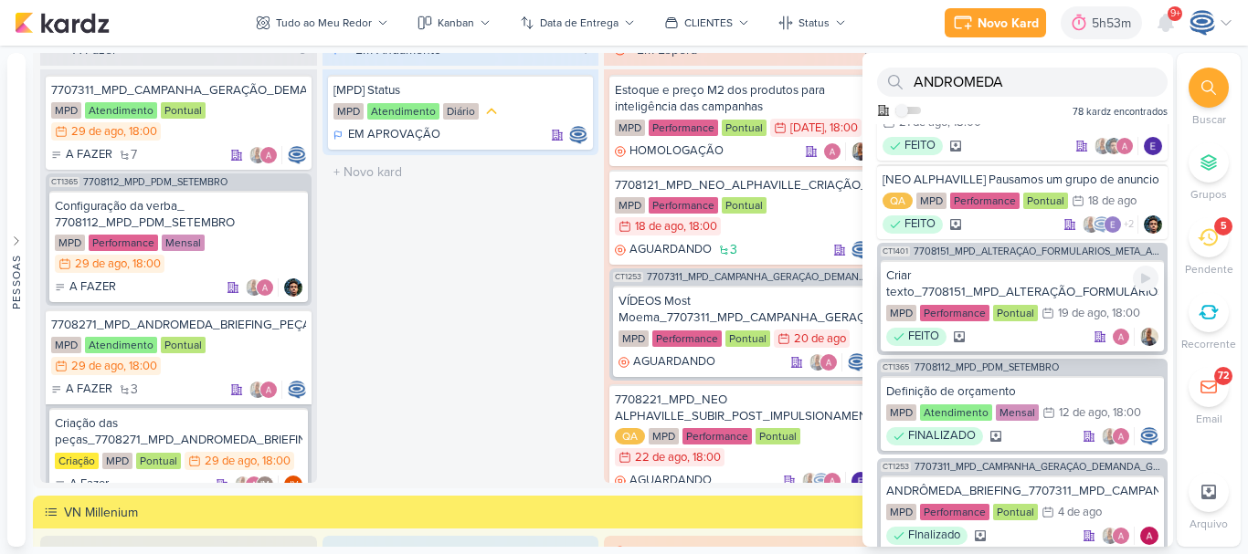
scroll to position [1638, 0]
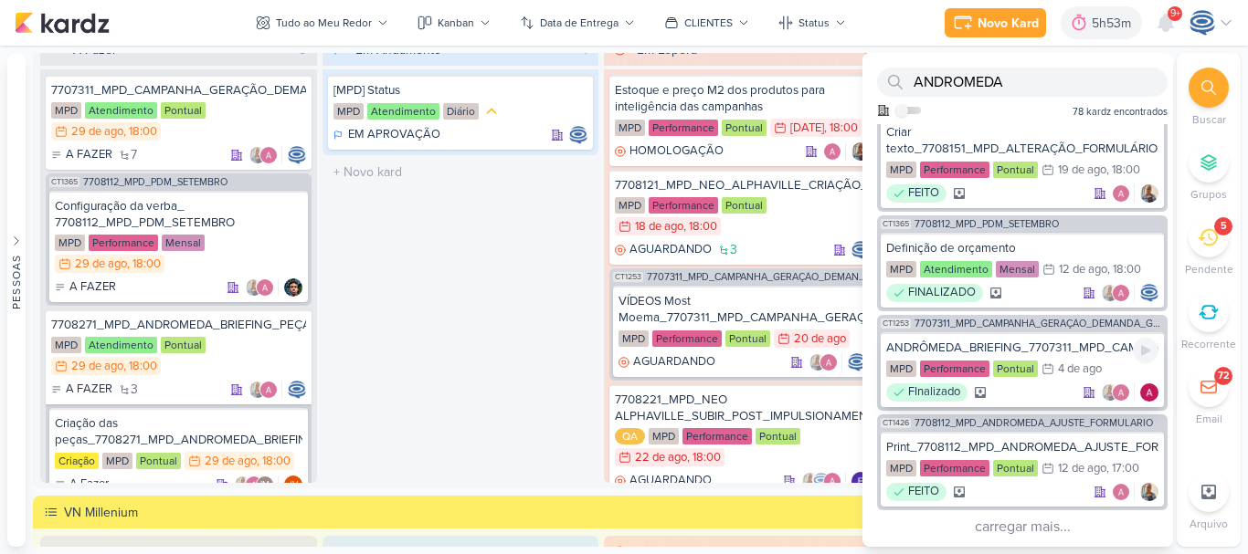
click at [1074, 344] on div "ANDRÔMEDA_BRIEFING_7707311_MPD_CAMPANHA_GERAÇÃO_DEMANDA_GOOGLE_ADS" at bounding box center [1022, 348] width 272 height 16
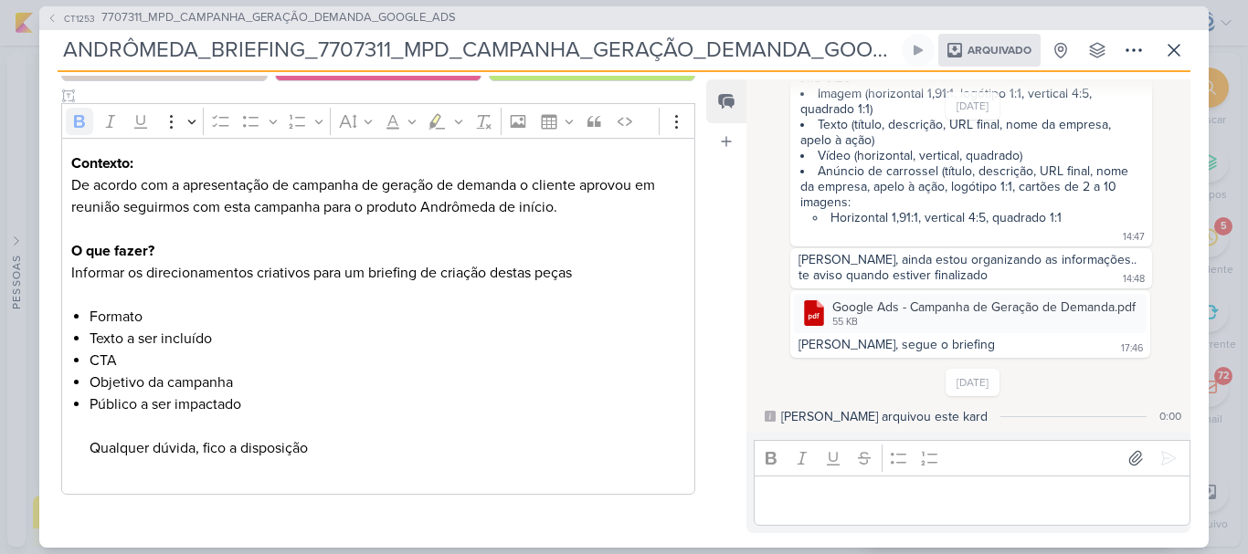
scroll to position [0, 0]
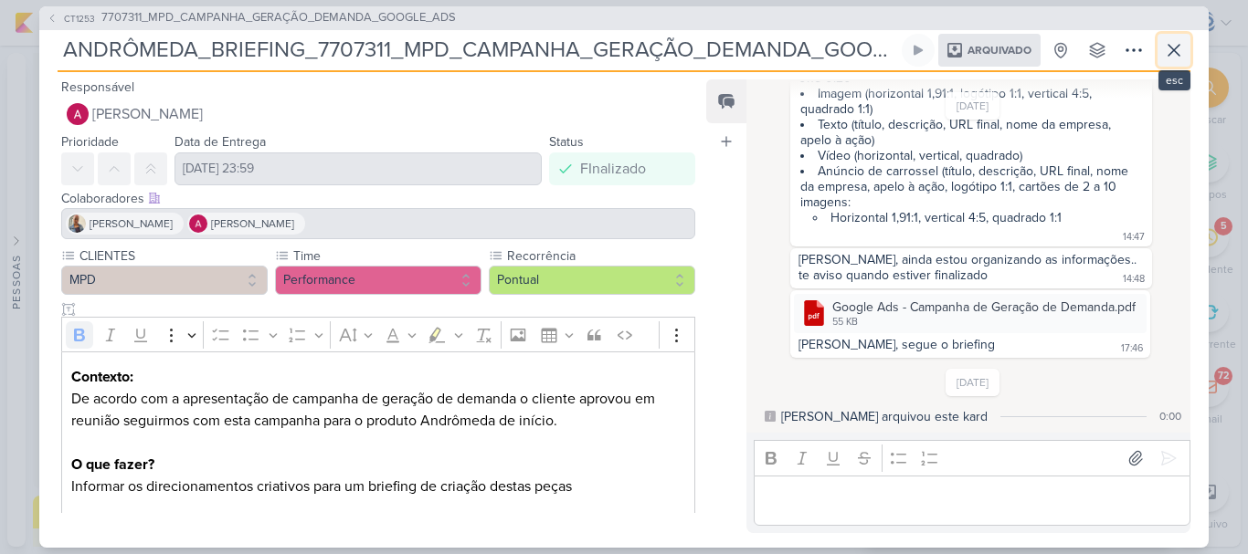
click at [1188, 65] on button at bounding box center [1173, 50] width 33 height 33
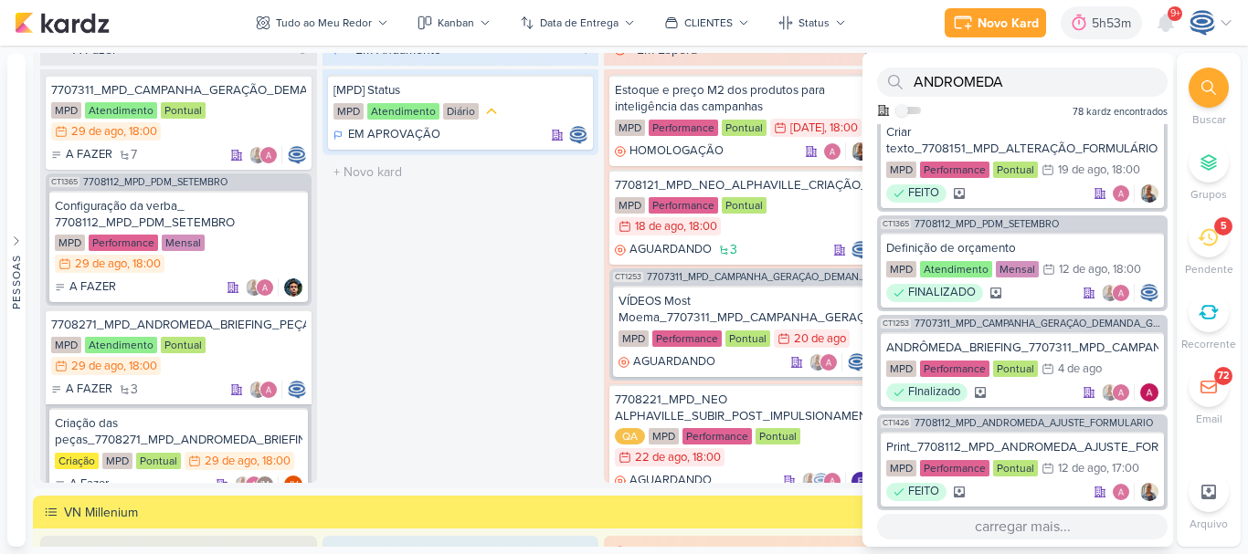
click at [1037, 519] on button "carregar mais..." at bounding box center [1022, 527] width 290 height 26
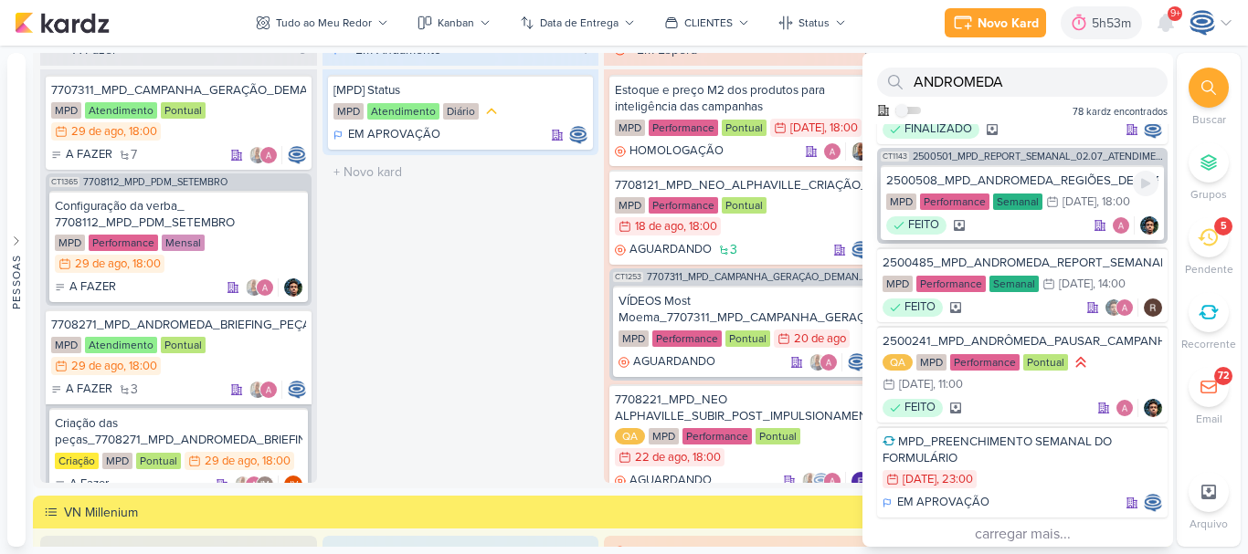
scroll to position [3579, 0]
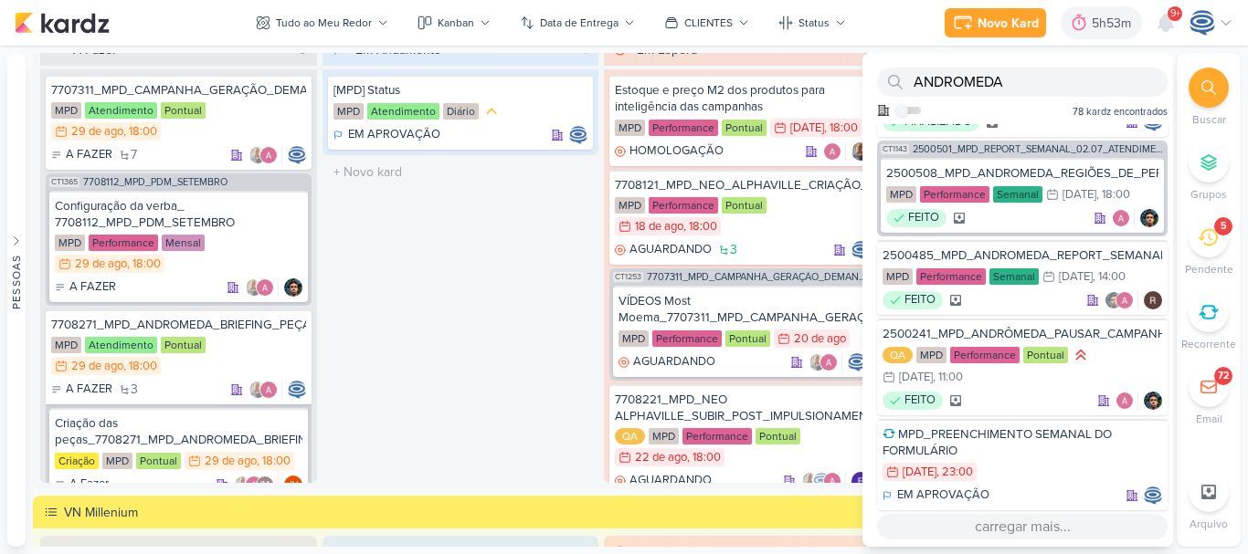
click at [1047, 525] on button "carregar mais..." at bounding box center [1022, 527] width 290 height 26
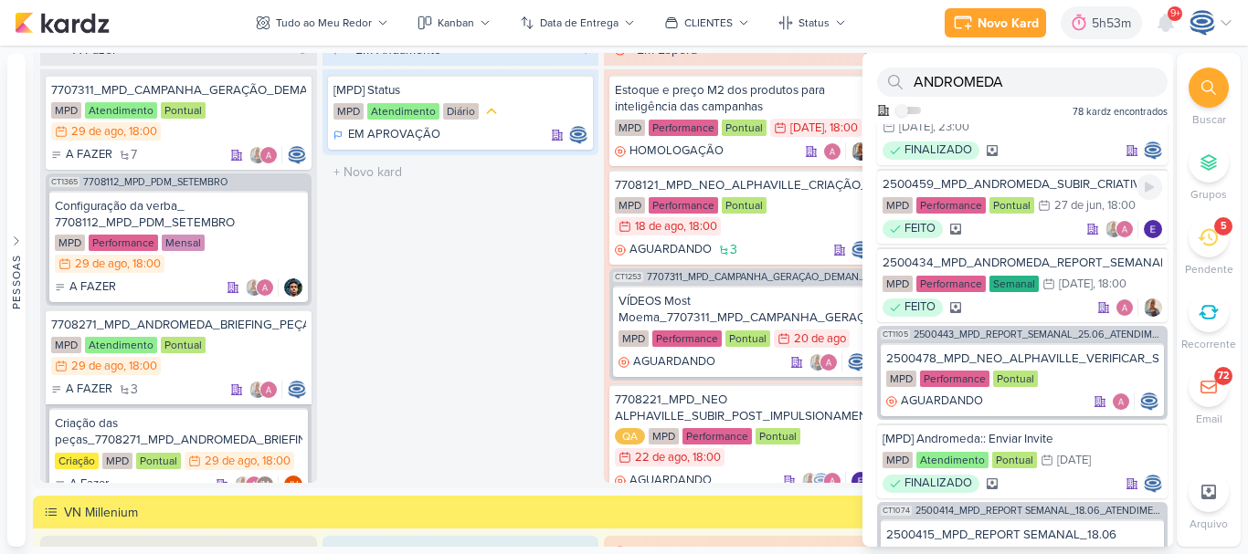
scroll to position [3958, 0]
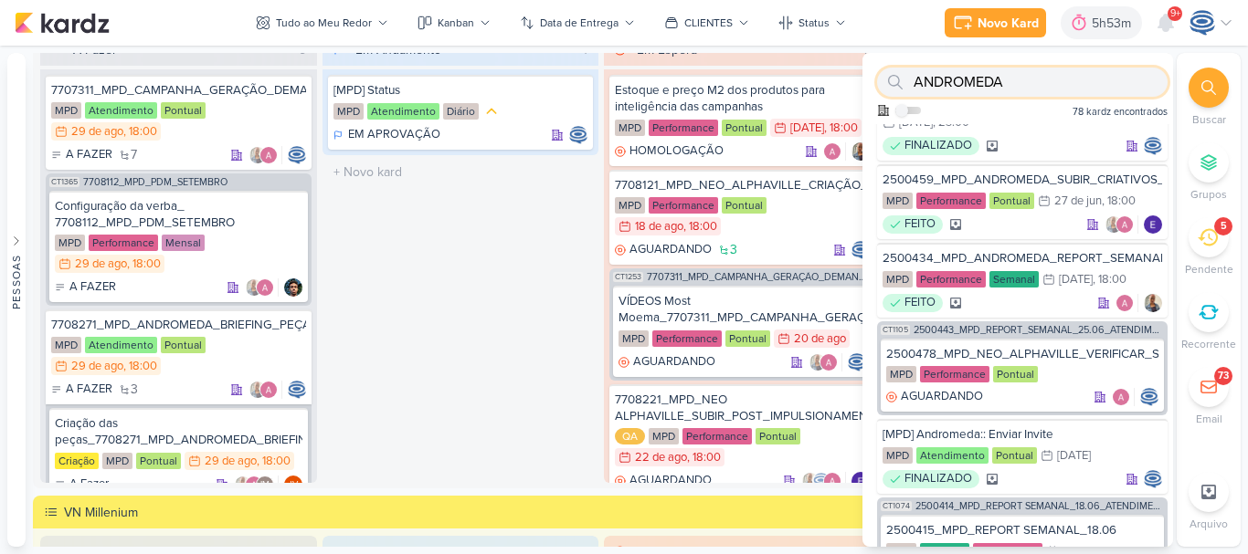
drag, startPoint x: 1062, startPoint y: 80, endPoint x: 867, endPoint y: 76, distance: 195.5
click at [867, 76] on div "ANDROMEDA Como admin, ative para buscar em todos os kardz da organização 78 kar…" at bounding box center [1017, 88] width 311 height 71
paste input "7407251"
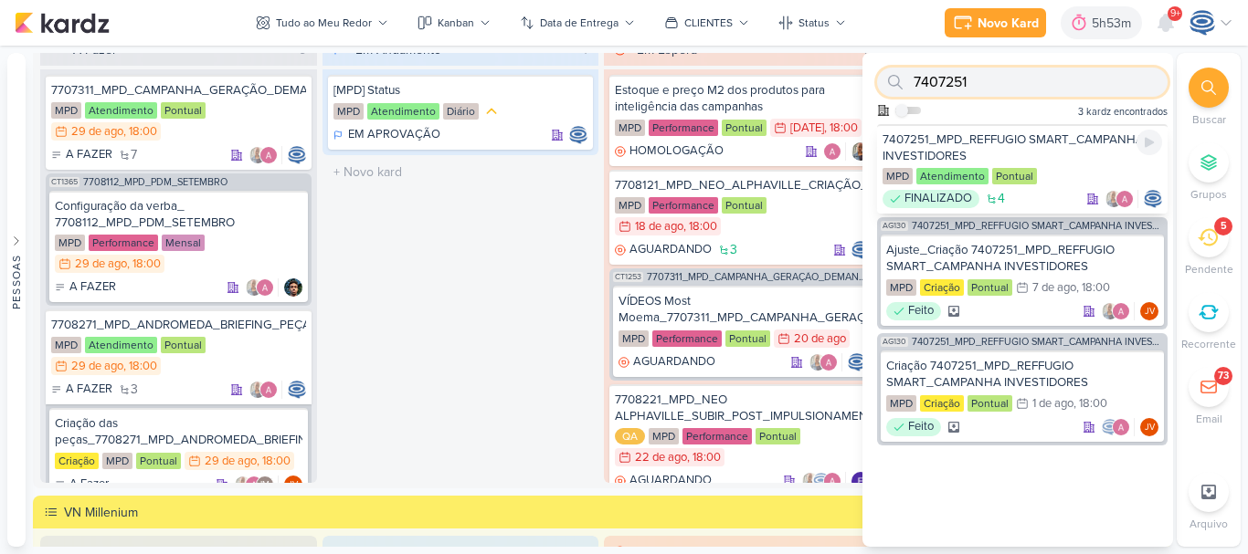
type input "7407251"
click at [993, 139] on div "7407251_MPD_REFFUGIO SMART_CAMPANHA INVESTIDORES" at bounding box center [1022, 148] width 280 height 33
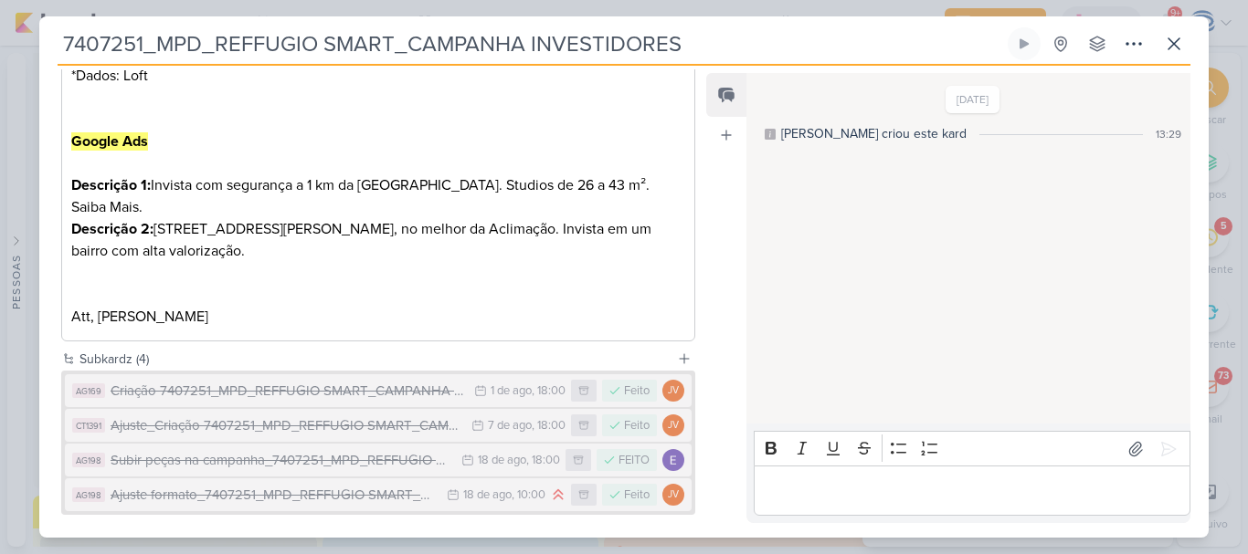
scroll to position [851, 0]
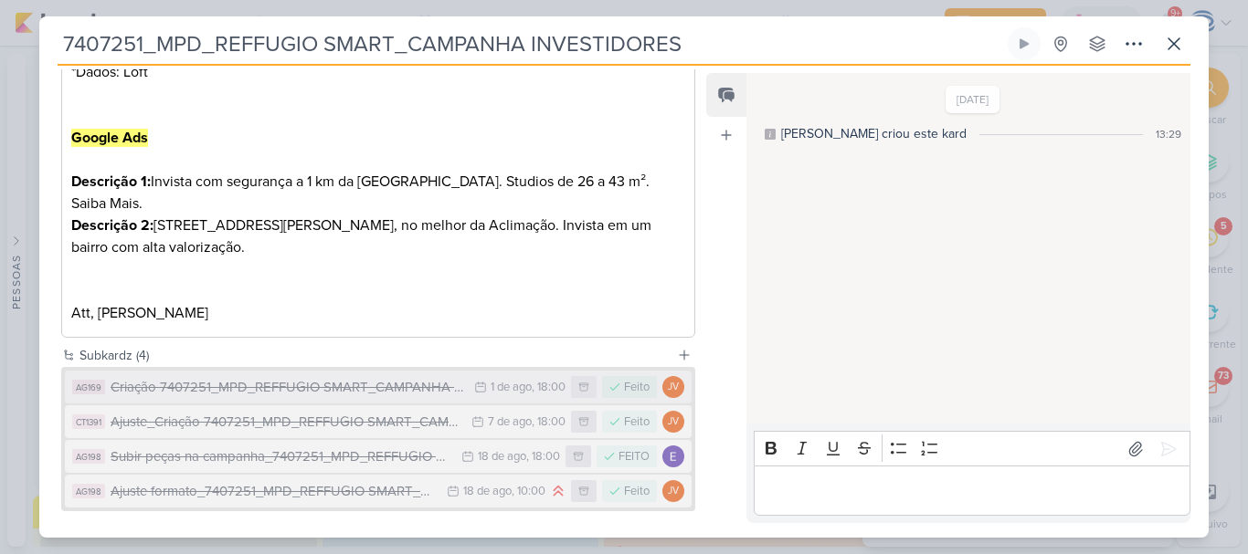
click at [263, 385] on div "Criação 7407251_MPD_REFFUGIO SMART_CAMPANHA INVESTIDORES" at bounding box center [288, 387] width 354 height 21
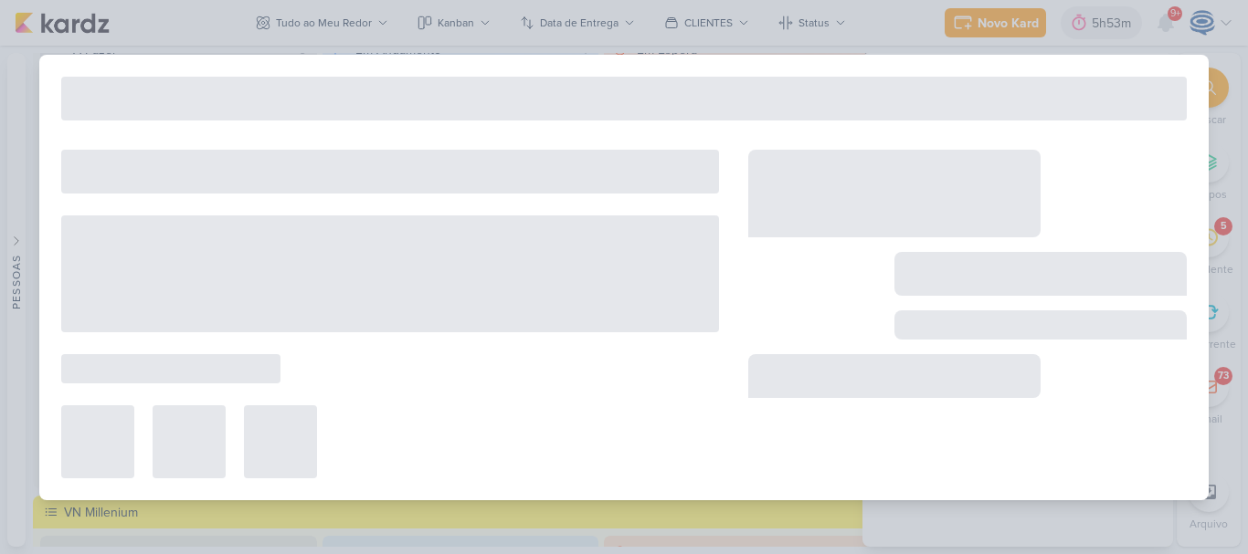
type input "Criação 7407251_MPD_REFFUGIO SMART_CAMPANHA INVESTIDORES"
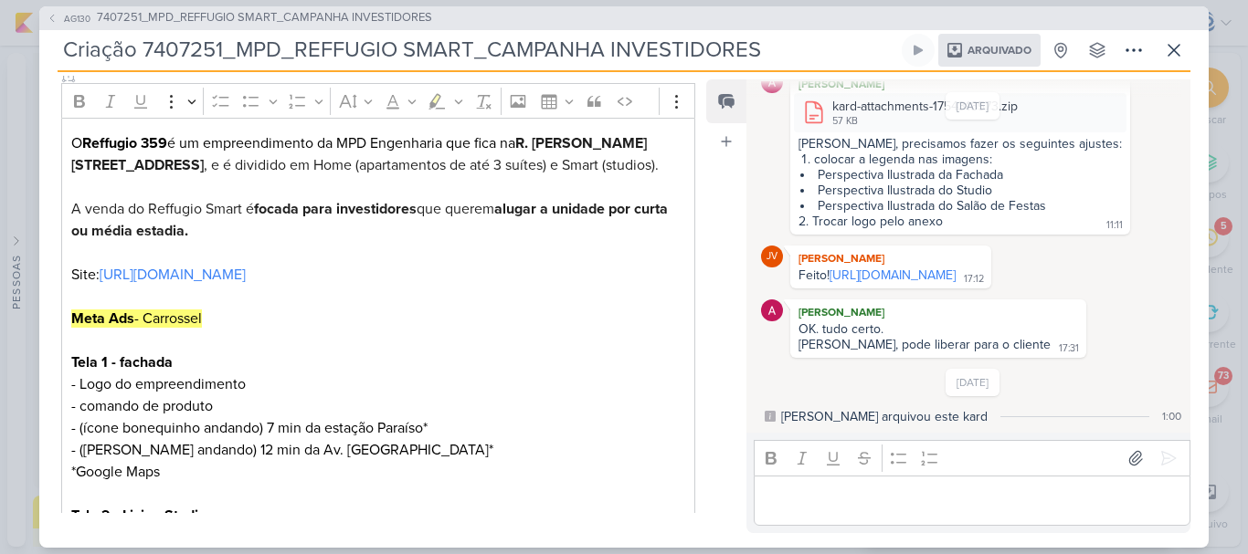
scroll to position [227, 0]
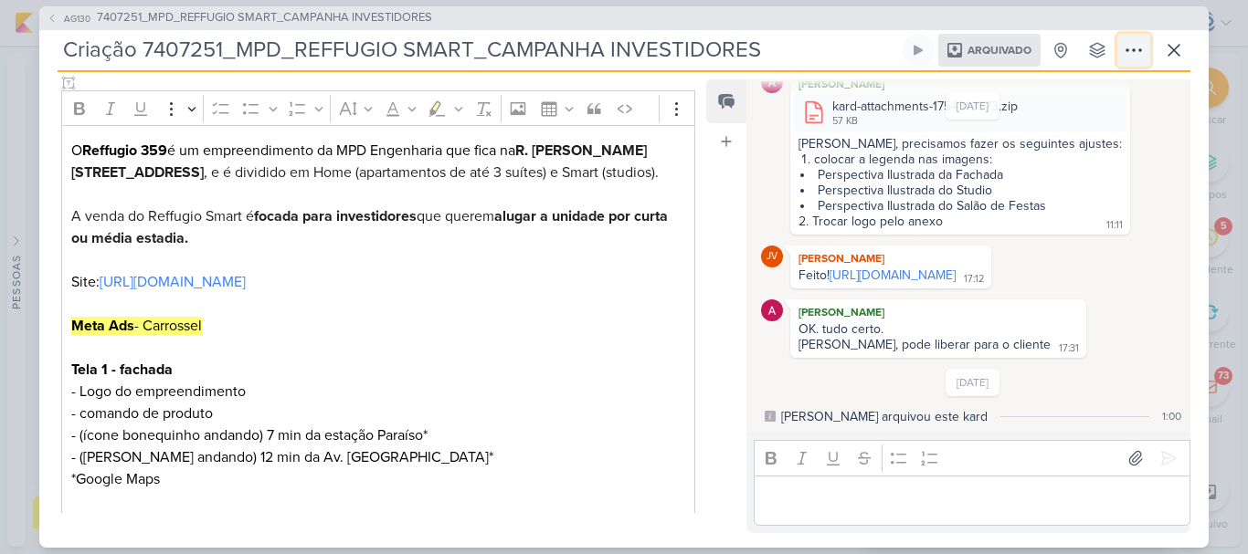
click at [1133, 48] on icon at bounding box center [1134, 50] width 22 height 22
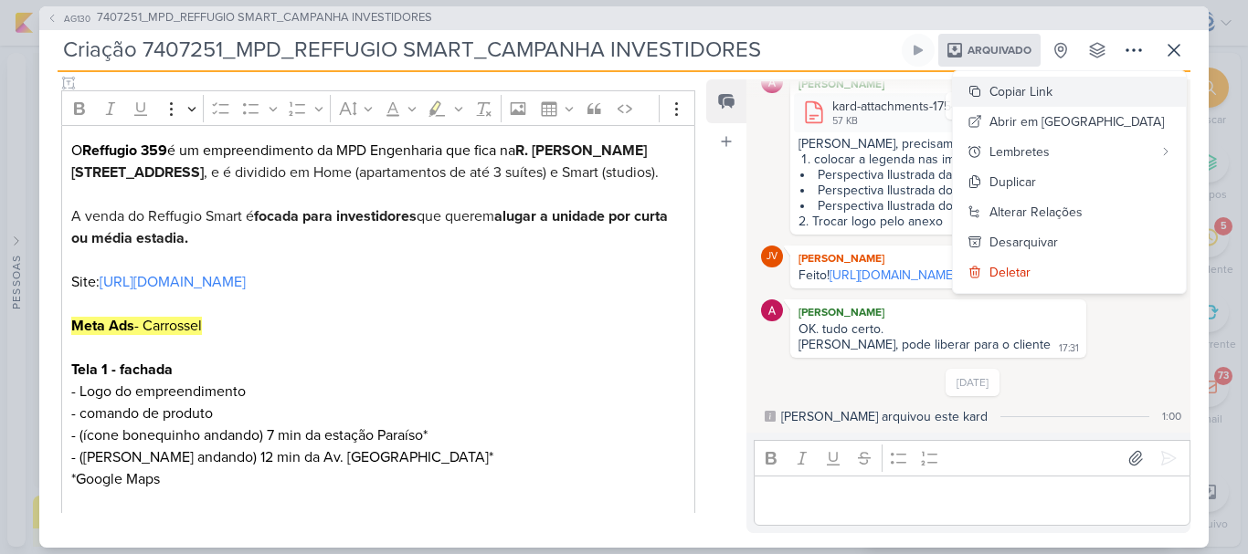
click at [1052, 100] on div "Copiar Link" at bounding box center [1020, 91] width 63 height 19
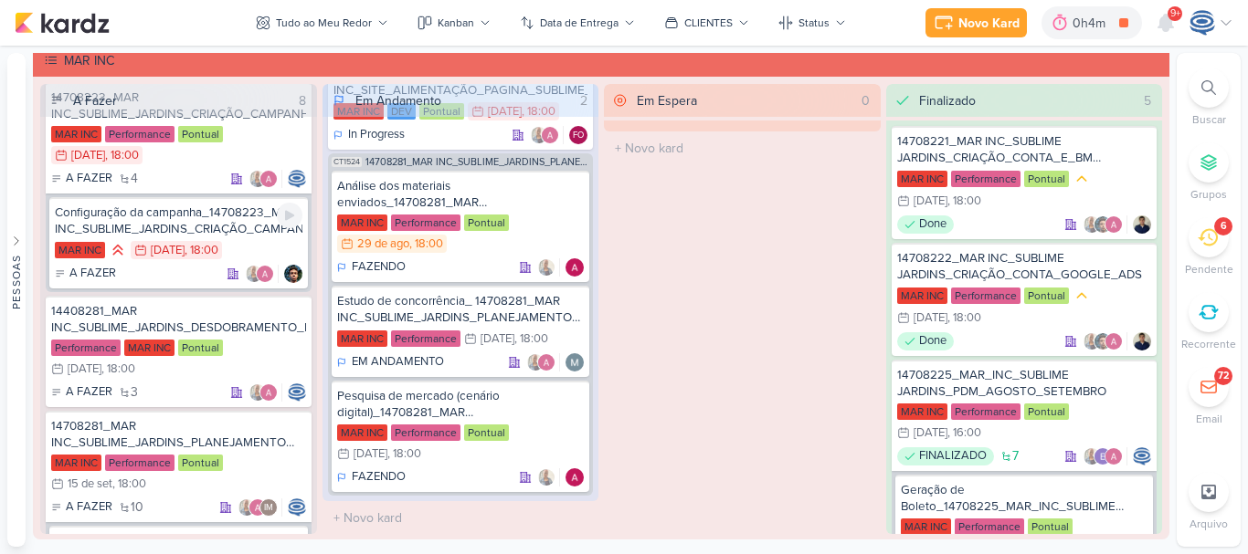
scroll to position [430, 0]
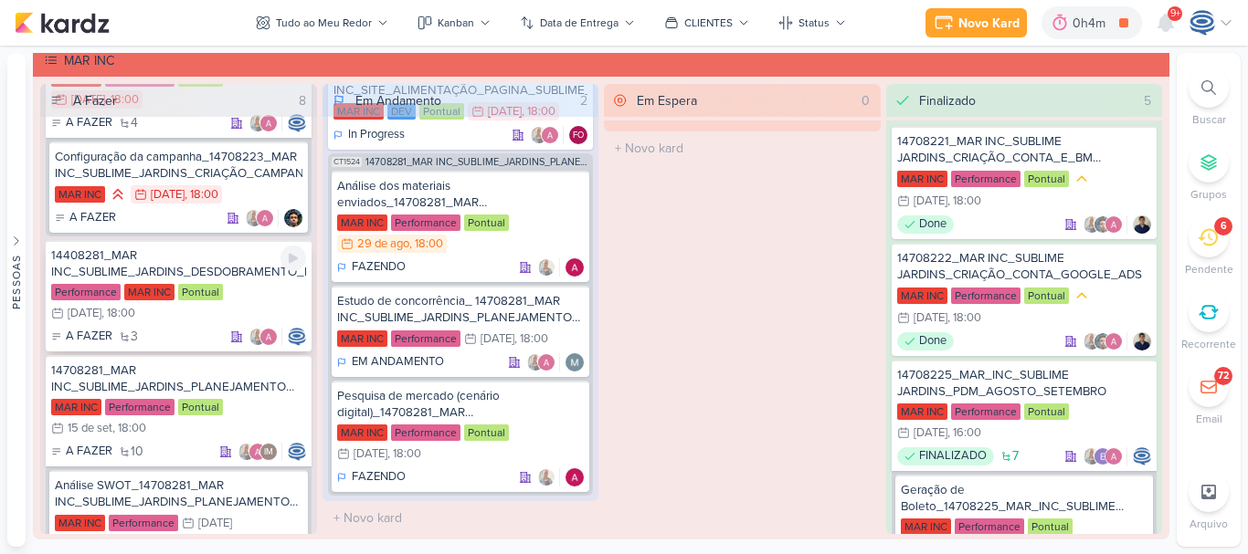
click at [226, 262] on div "14408281_MAR INC_SUBLIME_JARDINS_DESDOBRAMENTO_PEÇAS_META_ADS Performance MAR I…" at bounding box center [179, 295] width 266 height 111
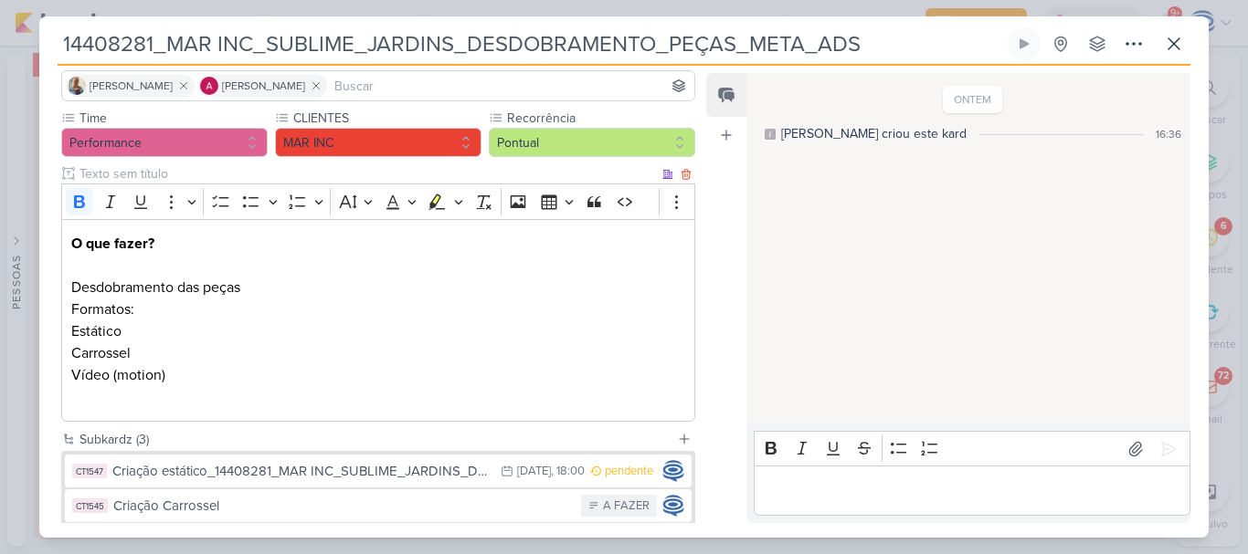
scroll to position [142, 0]
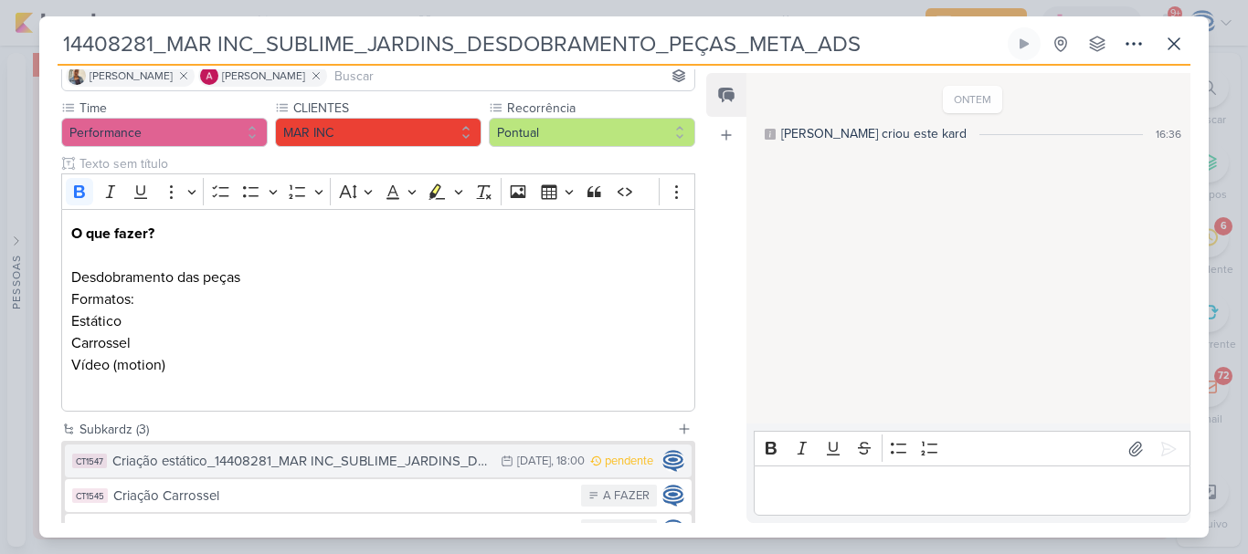
click at [396, 466] on div "Criação estático_14408281_MAR INC_SUBLIME_JARDINS_DESDOBRAMENTO_PEÇAS_META_ADS" at bounding box center [301, 461] width 379 height 21
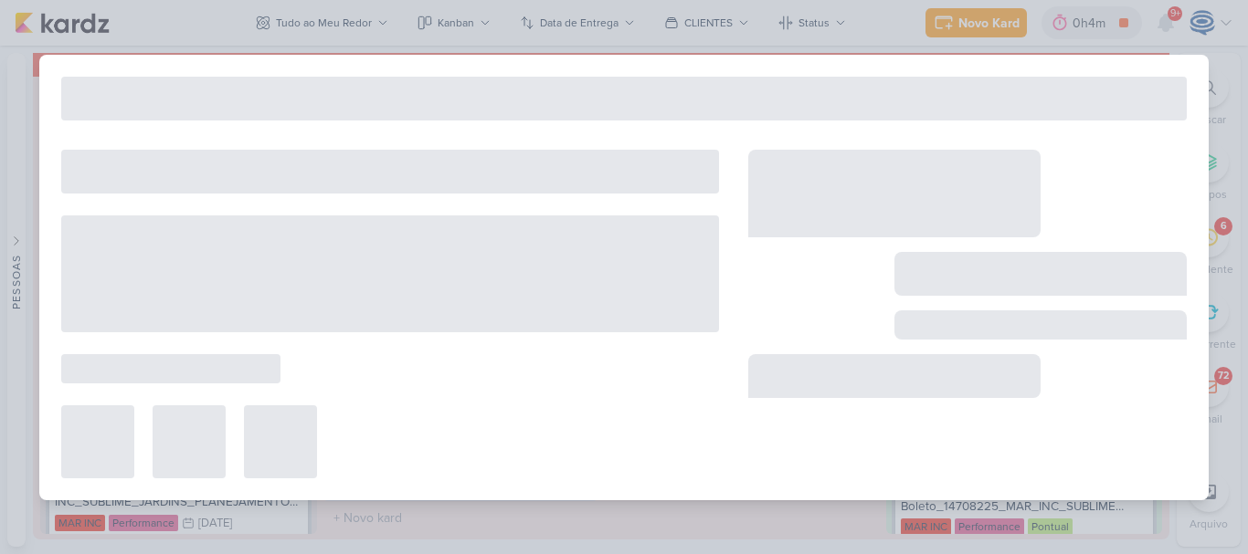
type input "Criação estático_14408281_MAR INC_SUBLIME_JARDINS_DESDOBRAMENTO_PEÇAS_META_ADS"
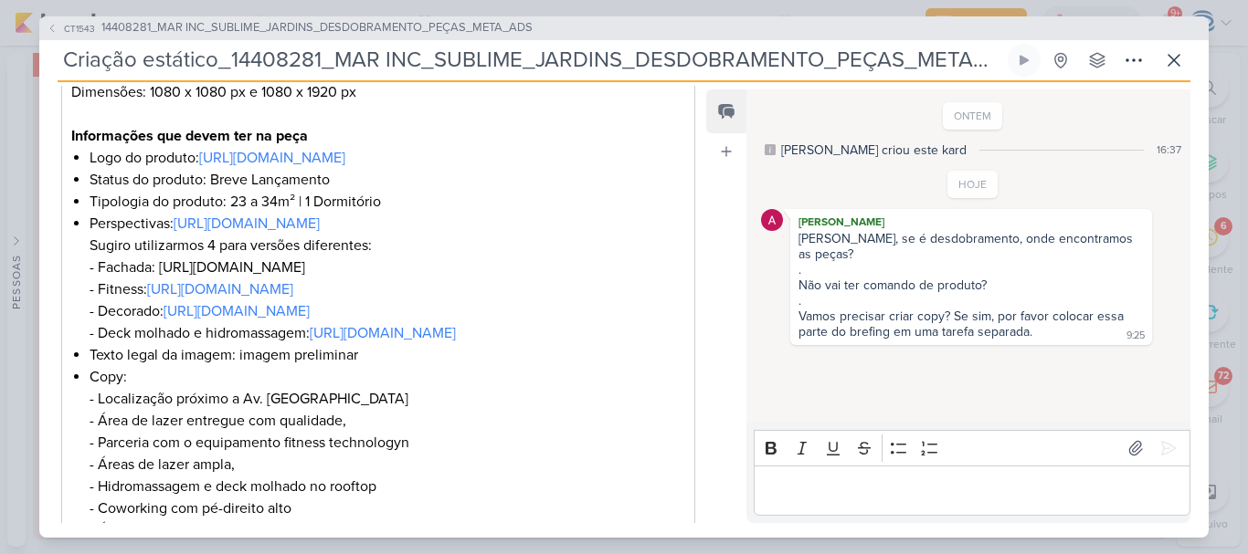
scroll to position [452, 0]
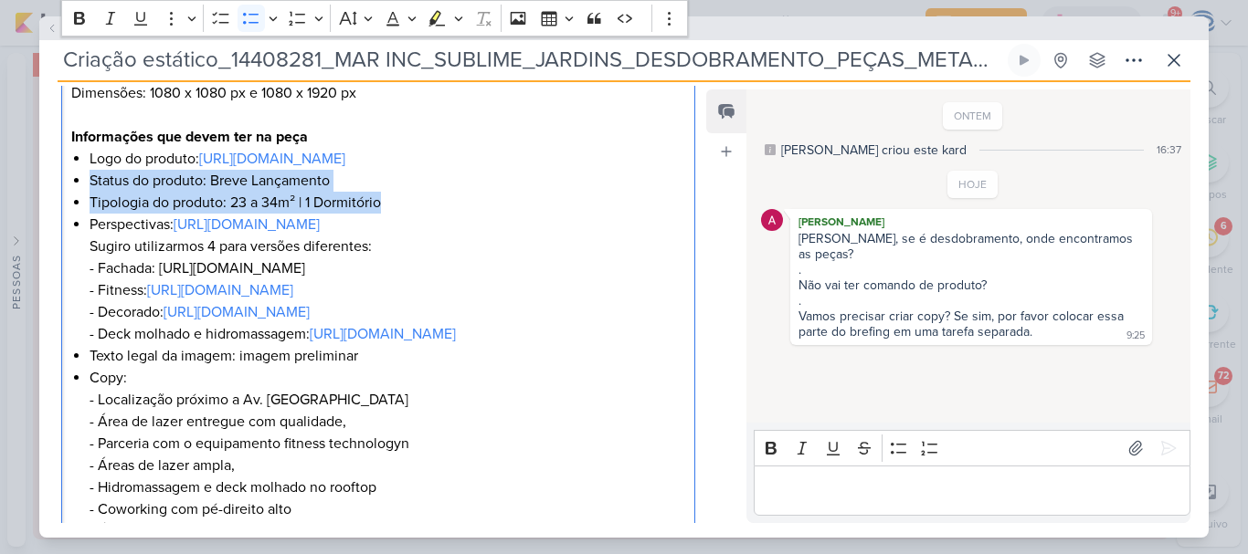
drag, startPoint x: 404, startPoint y: 225, endPoint x: 90, endPoint y: 203, distance: 315.0
click at [90, 203] on ul "Logo do produto: https://drive.google.com/drive/folders/1gIdGj6ezeVld1CzYnec3hr…" at bounding box center [388, 455] width 596 height 614
copy ul "Status do produto: Breve Lançamento Tipologia do produto: 23 a 34m² | 1 Dormitó…"
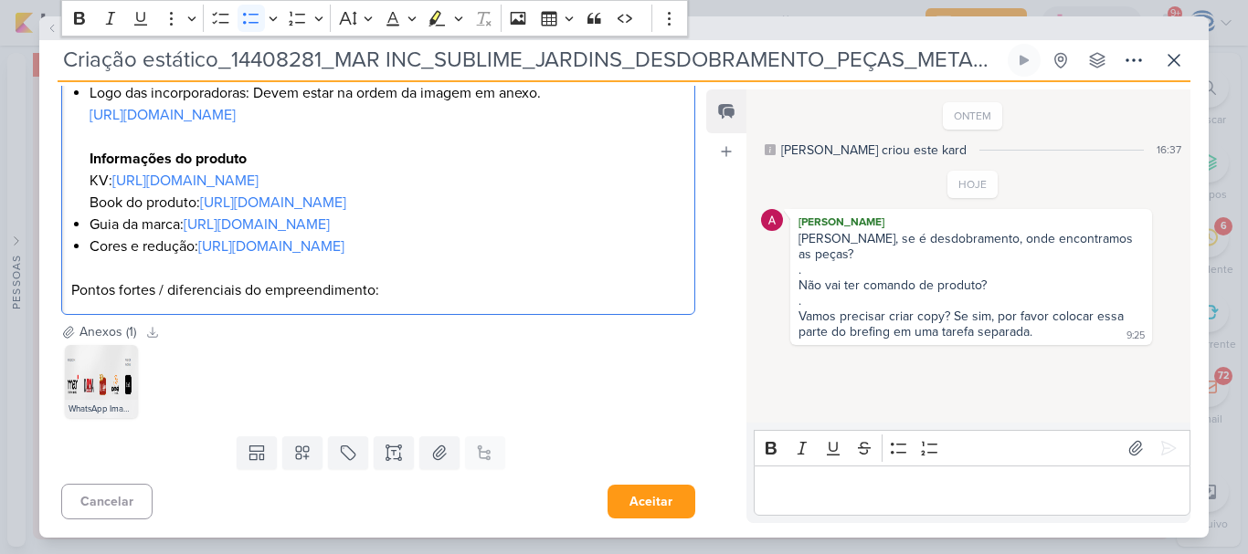
scroll to position [981, 0]
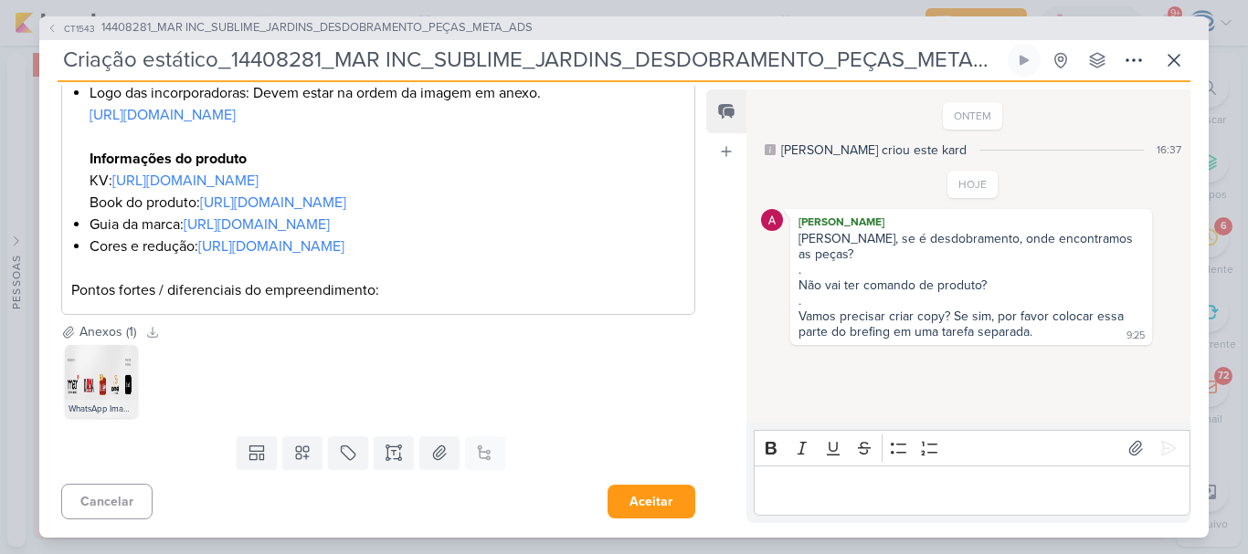
drag, startPoint x: 1011, startPoint y: 265, endPoint x: 987, endPoint y: 266, distance: 24.7
click at [987, 278] on div "Não vai ter comando de produto?" at bounding box center [970, 286] width 345 height 16
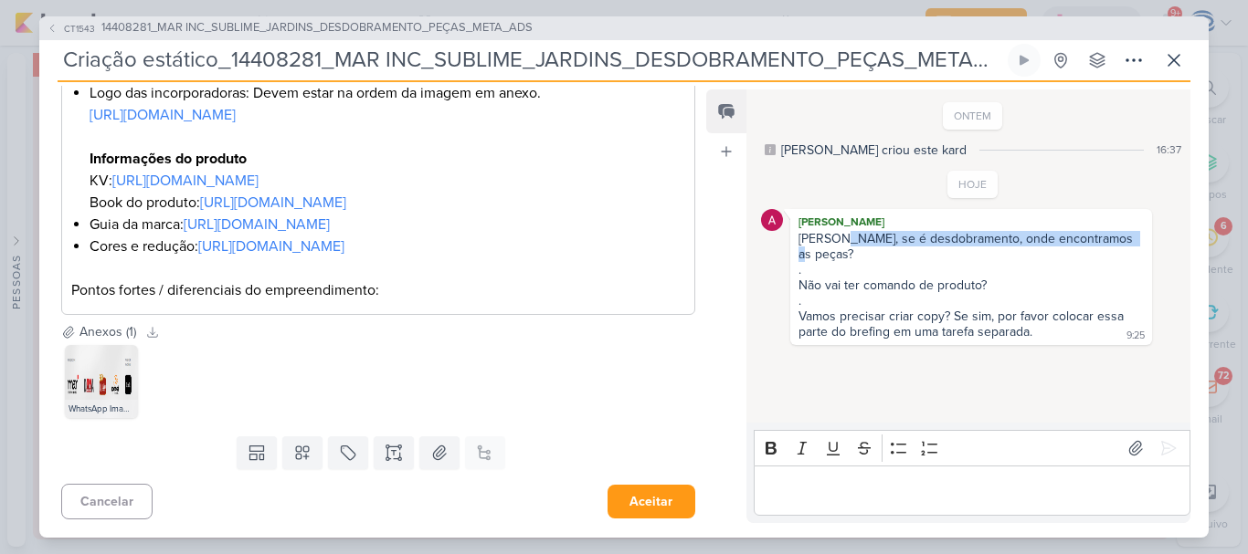
drag, startPoint x: 1131, startPoint y: 237, endPoint x: 837, endPoint y: 238, distance: 294.1
click at [837, 238] on div "Carol, se é desdobramento, onde encontramos as peças?" at bounding box center [970, 246] width 345 height 31
copy div "se é desdobramento, onde encontramos as peças?"
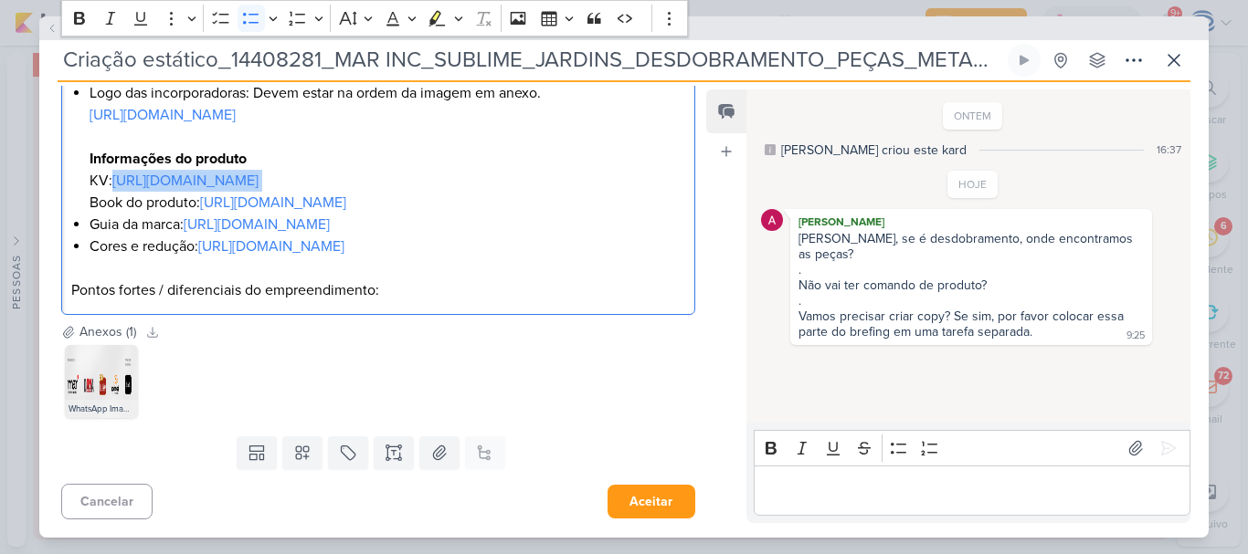
drag, startPoint x: 639, startPoint y: 265, endPoint x: 113, endPoint y: 272, distance: 526.2
click at [113, 214] on li "Logo das incorporadoras: Devem estar na ordem da imagem em anexo. https://drive…" at bounding box center [388, 148] width 596 height 132
copy li "https://drive.google.com/drive/folders/1yDw6lZWfH_yJuiDbI5muYO-vJJaacGdC"
